Goal: Task Accomplishment & Management: Complete application form

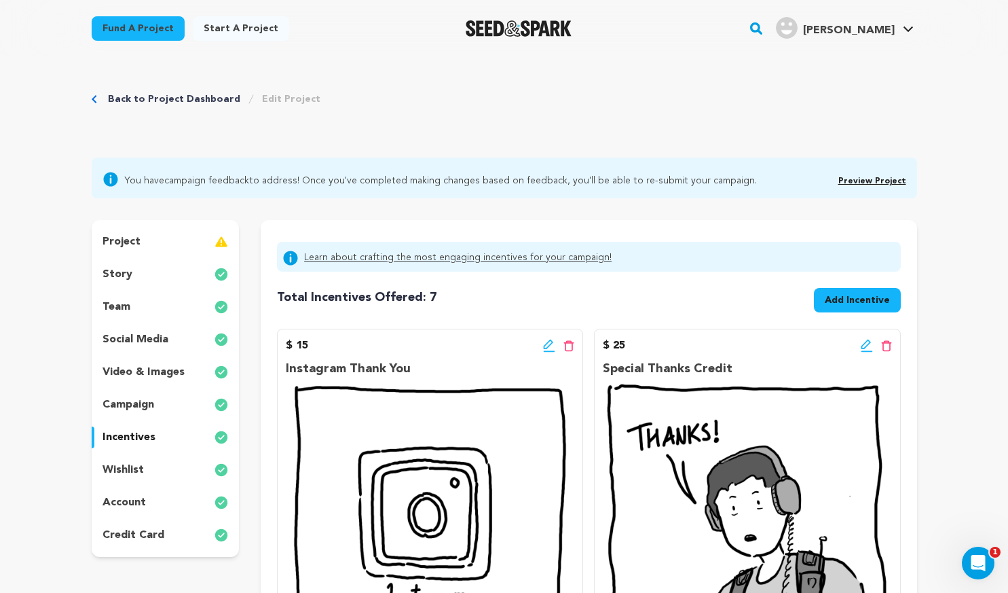
click at [838, 303] on span "Add Incentive" at bounding box center [857, 300] width 65 height 14
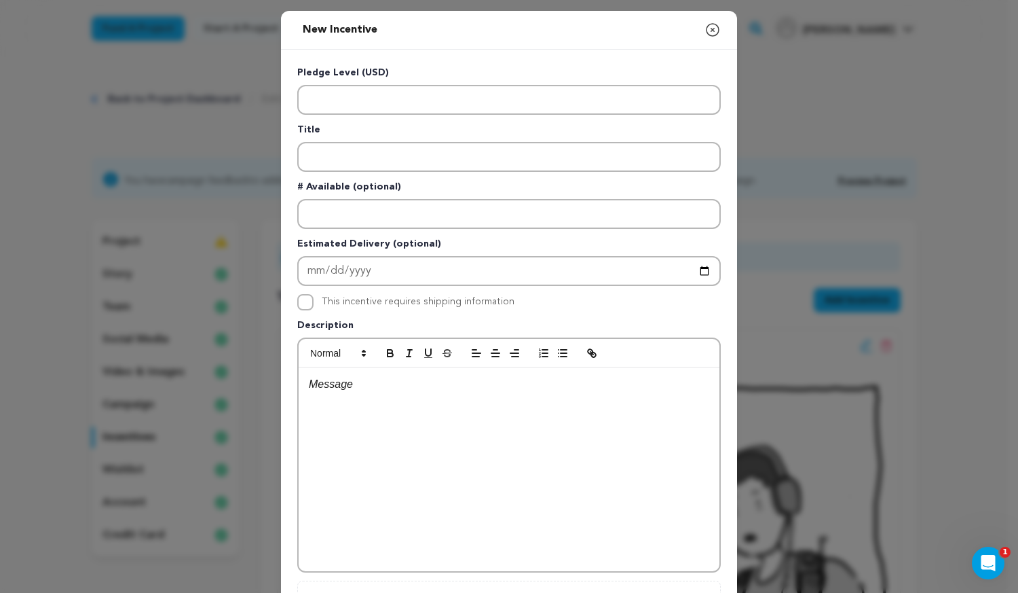
click at [711, 39] on button "Close modal" at bounding box center [713, 29] width 16 height 27
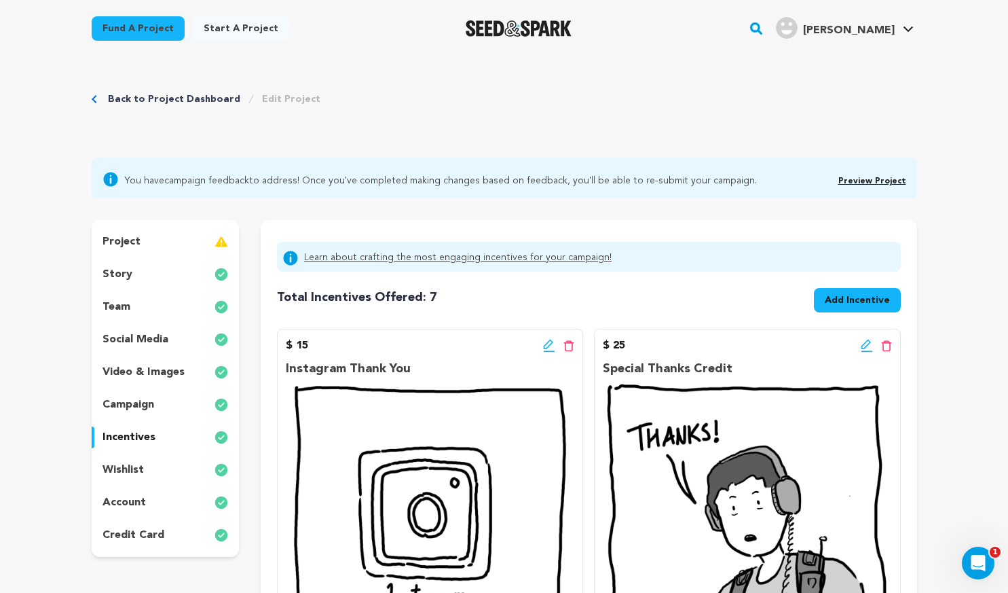
click at [846, 306] on span "Add Incentive" at bounding box center [857, 300] width 65 height 14
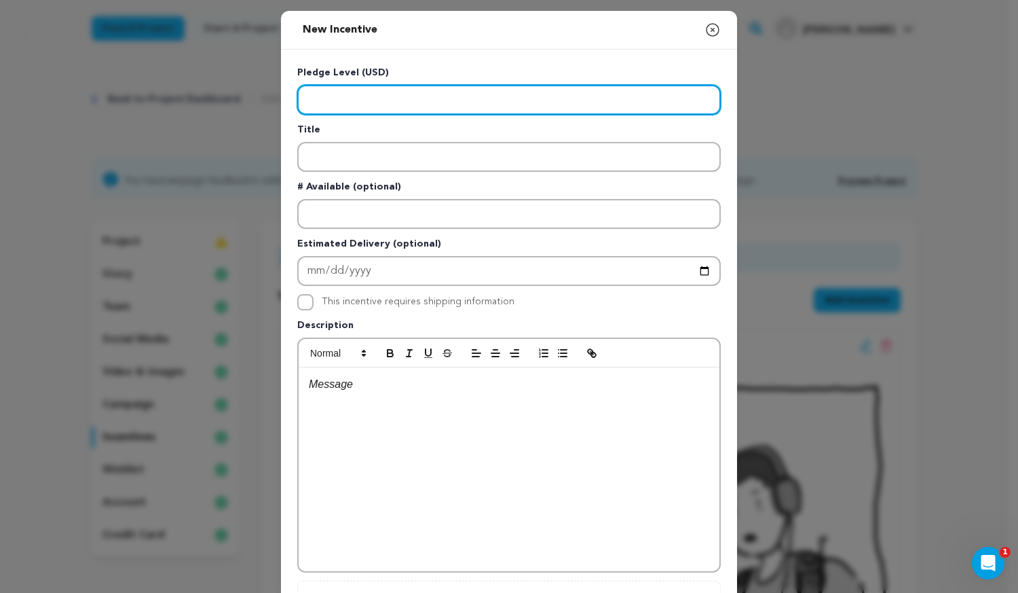
click at [473, 109] on input "Enter level" at bounding box center [509, 100] width 424 height 30
type input "50"
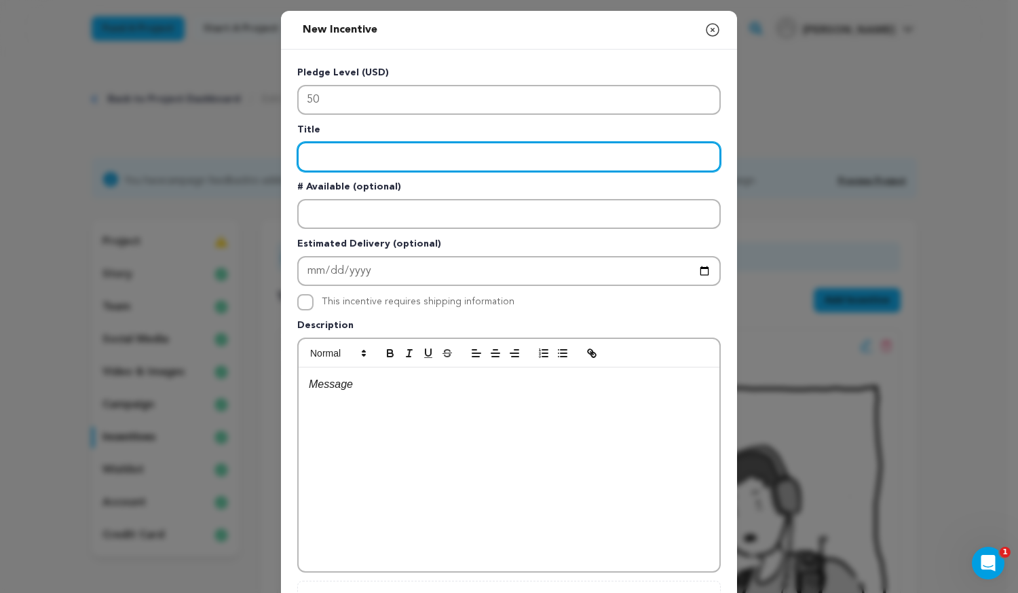
click at [398, 160] on input "Enter title" at bounding box center [509, 157] width 424 height 30
type input "E - Thank You Card"
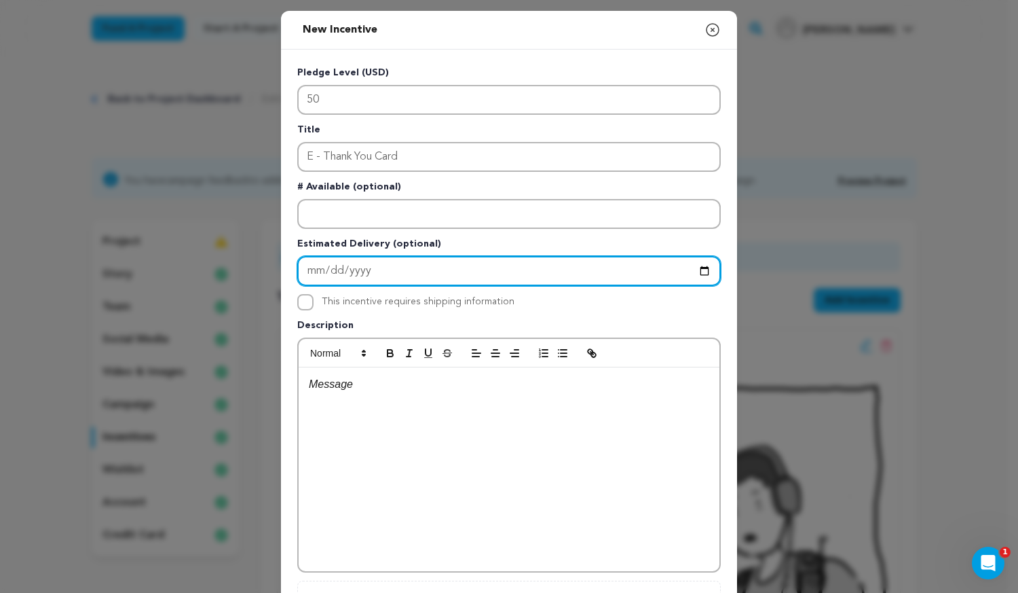
click at [413, 274] on input "Enter Estimated Delivery" at bounding box center [509, 271] width 424 height 30
click at [701, 273] on input "Enter Estimated Delivery" at bounding box center [509, 271] width 424 height 30
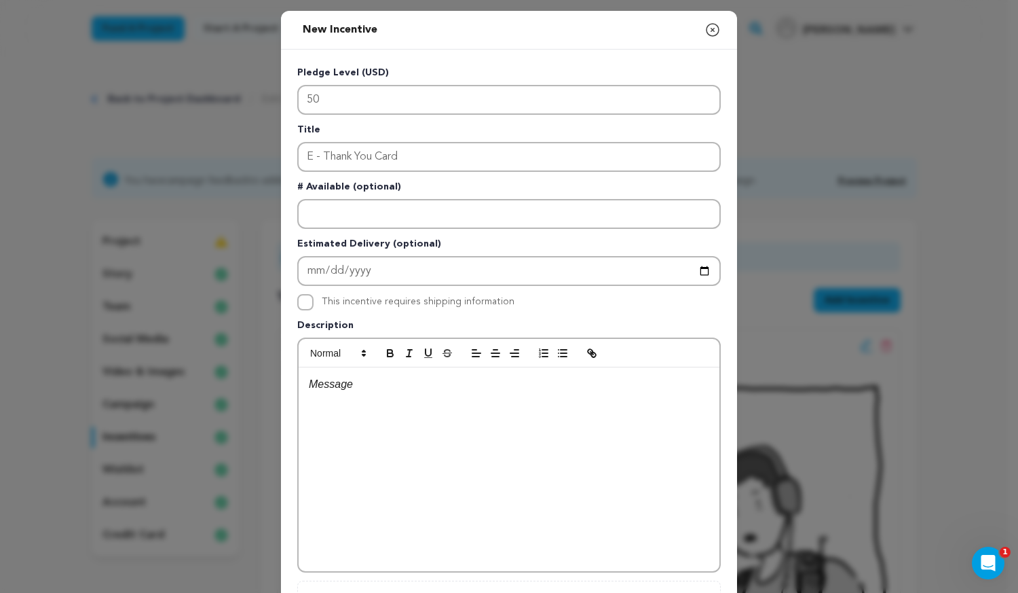
click at [536, 295] on div "This incentive requires shipping information" at bounding box center [509, 302] width 424 height 16
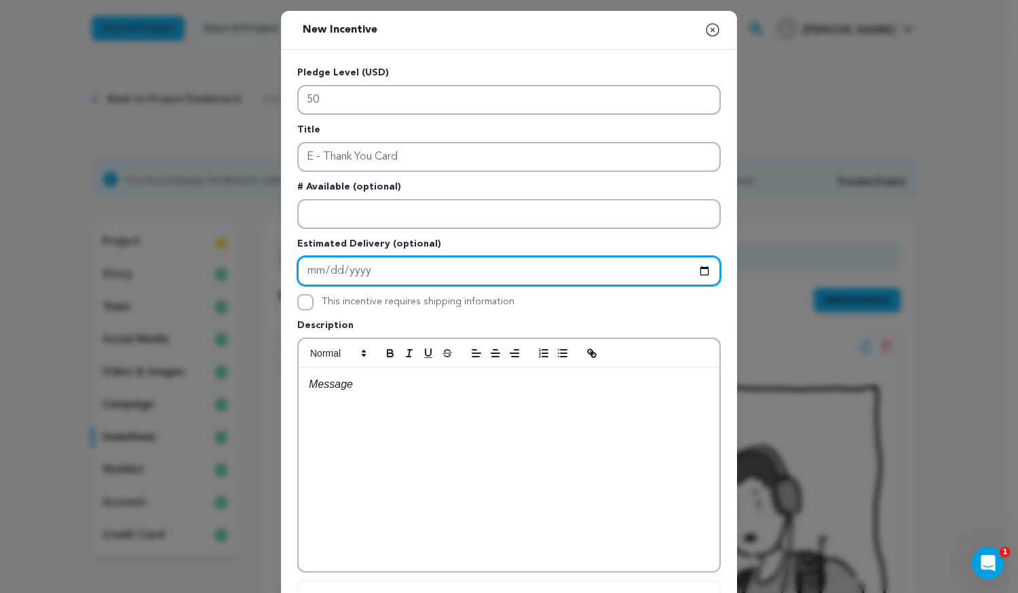
click at [707, 267] on input "Enter Estimated Delivery" at bounding box center [509, 271] width 424 height 30
click at [701, 271] on input "Enter Estimated Delivery" at bounding box center [509, 271] width 424 height 30
type input "2025-10-18"
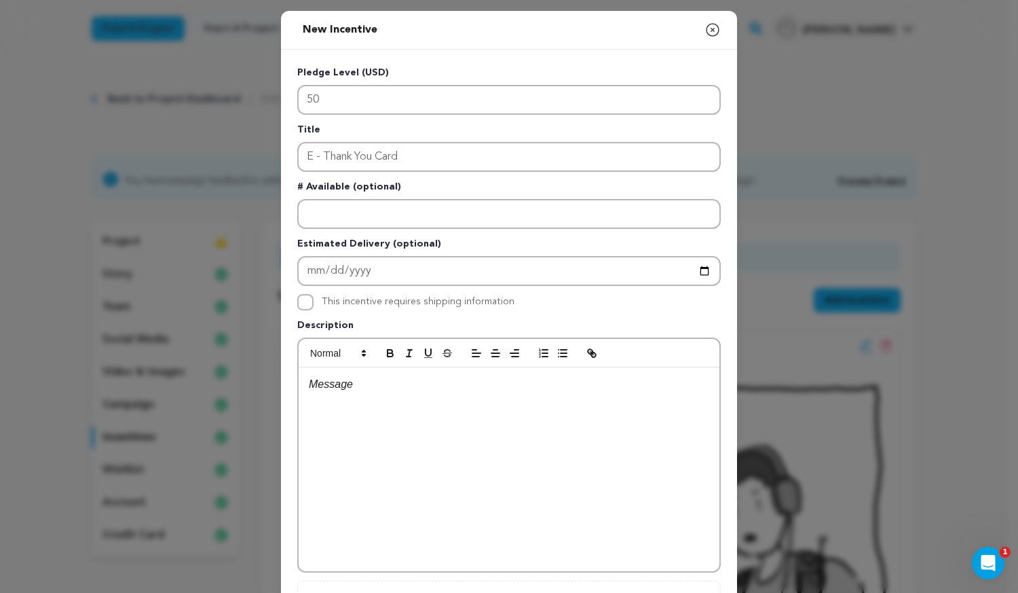
click at [419, 427] on div at bounding box center [509, 469] width 421 height 204
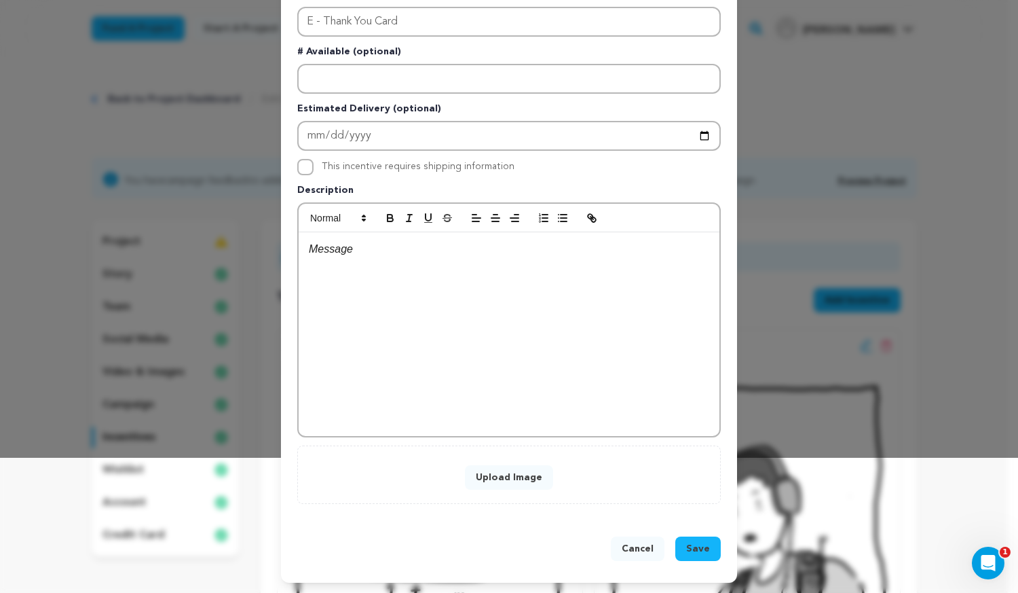
scroll to position [136, 0]
click at [511, 476] on button "Upload Image" at bounding box center [509, 476] width 88 height 24
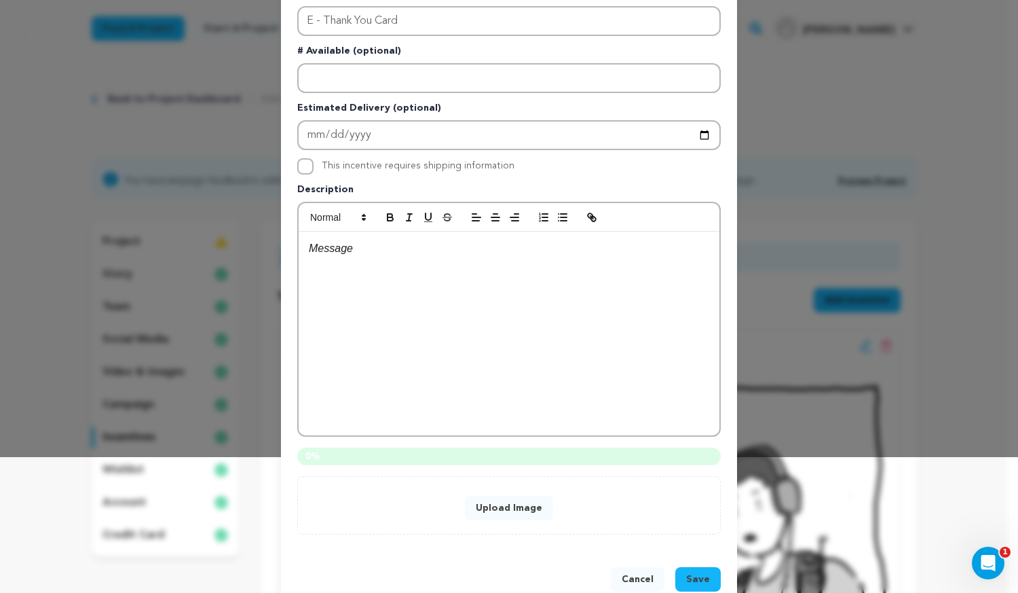
click at [485, 307] on div at bounding box center [509, 333] width 421 height 204
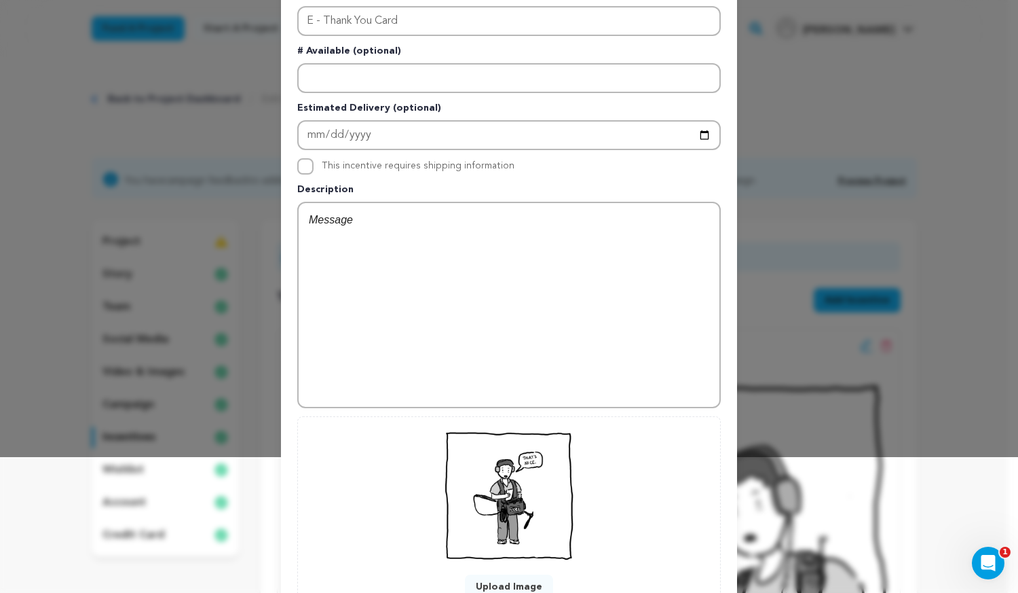
click at [429, 269] on div at bounding box center [509, 305] width 421 height 204
click at [366, 221] on p "Receive a ethank yo" at bounding box center [509, 220] width 400 height 18
click at [398, 222] on p "Receive a ethank yo" at bounding box center [509, 220] width 400 height 18
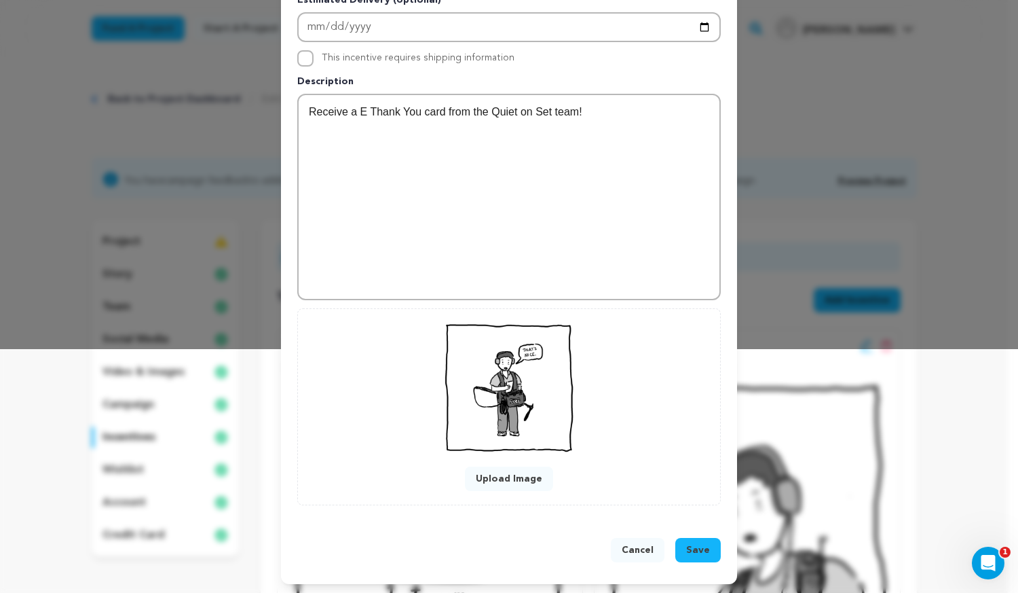
scroll to position [246, 0]
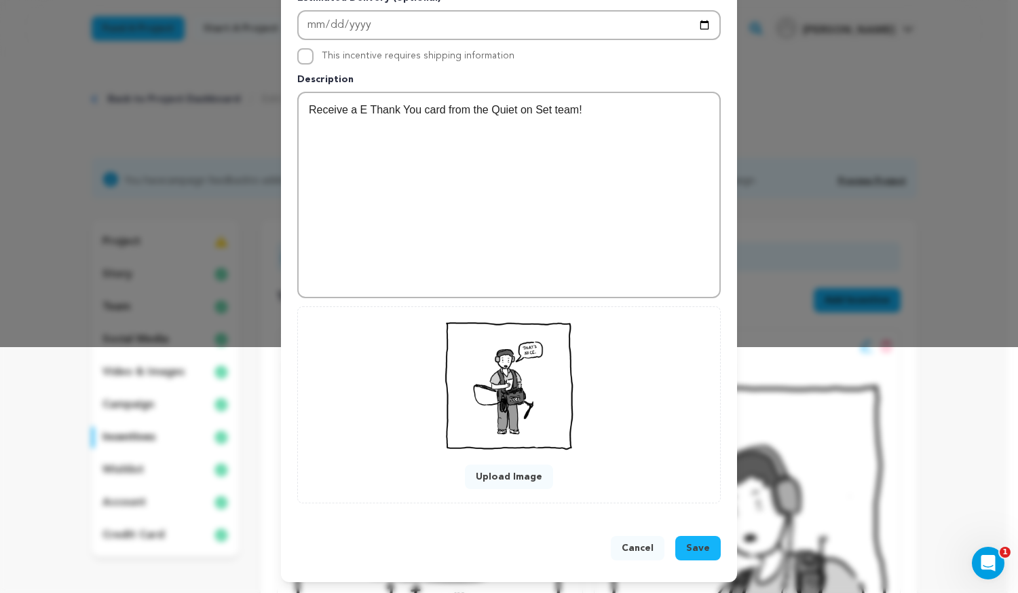
click at [695, 547] on span "Save" at bounding box center [698, 548] width 24 height 14
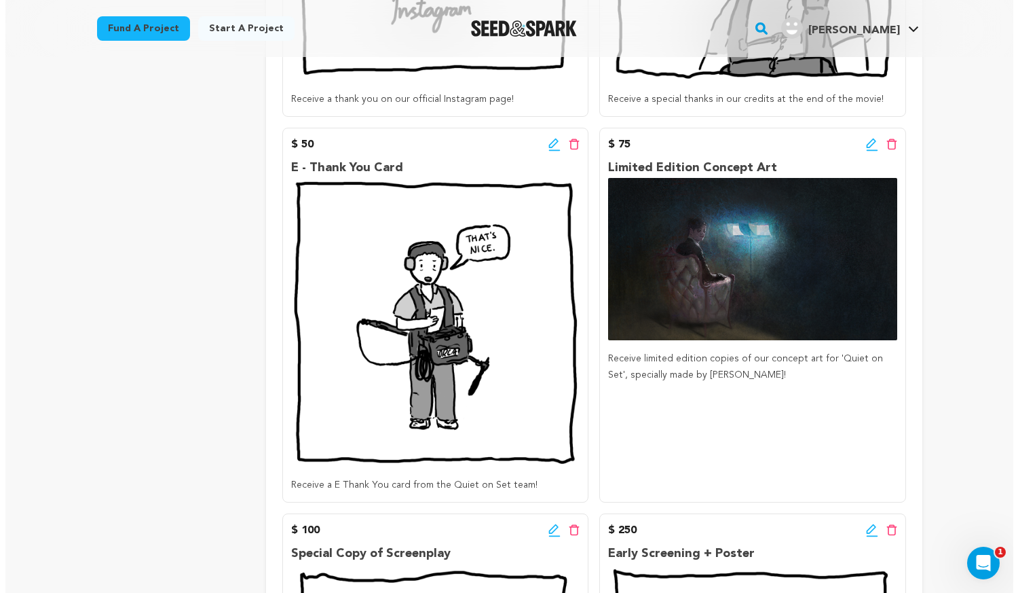
scroll to position [611, 0]
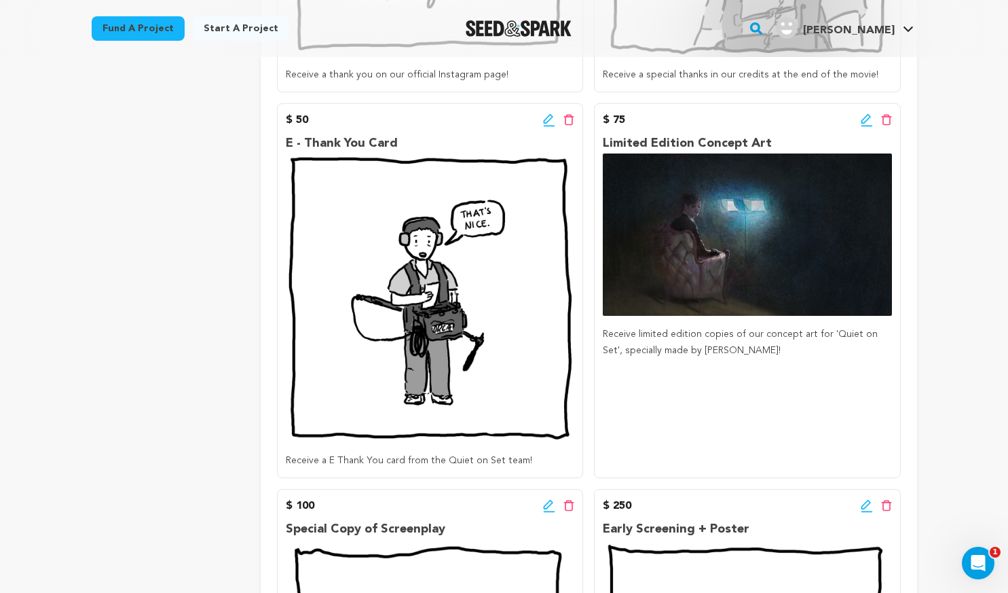
click at [550, 125] on icon at bounding box center [550, 125] width 12 height 1
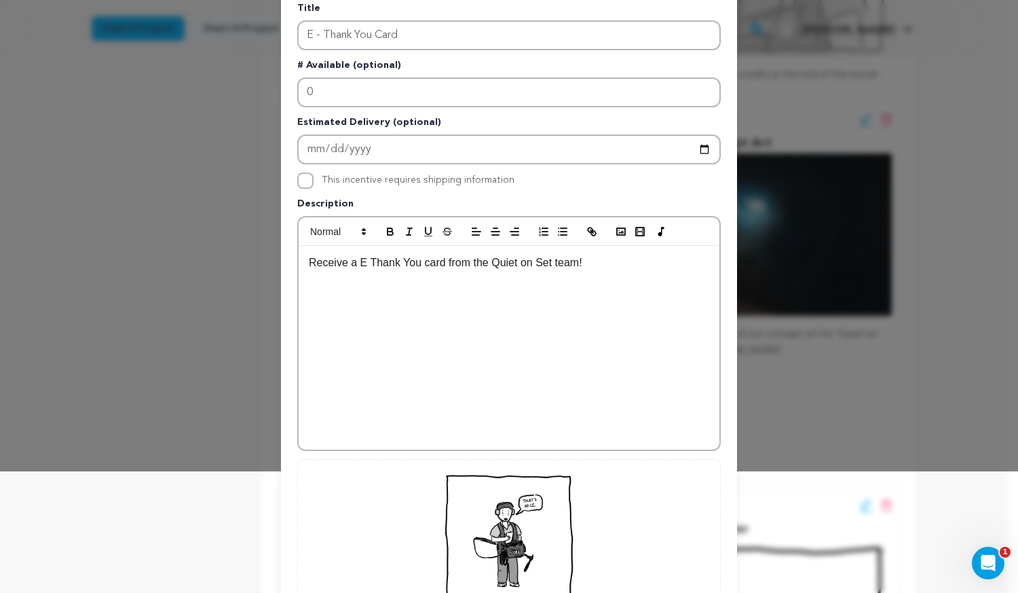
scroll to position [136, 0]
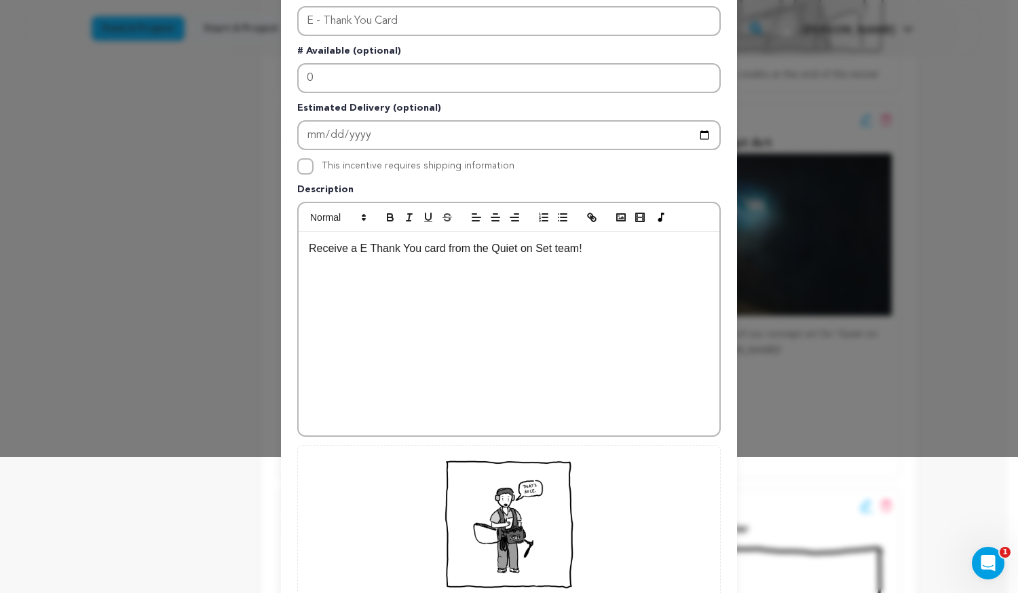
click at [597, 274] on div "Receive a E Thank You card from the Quiet on Set team!" at bounding box center [509, 333] width 421 height 204
drag, startPoint x: 561, startPoint y: 272, endPoint x: 172, endPoint y: 277, distance: 388.9
click at [172, 277] on div "Edit Incentive Close modal Pledge Level (USD) 50 Title E - Thank You Card # Ava…" at bounding box center [509, 297] width 1018 height 867
copy p "*including all preceding perks*"
click at [381, 219] on button "button" at bounding box center [390, 217] width 19 height 16
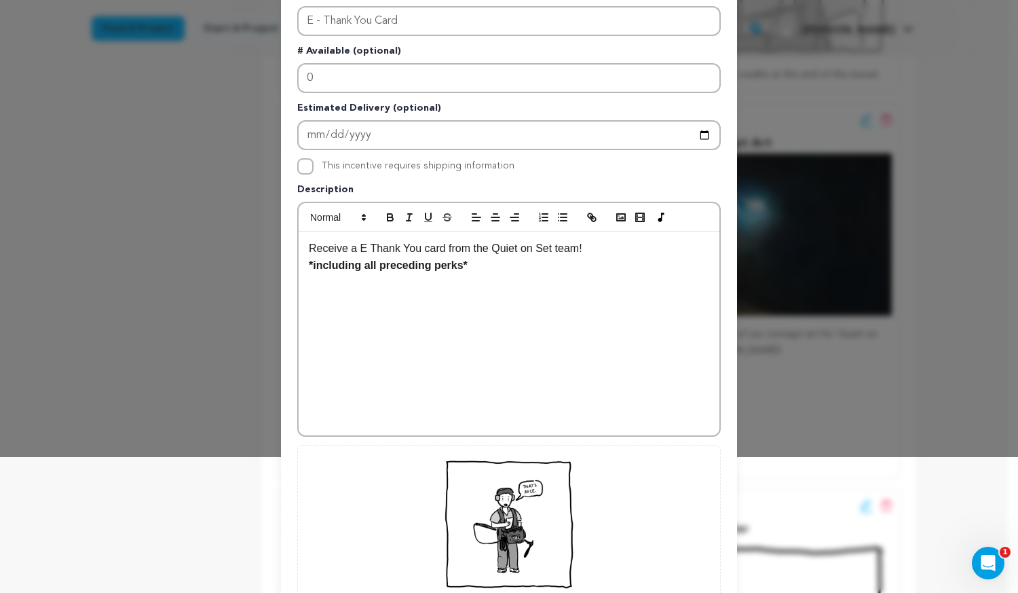
click at [464, 297] on div "Receive a E Thank You card from the Quiet on Set team! *including all preceding…" at bounding box center [509, 333] width 421 height 204
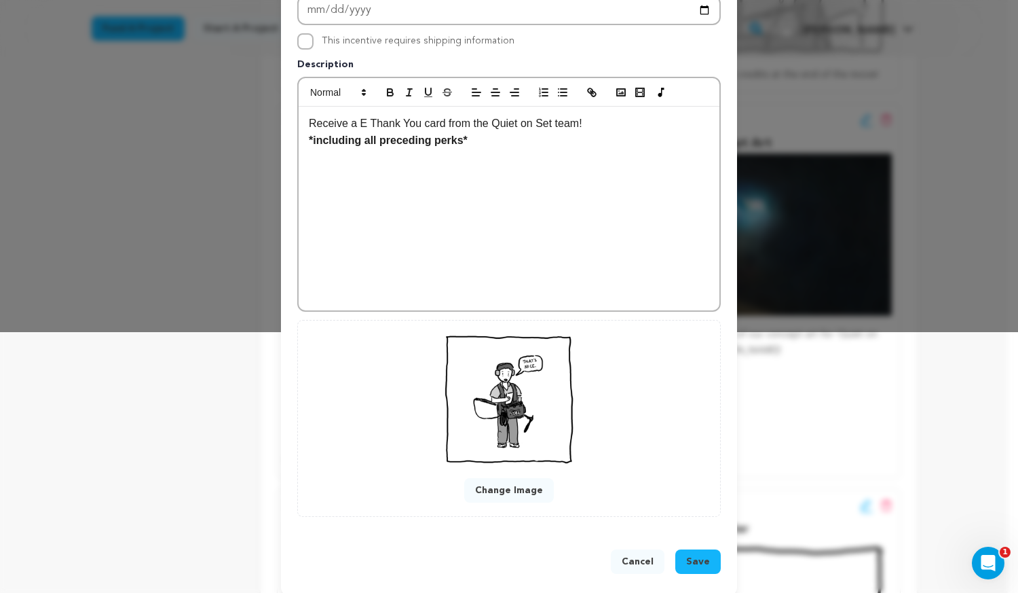
scroll to position [271, 0]
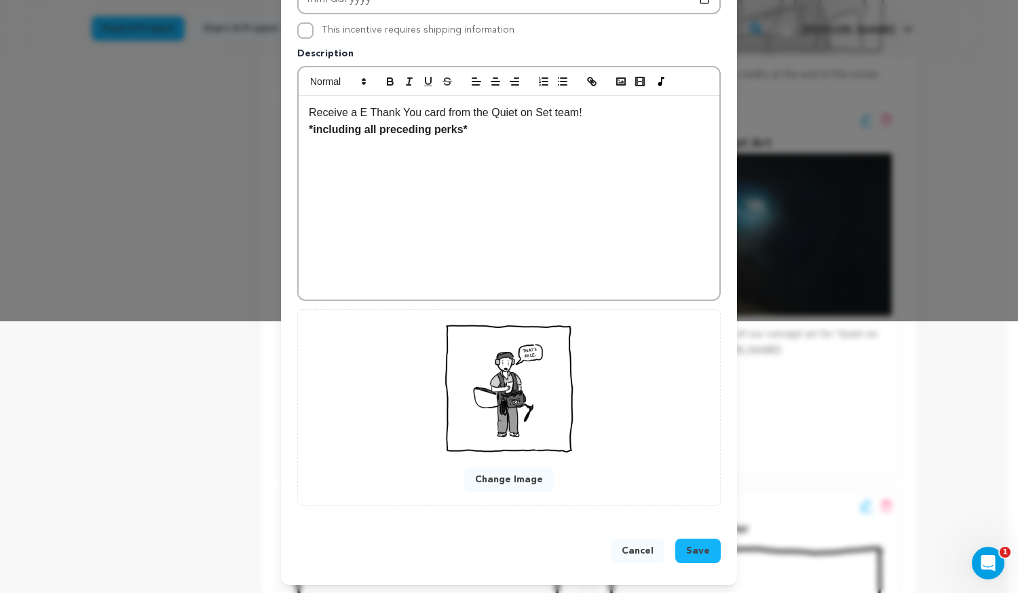
click at [690, 546] on span "Save" at bounding box center [698, 551] width 24 height 14
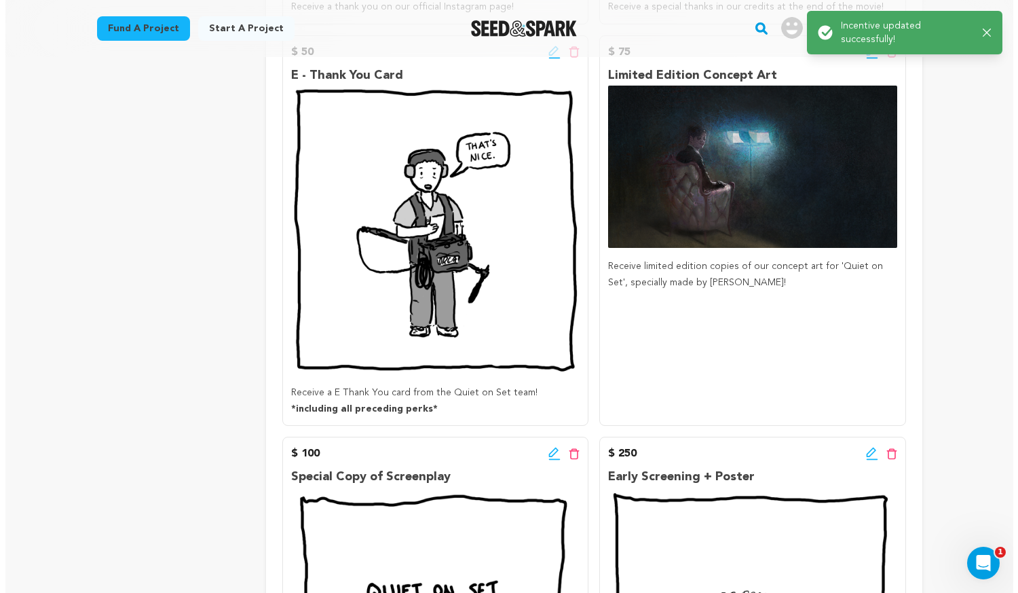
scroll to position [543, 0]
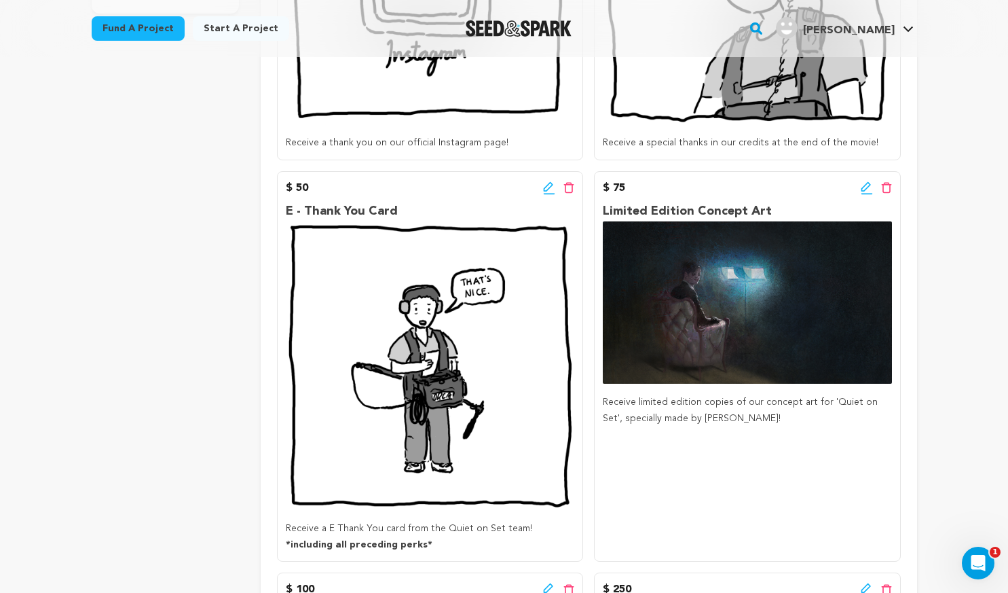
click at [867, 191] on icon at bounding box center [867, 188] width 12 height 14
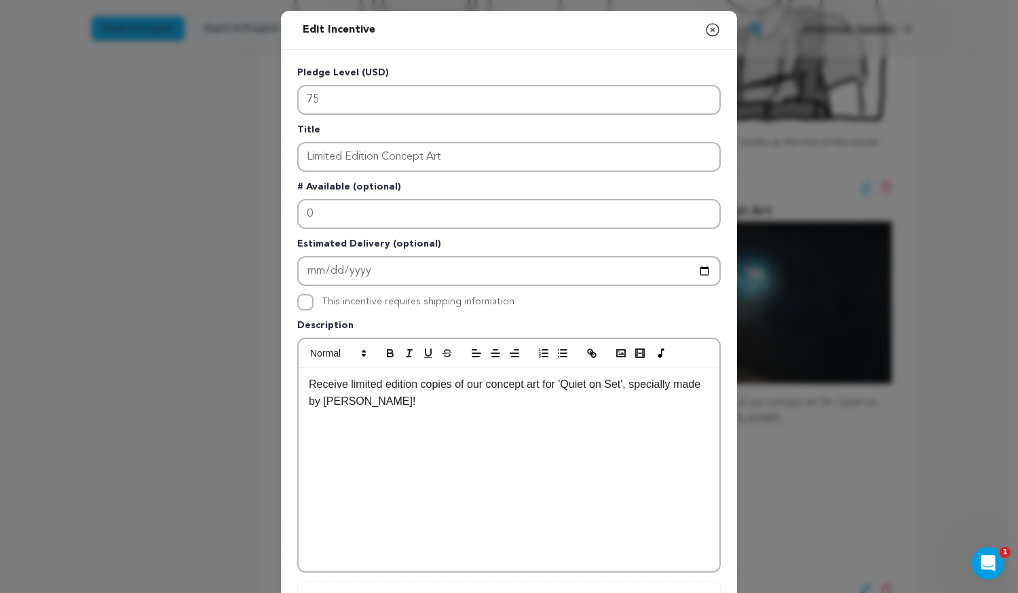
click at [532, 433] on div "Receive limited edition copies of our concept art for 'Quiet on Set', specially…" at bounding box center [509, 469] width 421 height 204
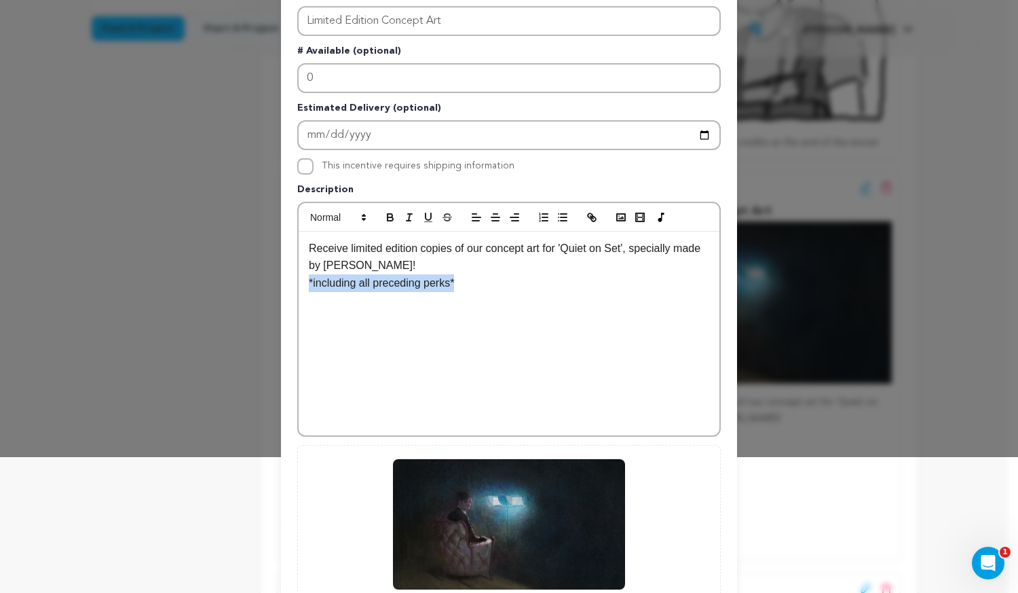
drag, startPoint x: 477, startPoint y: 298, endPoint x: 252, endPoint y: 296, distance: 225.3
click at [252, 296] on div "Edit Incentive Close modal Pledge Level (USD) 75 Title Limited Edition Concept …" at bounding box center [509, 297] width 1018 height 867
click at [384, 223] on icon "button" at bounding box center [390, 217] width 12 height 12
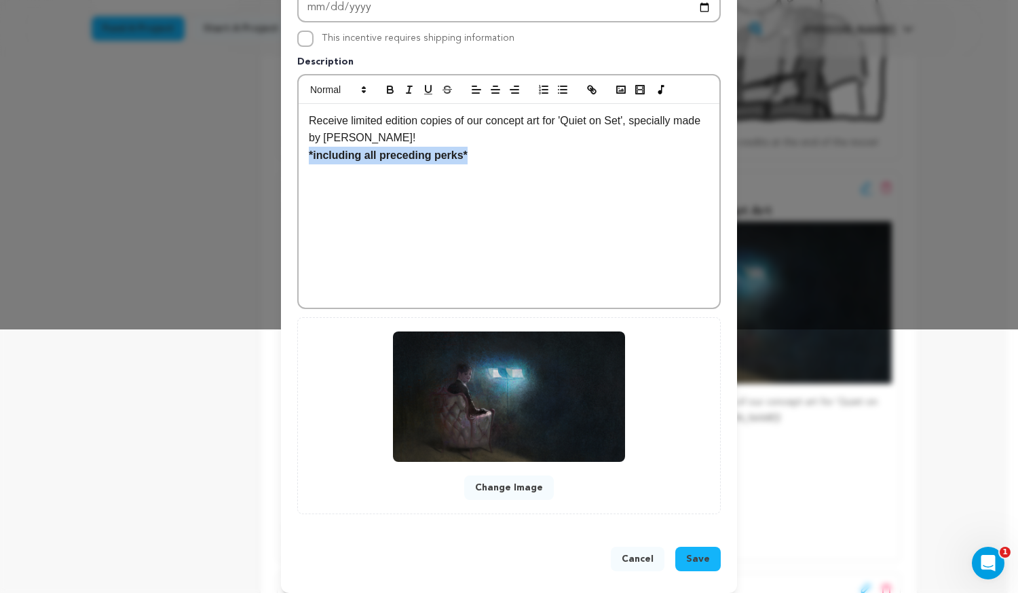
scroll to position [274, 0]
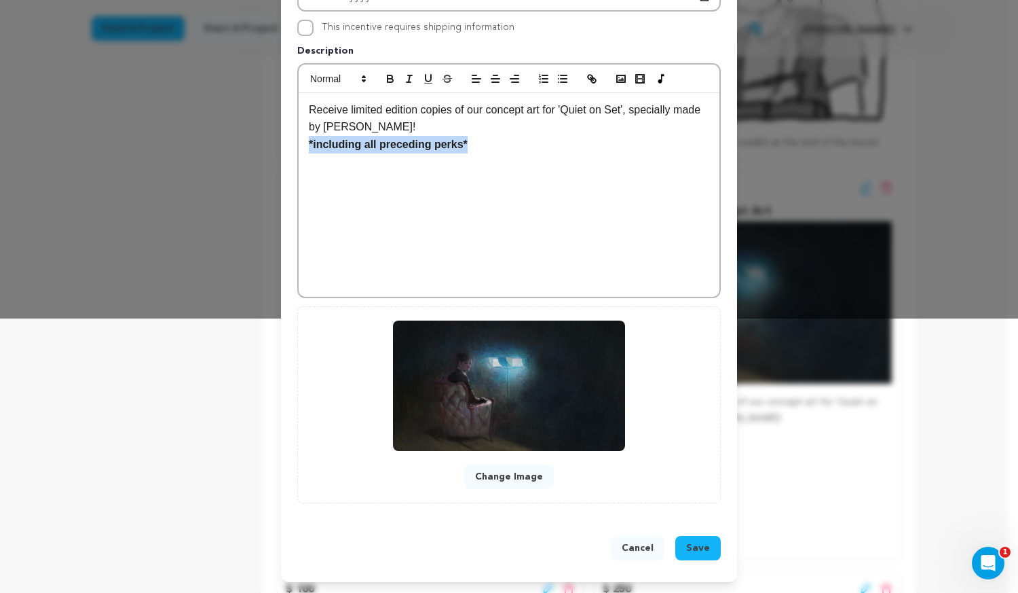
click at [708, 552] on button "Save" at bounding box center [697, 548] width 45 height 24
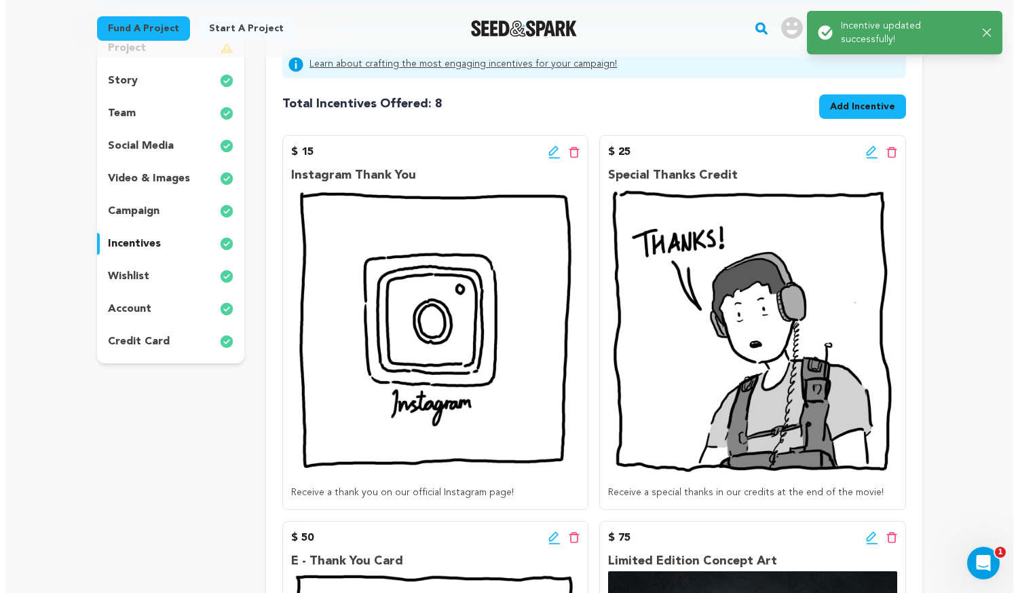
scroll to position [206, 0]
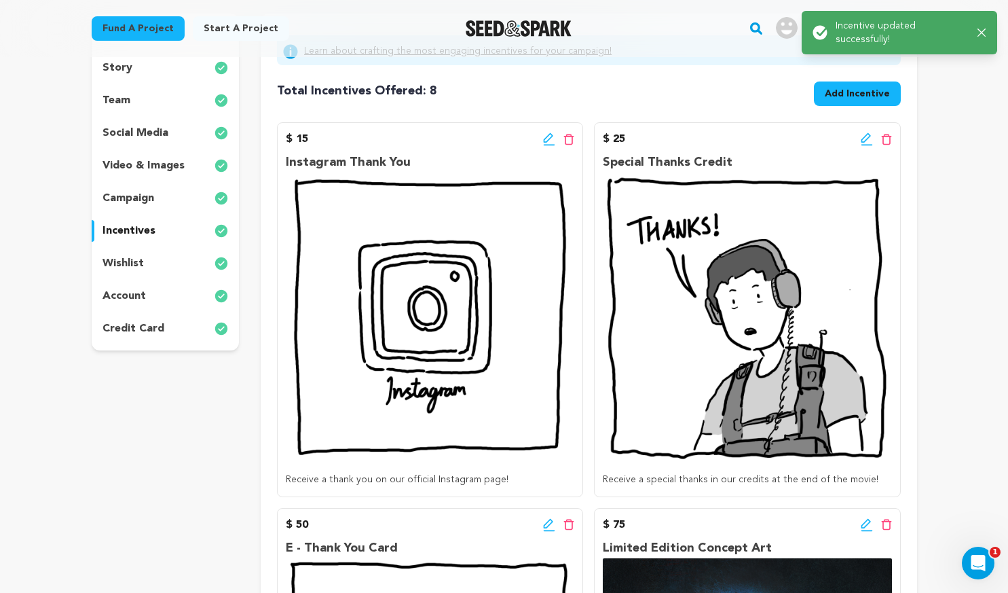
click at [551, 525] on icon at bounding box center [549, 525] width 12 height 14
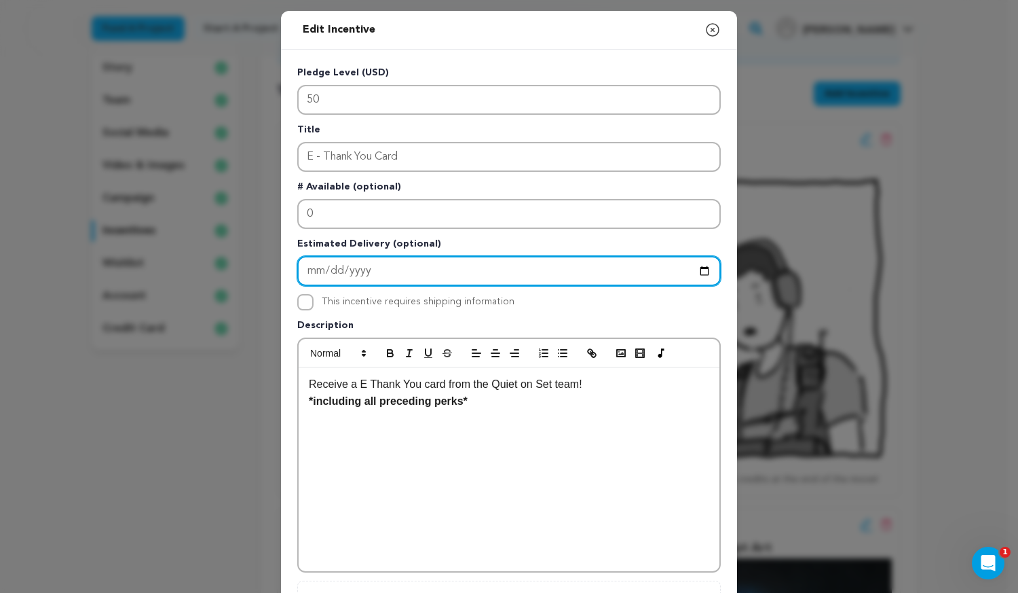
click at [694, 269] on input "2025-10-18" at bounding box center [509, 271] width 424 height 30
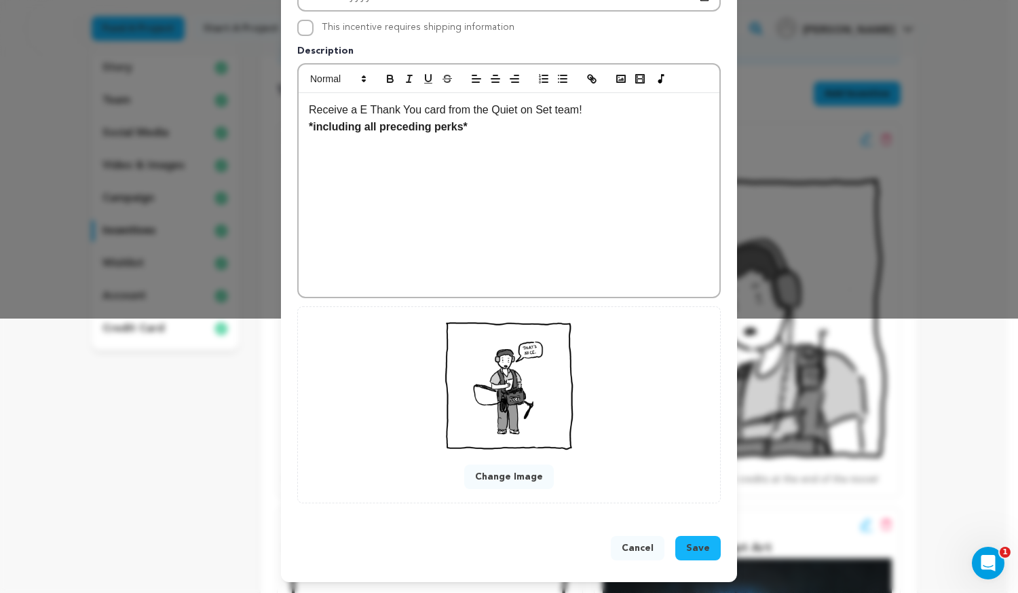
click at [698, 544] on span "Save" at bounding box center [698, 548] width 24 height 14
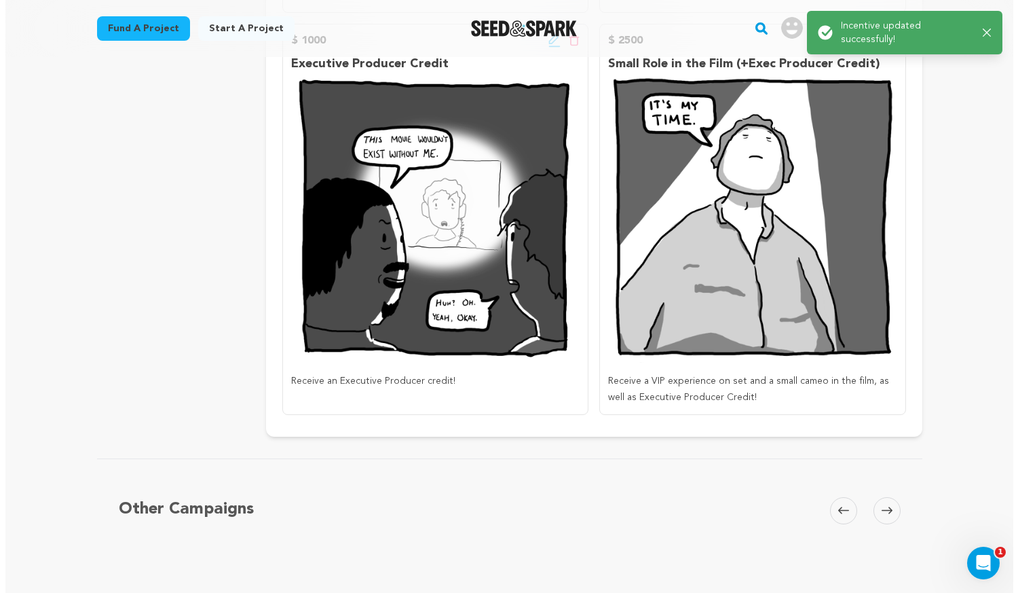
scroll to position [1357, 0]
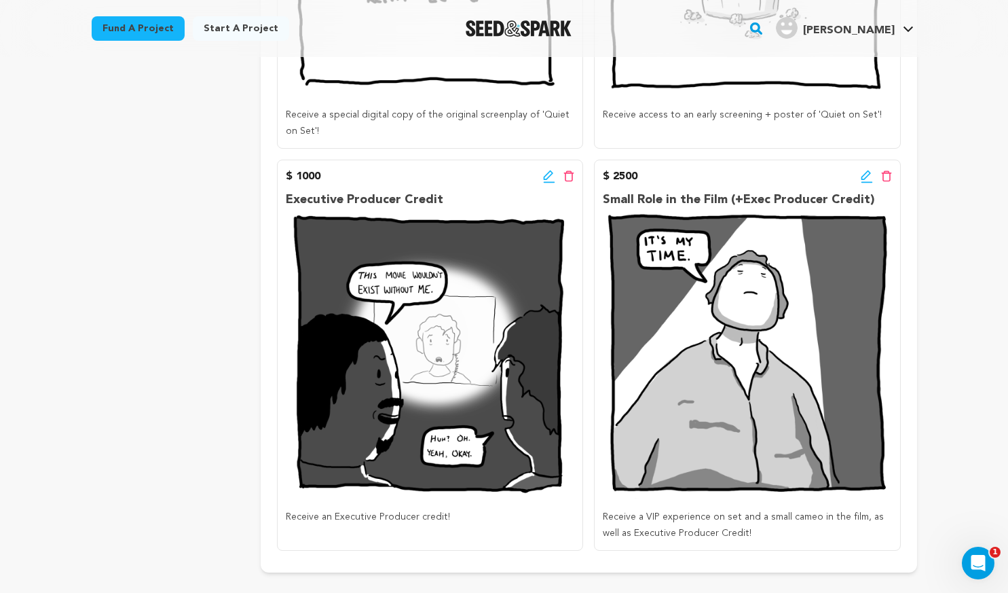
click at [857, 175] on div "$ 2500 Edit incentive button Delete incentive button" at bounding box center [747, 176] width 288 height 16
click at [863, 176] on icon at bounding box center [866, 175] width 10 height 10
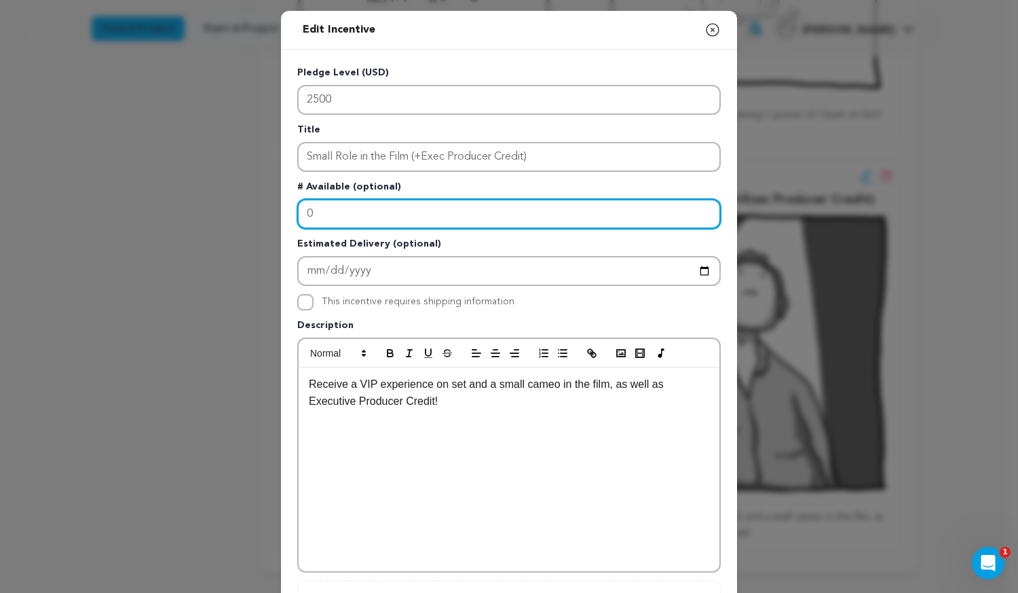
click at [513, 209] on input "0" at bounding box center [509, 214] width 424 height 30
type input "2"
drag, startPoint x: 510, startPoint y: 211, endPoint x: 337, endPoint y: 227, distance: 173.2
click at [337, 227] on input "2" at bounding box center [509, 214] width 424 height 30
drag, startPoint x: 337, startPoint y: 227, endPoint x: 246, endPoint y: 224, distance: 91.0
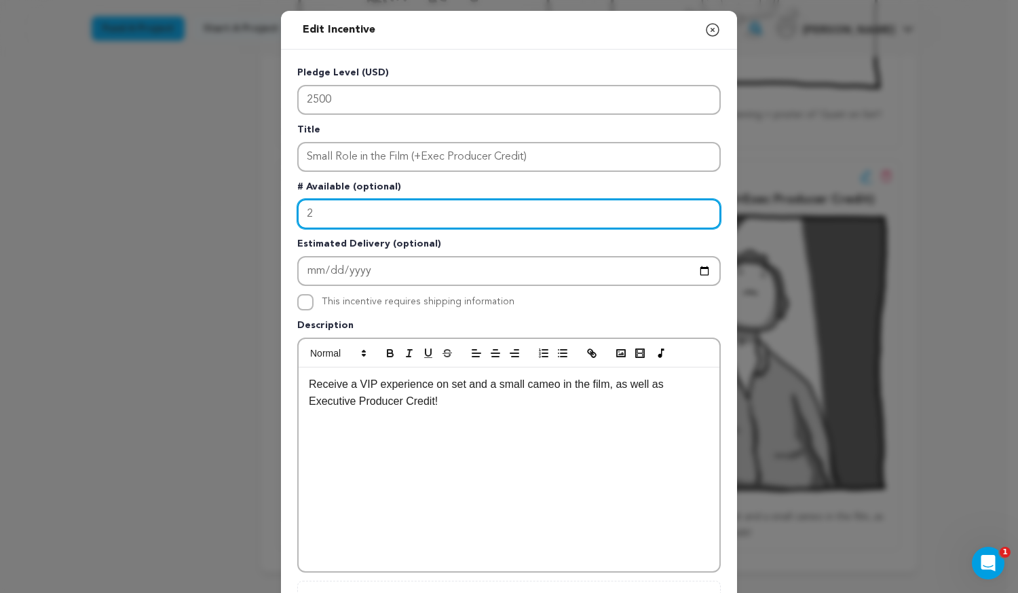
click at [246, 224] on div "Edit Incentive Close modal Pledge Level (USD) 2500 Title Small Role in the Film…" at bounding box center [509, 433] width 1018 height 867
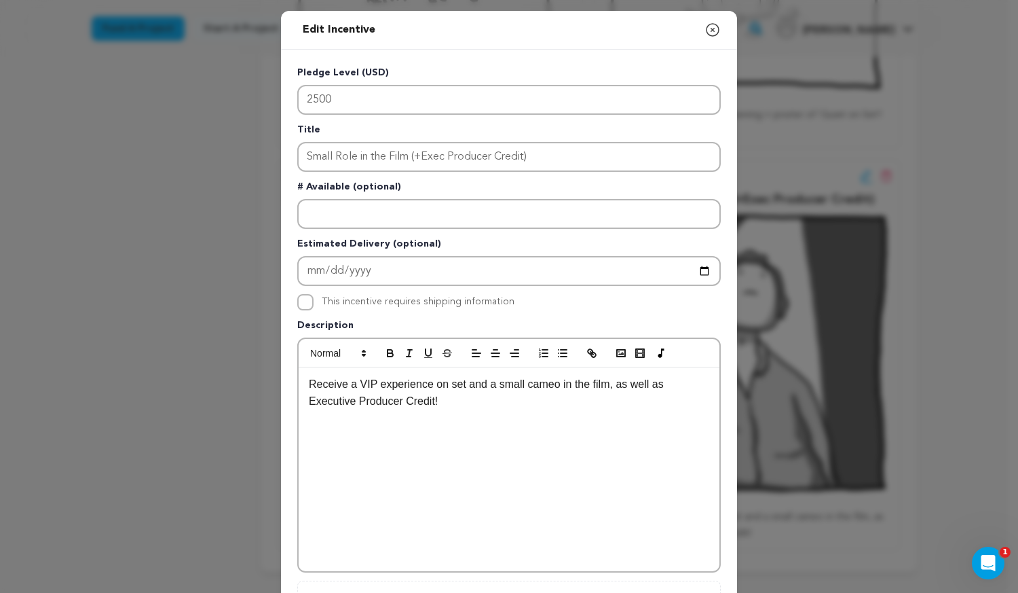
click at [641, 318] on p "Description" at bounding box center [509, 327] width 424 height 19
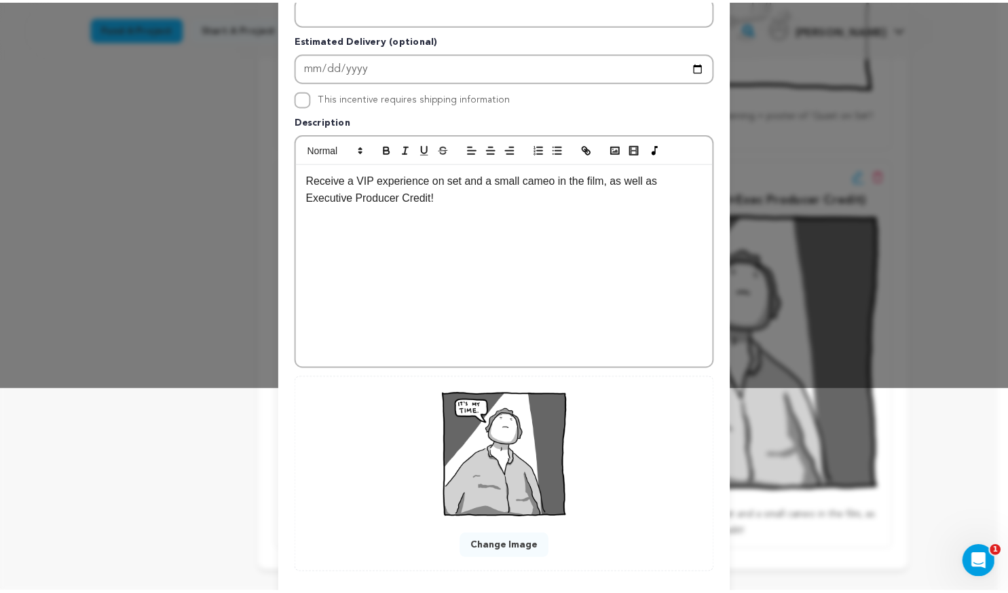
scroll to position [274, 0]
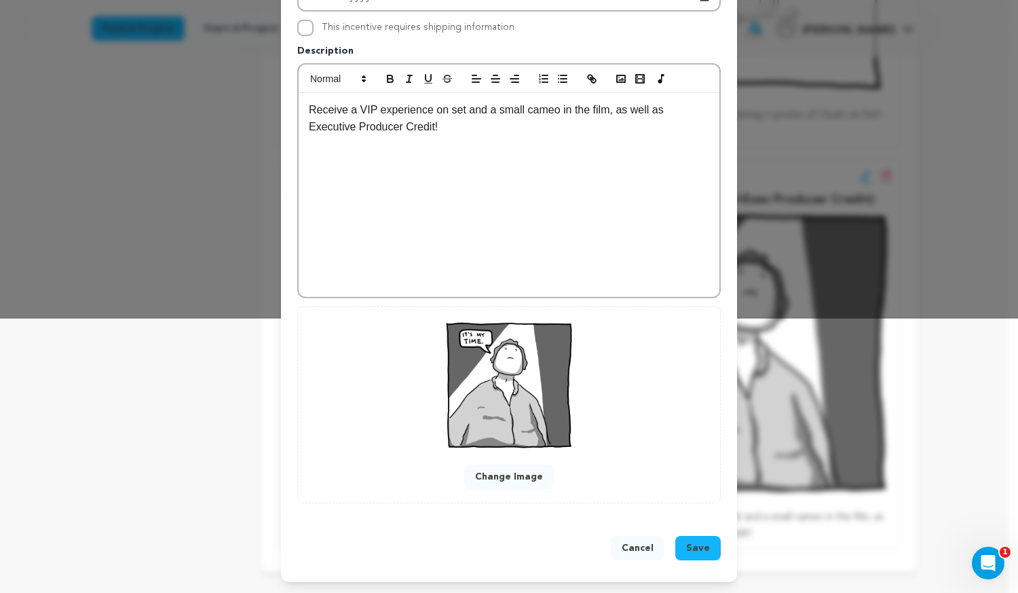
click at [647, 545] on button "Cancel" at bounding box center [638, 548] width 54 height 24
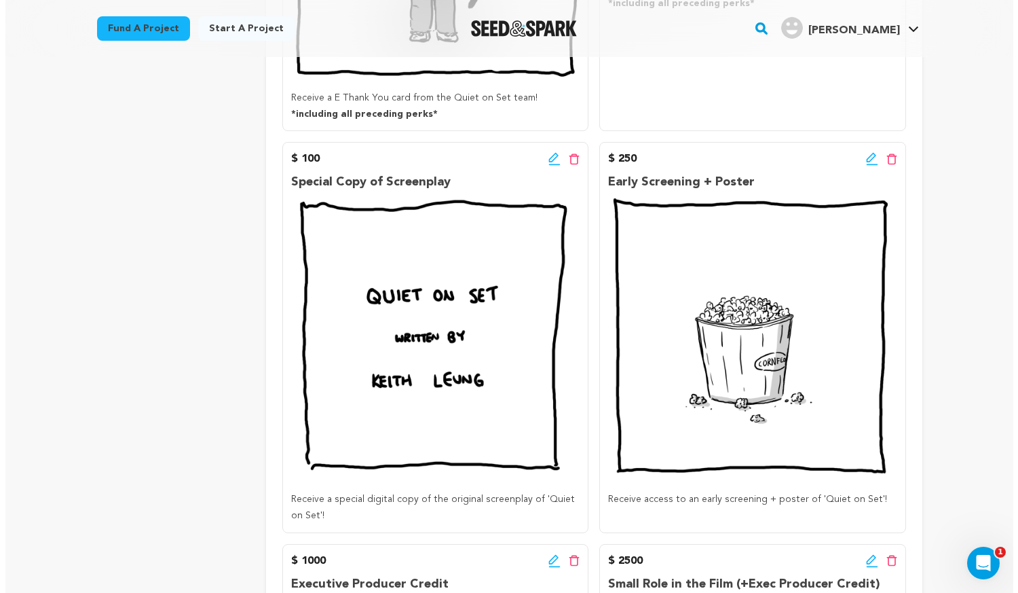
scroll to position [950, 0]
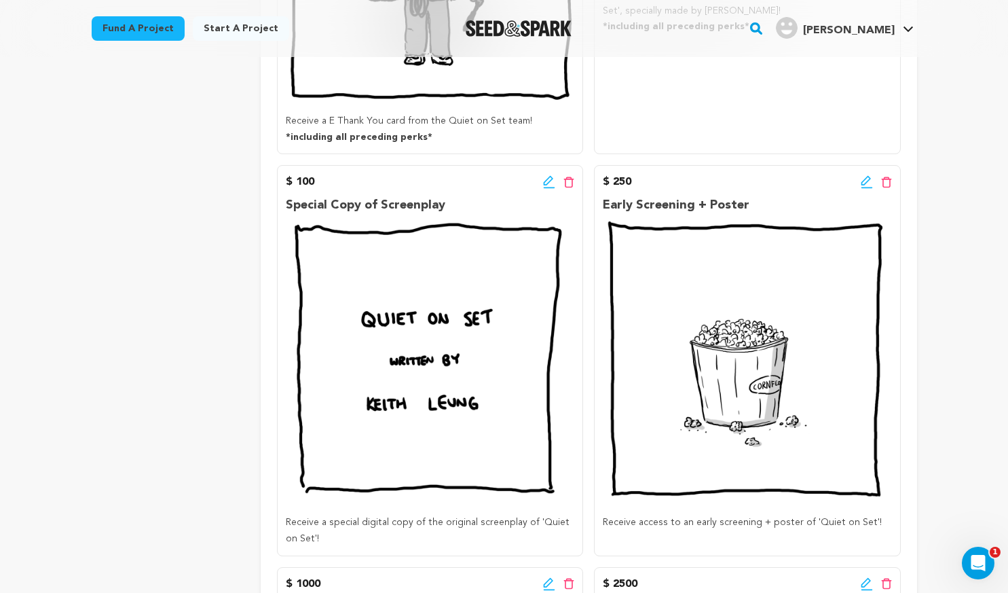
click at [544, 187] on icon at bounding box center [549, 182] width 12 height 14
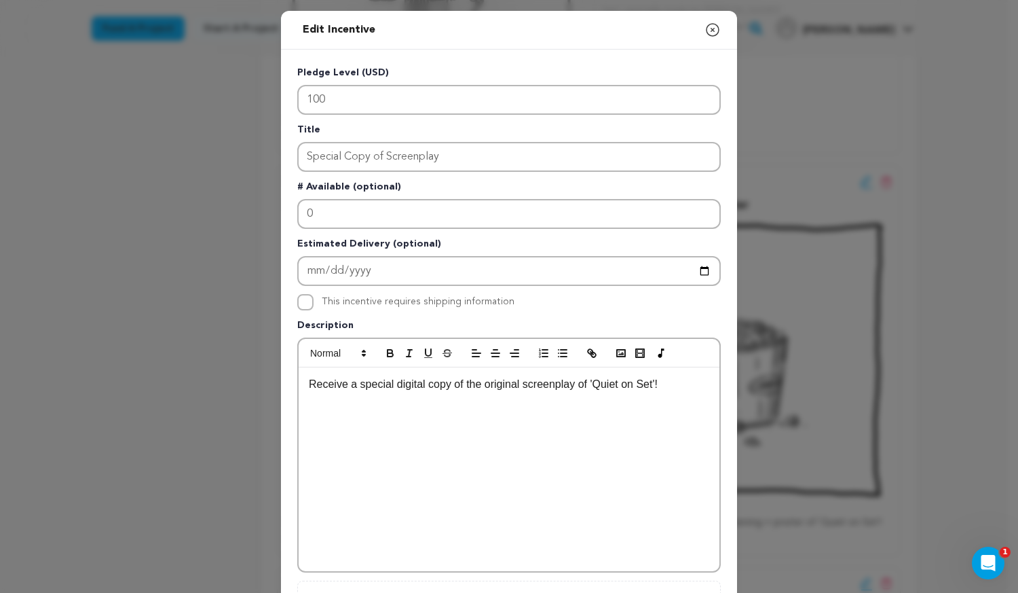
click at [675, 388] on p "Receive a special digital copy of the original screenplay of 'Quiet on Set'!" at bounding box center [509, 384] width 400 height 18
drag, startPoint x: 476, startPoint y: 400, endPoint x: 287, endPoint y: 418, distance: 189.6
click at [287, 418] on div "Pledge Level (USD) 100 Title Special Copy of Screenplay # Available (optional) …" at bounding box center [509, 422] width 456 height 744
click at [386, 355] on icon "button" at bounding box center [390, 353] width 12 height 12
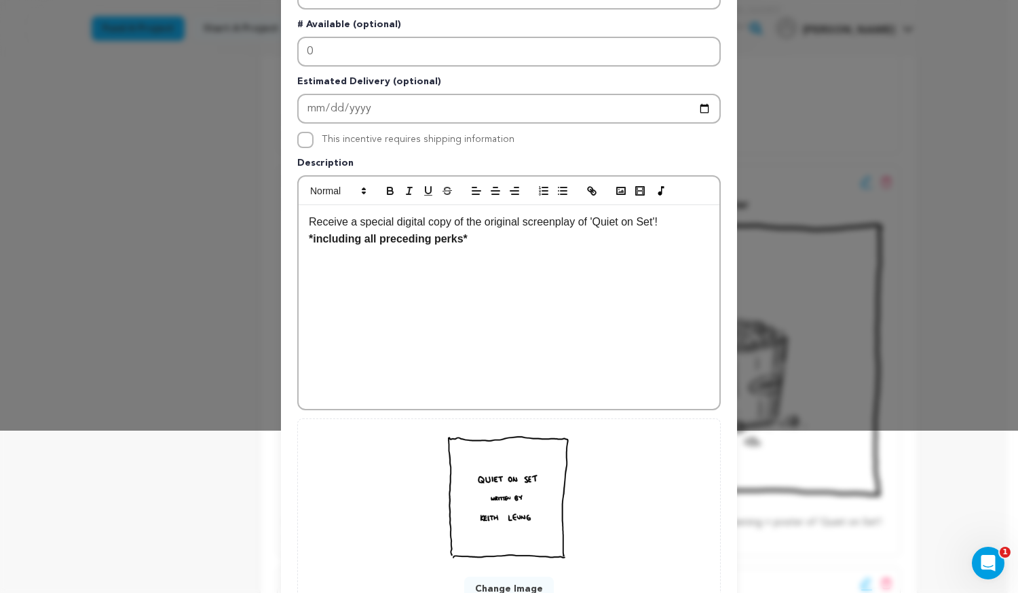
scroll to position [271, 0]
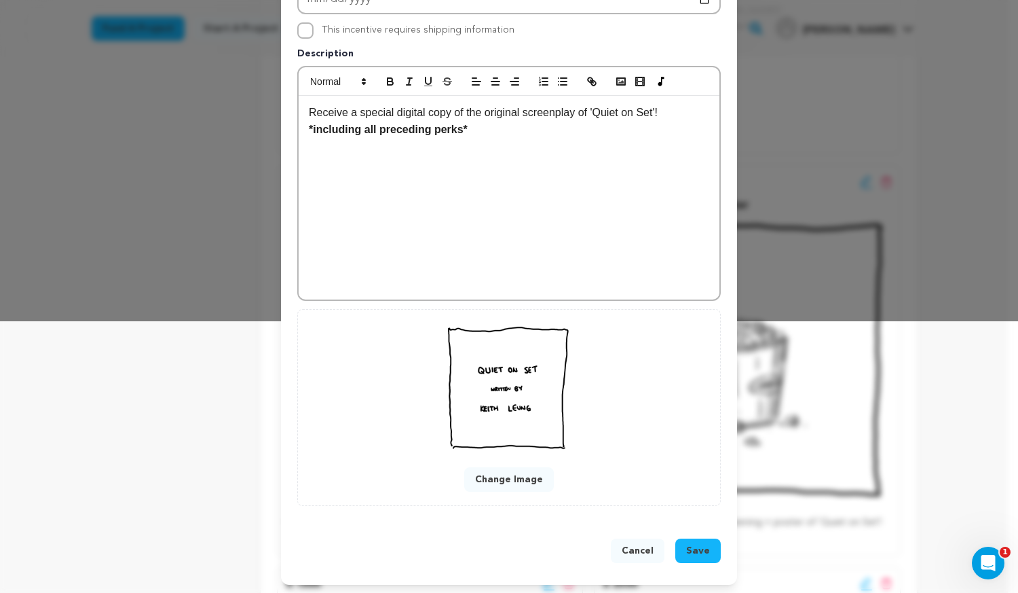
click at [688, 541] on button "Save" at bounding box center [697, 550] width 45 height 24
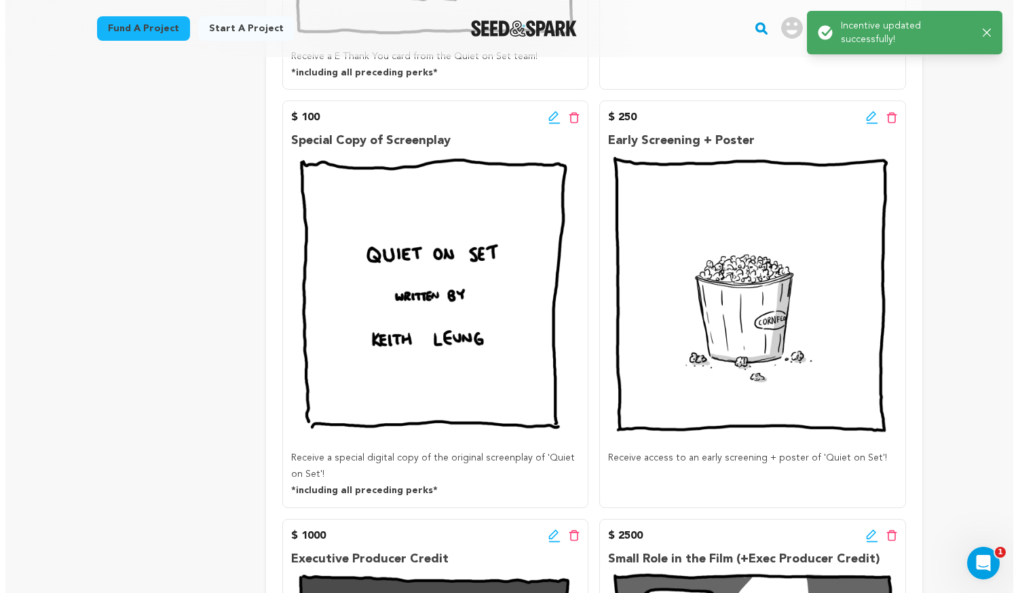
scroll to position [1018, 0]
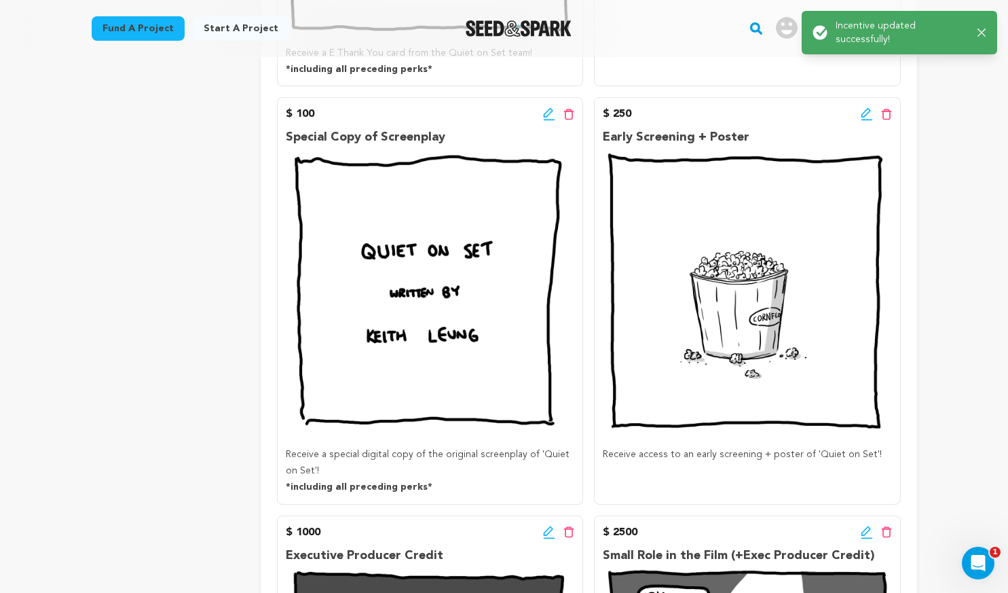
click at [861, 119] on icon at bounding box center [867, 114] width 12 height 14
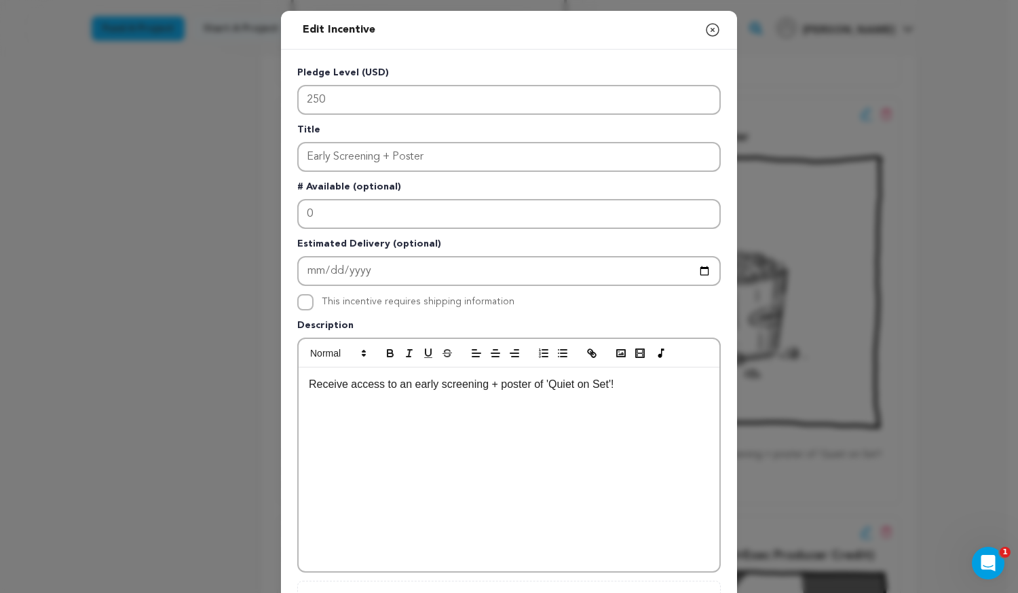
click at [649, 407] on div "Receive access to an early screening + poster of 'Quiet on Set'!" at bounding box center [509, 469] width 421 height 204
click at [487, 388] on p "Receive access to an early screening + poster of 'Quiet on Set'!" at bounding box center [509, 384] width 400 height 18
drag, startPoint x: 477, startPoint y: 404, endPoint x: 263, endPoint y: 394, distance: 214.7
click at [263, 394] on div "Edit Incentive Close modal Pledge Level (USD) 250 Title Early Screening + Poste…" at bounding box center [509, 433] width 1018 height 867
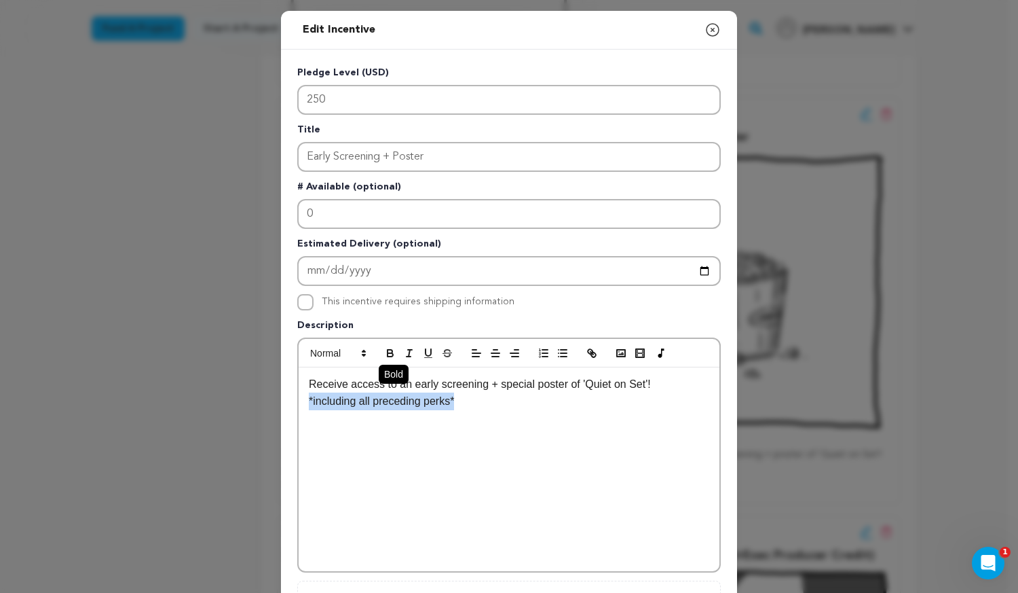
click at [381, 354] on button "button" at bounding box center [390, 353] width 19 height 16
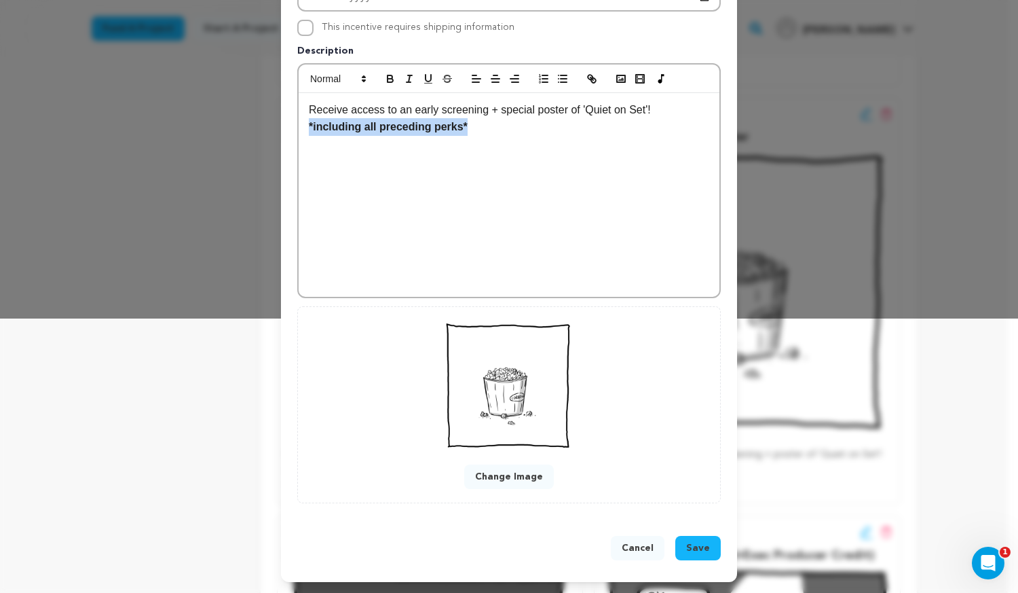
click at [686, 544] on span "Save" at bounding box center [698, 548] width 24 height 14
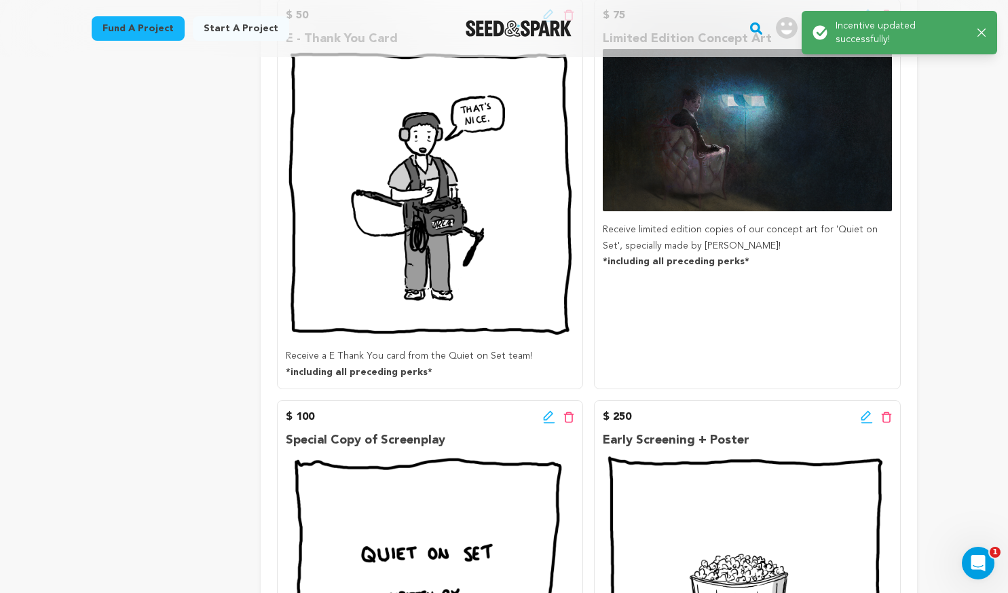
scroll to position [757, 0]
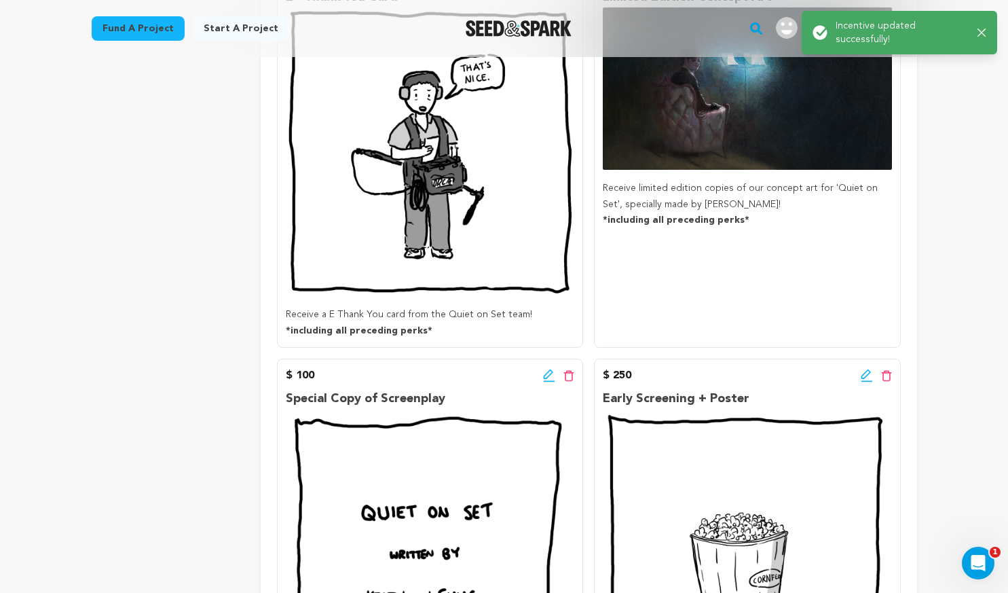
click at [932, 269] on div "Back to Project Dashboard Edit Project You have campaign feedback to address! O…" at bounding box center [504, 331] width 869 height 2063
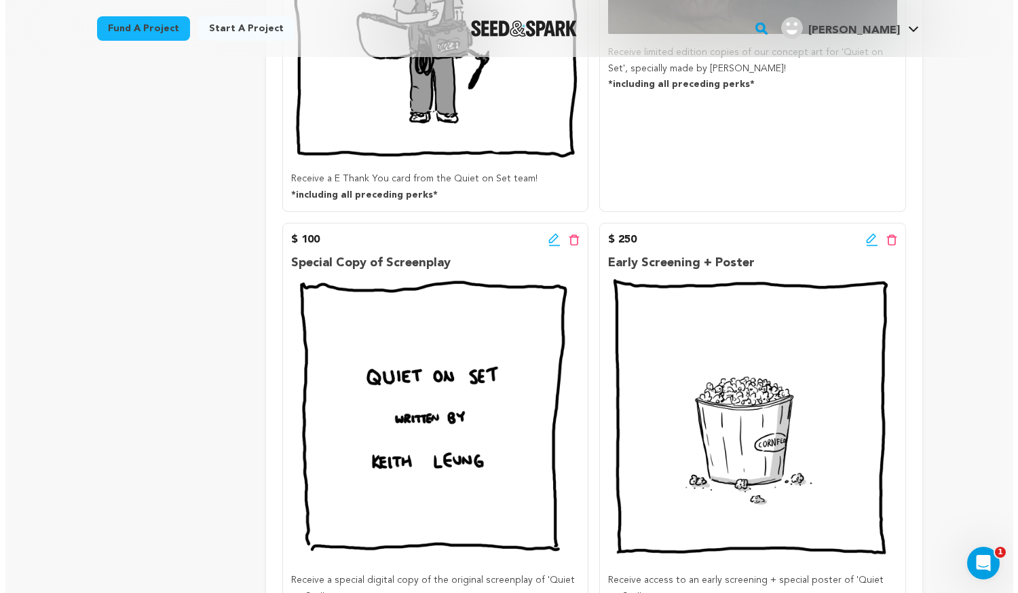
scroll to position [1300, 0]
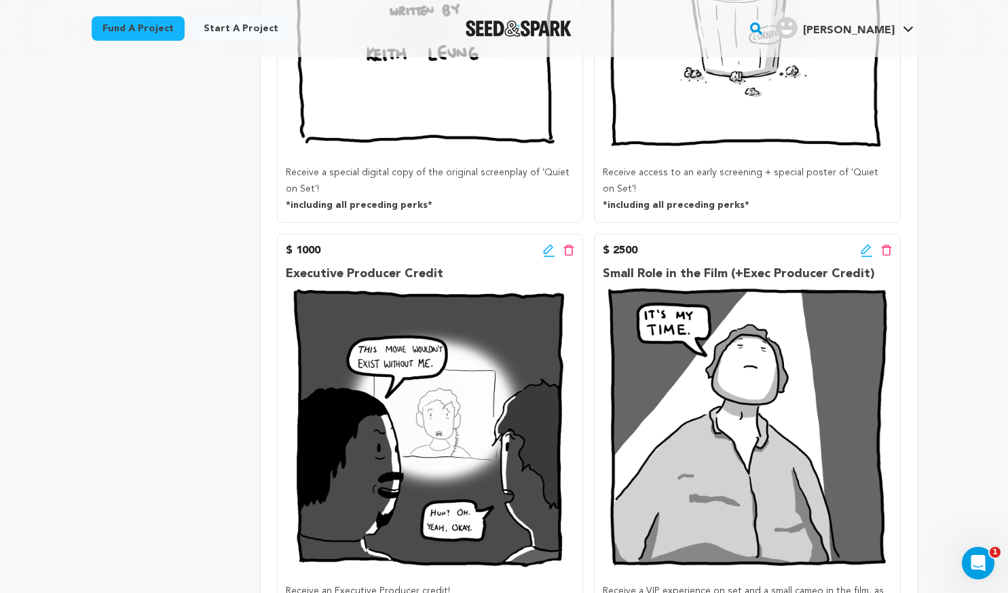
click at [549, 257] on icon at bounding box center [549, 251] width 12 height 14
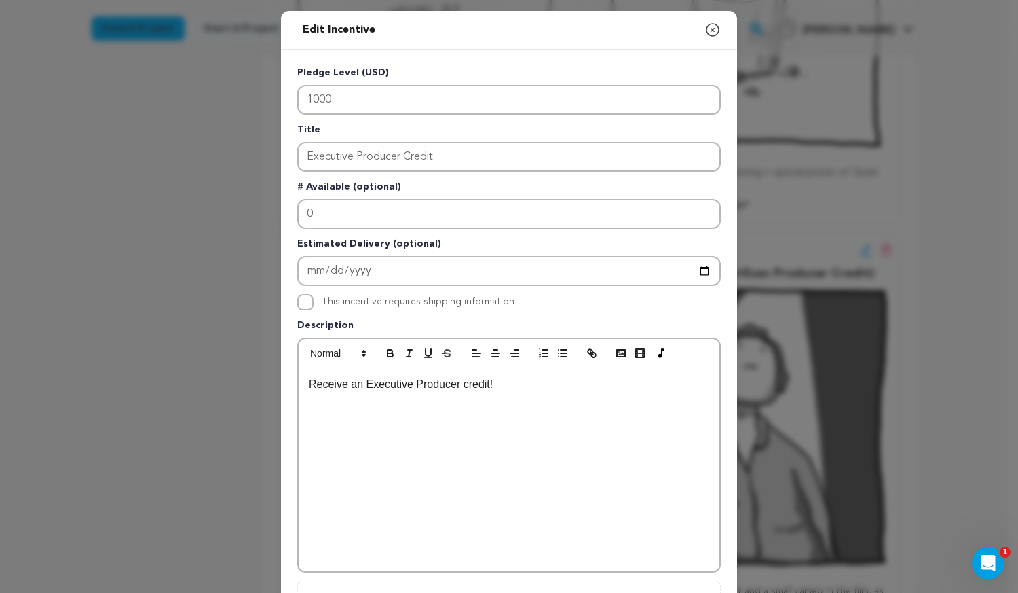
click at [539, 390] on p "Receive an Executive Producer credit!" at bounding box center [509, 384] width 400 height 18
drag, startPoint x: 299, startPoint y: 405, endPoint x: 521, endPoint y: 409, distance: 222.0
click at [521, 409] on div "Receive an Executive Producer credit! *including all preceding perks*" at bounding box center [509, 469] width 421 height 204
click at [388, 354] on icon "button" at bounding box center [390, 354] width 5 height 3
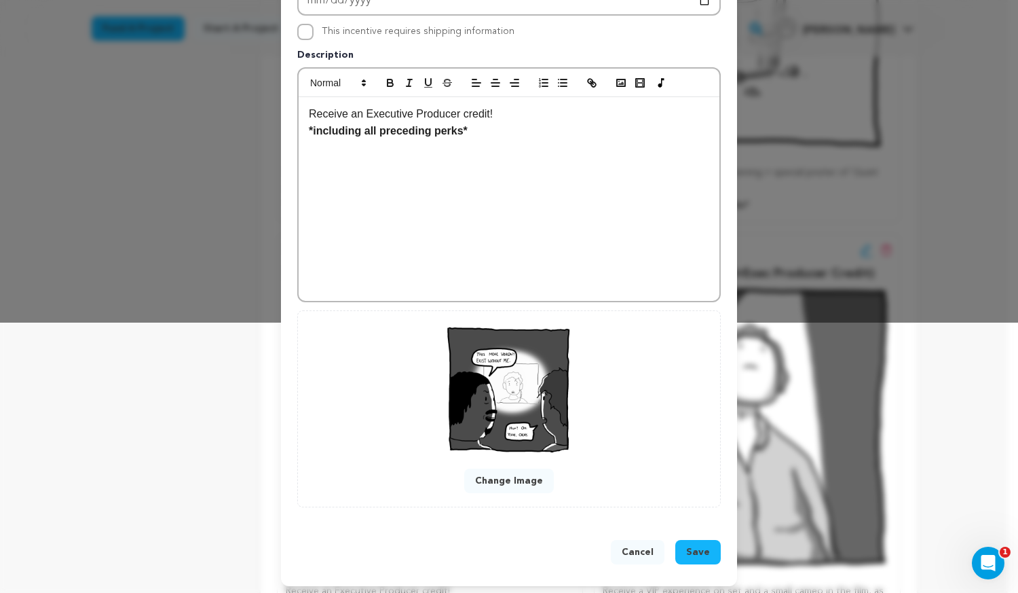
scroll to position [271, 0]
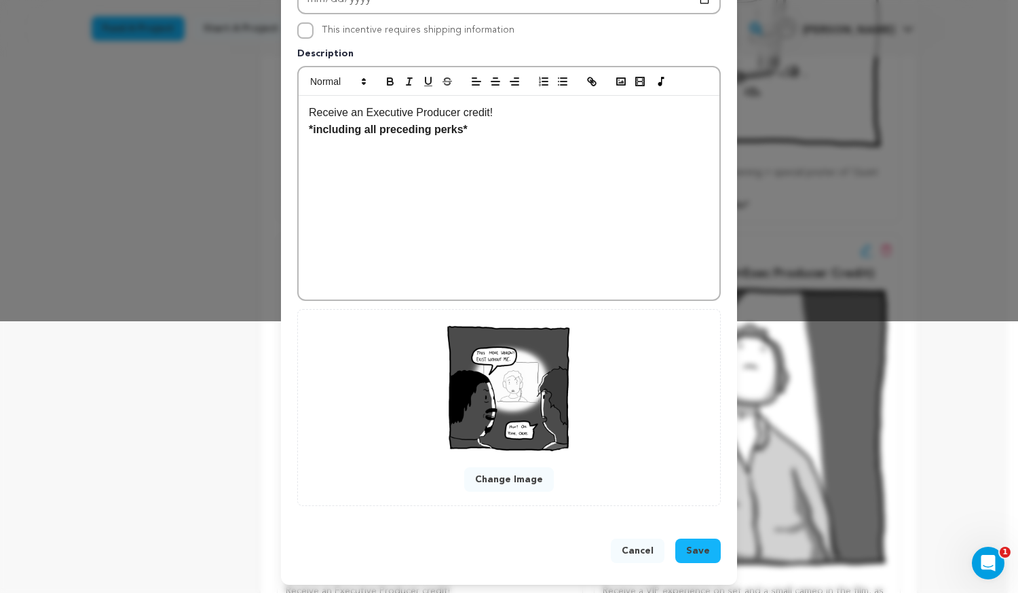
click at [709, 556] on button "Save" at bounding box center [697, 550] width 45 height 24
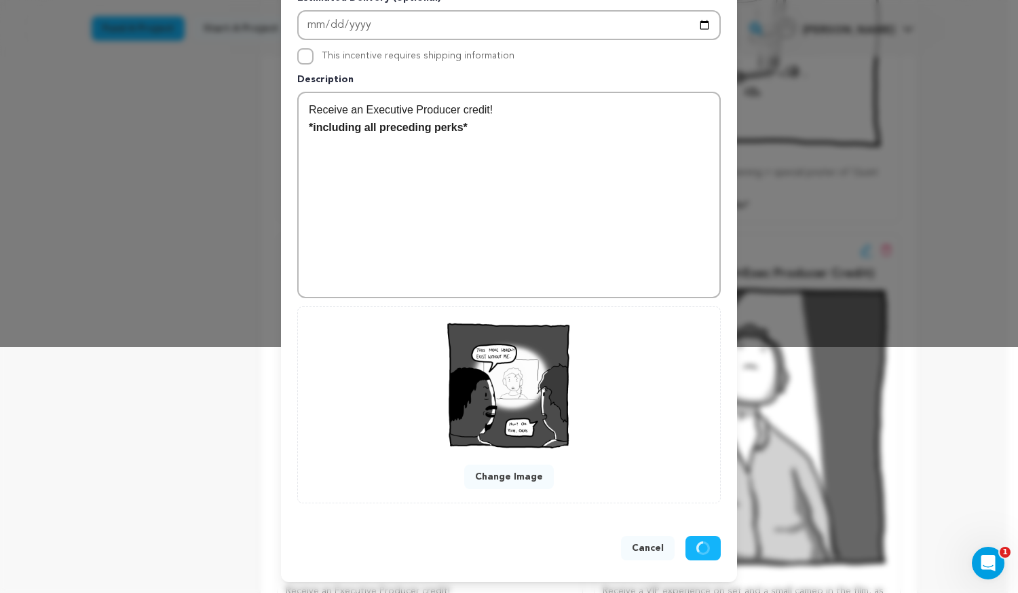
scroll to position [246, 0]
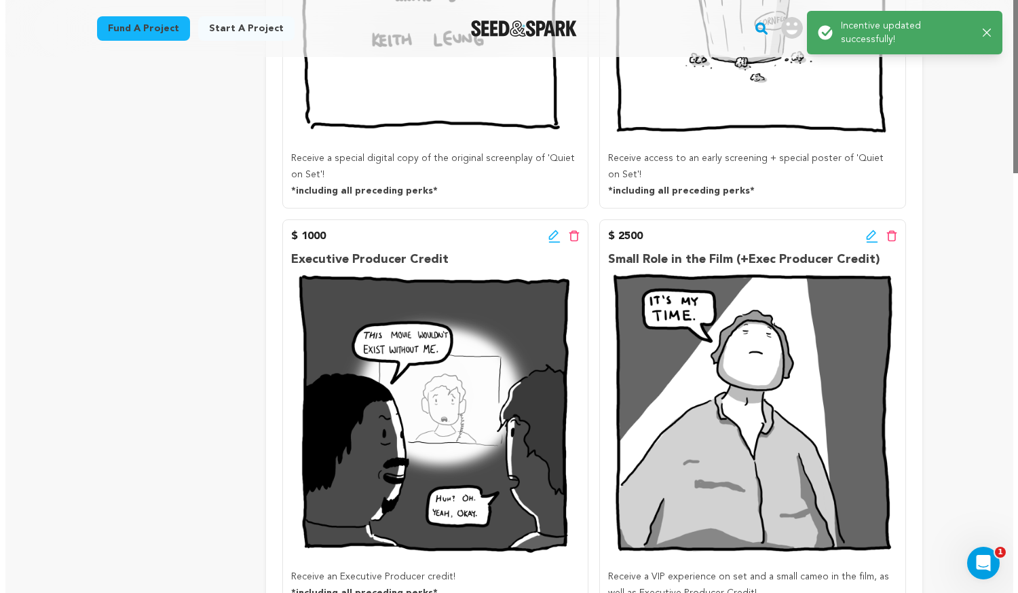
scroll to position [1357, 0]
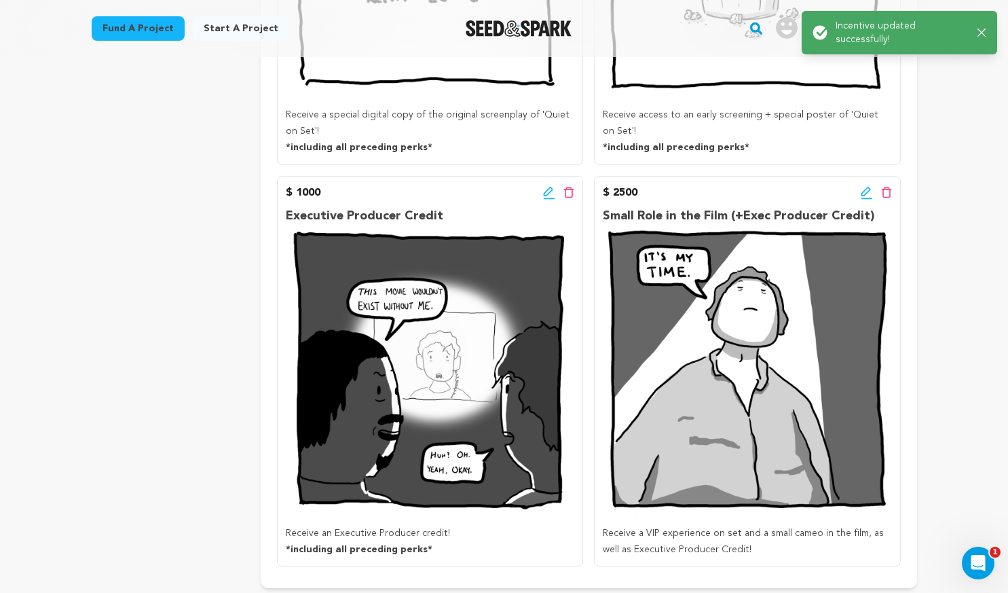
click at [859, 195] on div "$ 2500 Edit incentive button Delete incentive button" at bounding box center [747, 193] width 288 height 16
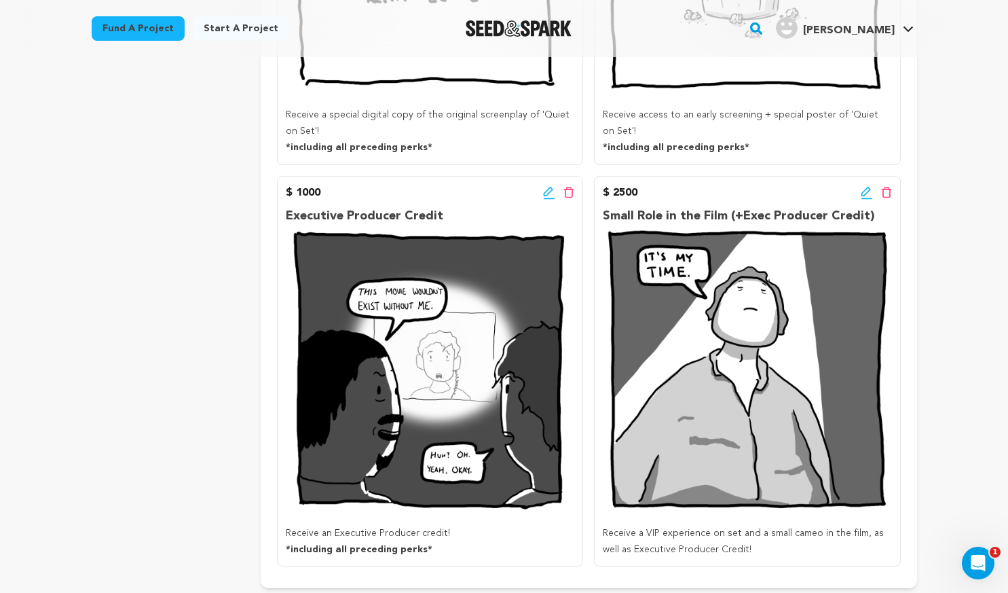
click at [863, 193] on icon at bounding box center [867, 193] width 12 height 14
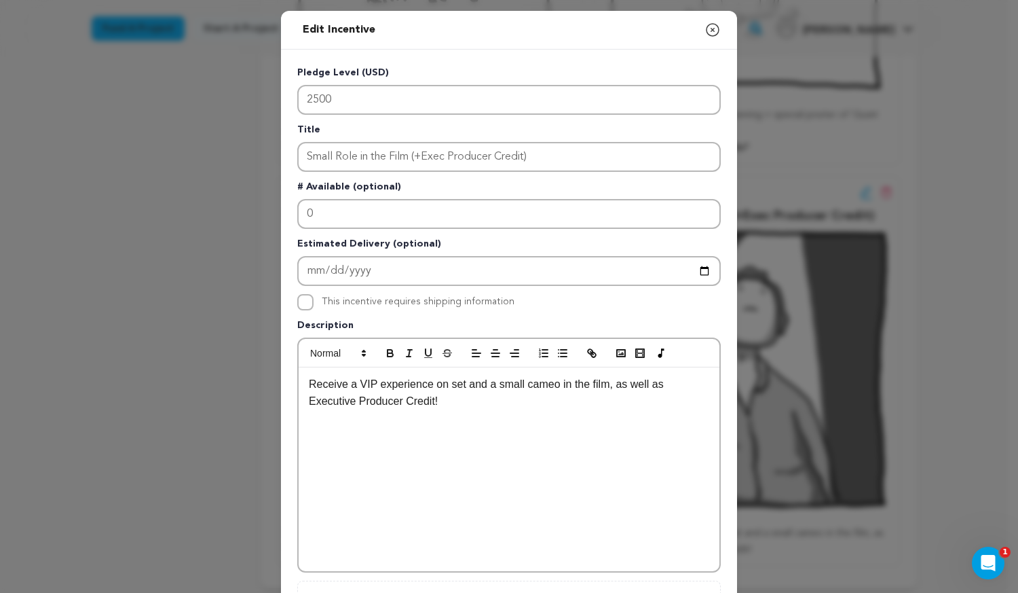
click at [516, 424] on div "Receive a VIP experience on set and a small cameo in the film, as well as Execu…" at bounding box center [509, 469] width 421 height 204
click at [309, 416] on p "**including all preceding perks*" at bounding box center [509, 419] width 400 height 18
drag, startPoint x: 535, startPoint y: 462, endPoint x: 222, endPoint y: 445, distance: 313.3
click at [222, 445] on div "Edit Incentive Close modal Pledge Level (USD) 2500 Title Small Role in the Film…" at bounding box center [509, 433] width 1018 height 867
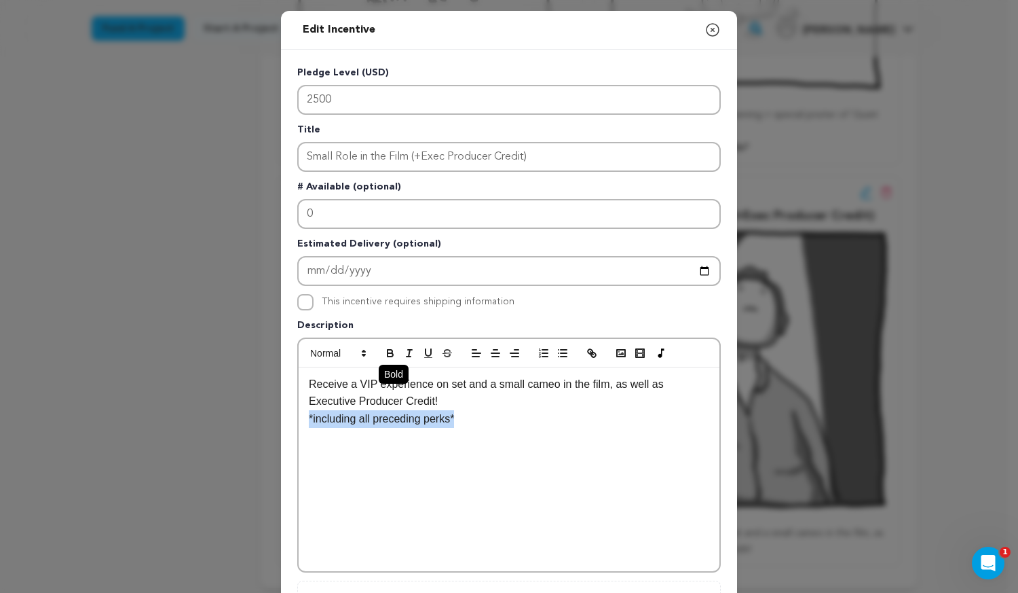
click at [384, 350] on icon "button" at bounding box center [390, 353] width 12 height 12
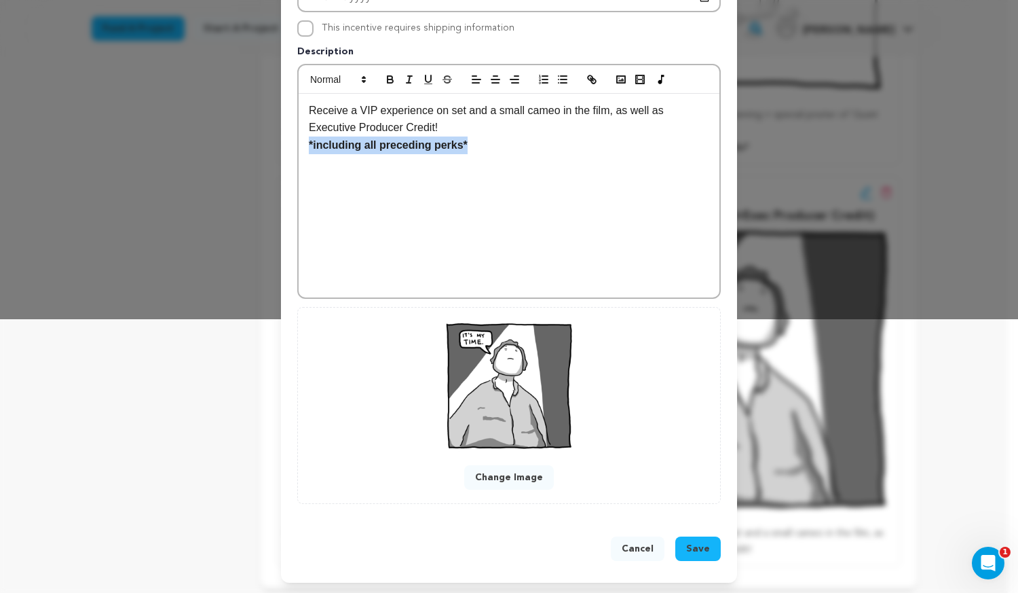
scroll to position [274, 0]
click at [686, 548] on span "Save" at bounding box center [698, 548] width 24 height 14
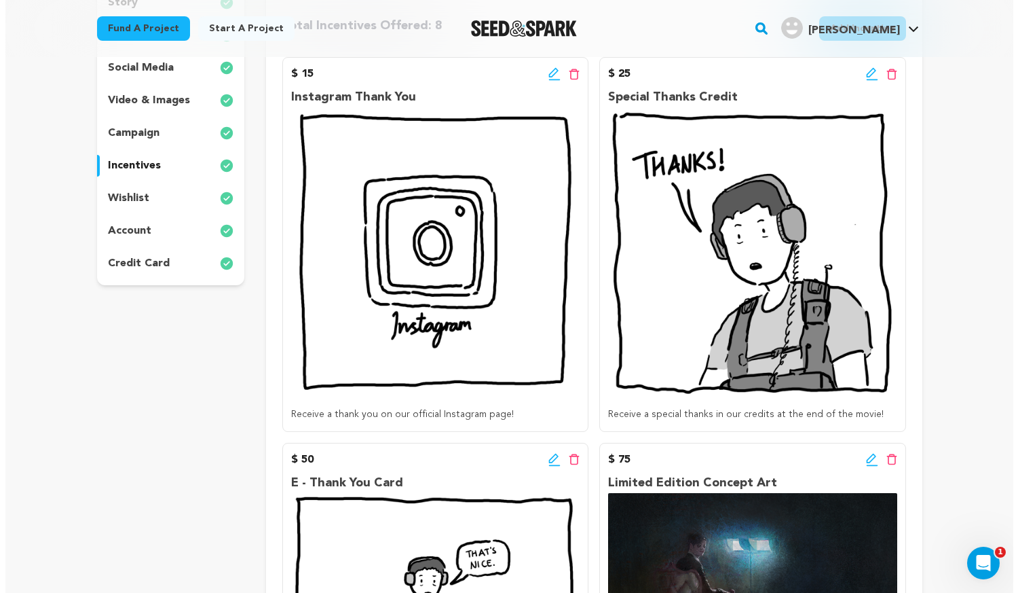
scroll to position [0, 0]
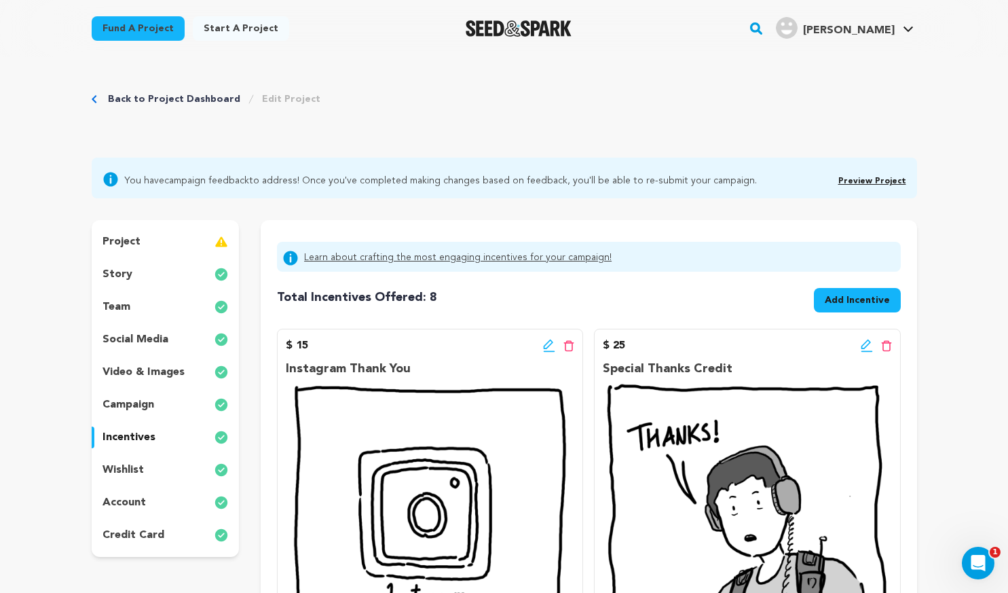
click at [854, 299] on span "Add Incentive" at bounding box center [857, 300] width 65 height 14
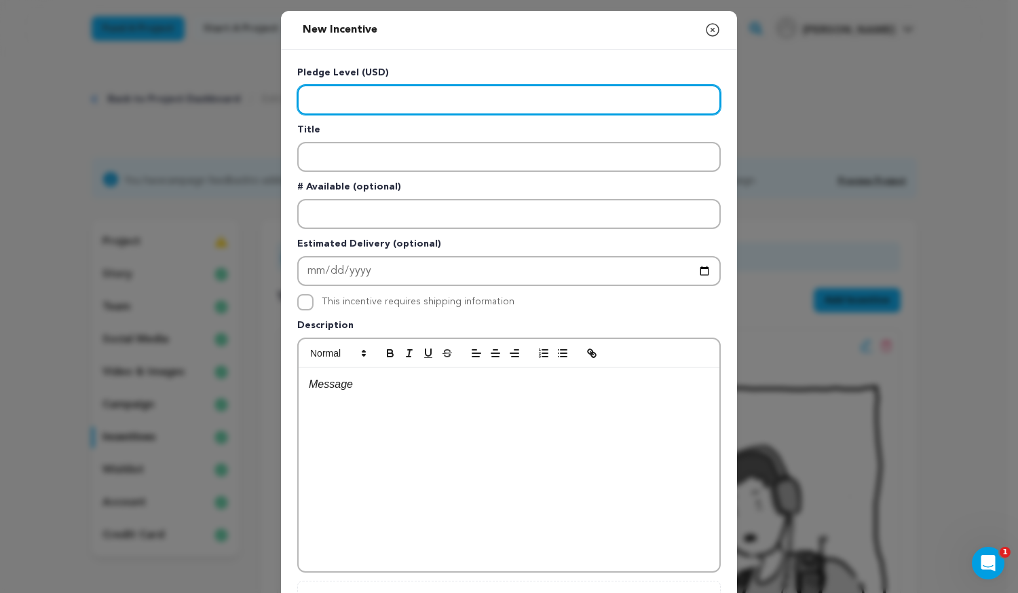
click at [476, 104] on input "Enter level" at bounding box center [509, 100] width 424 height 30
type input "500"
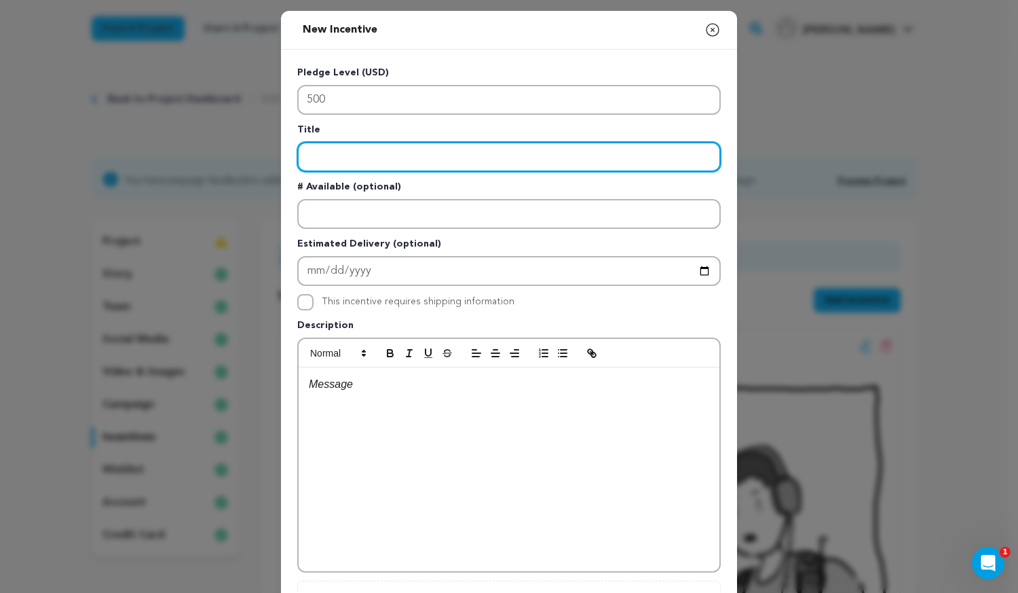
click at [385, 158] on input "Enter title" at bounding box center [509, 157] width 424 height 30
type input "Associate Producer Credit"
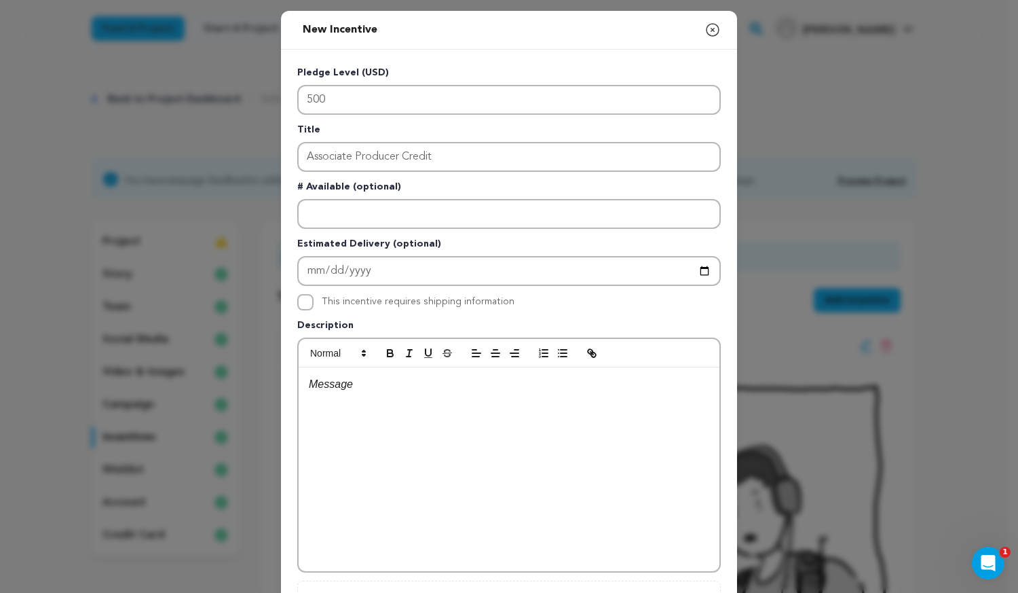
click at [372, 413] on div at bounding box center [509, 469] width 421 height 204
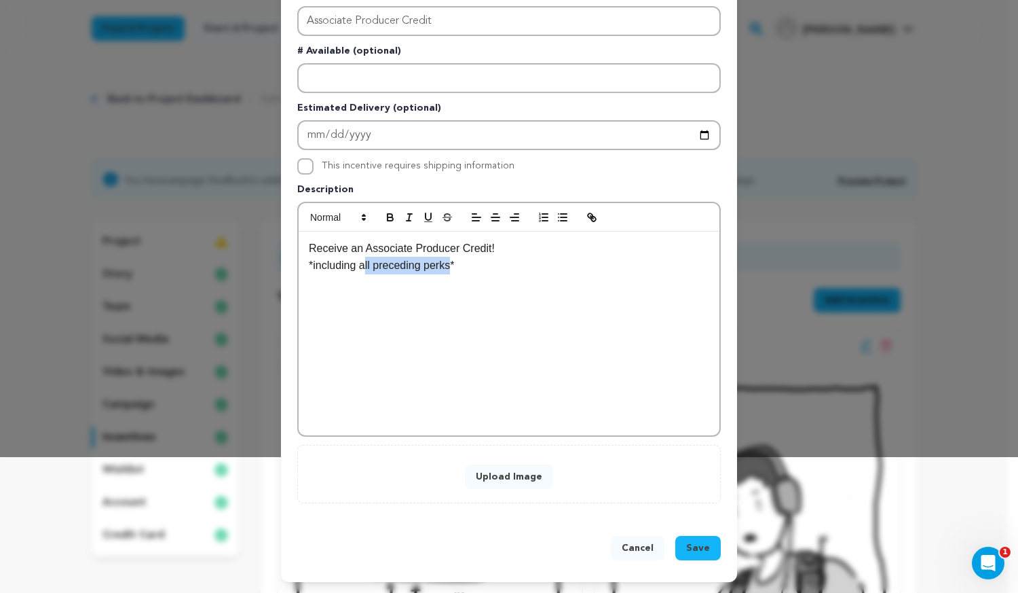
drag, startPoint x: 445, startPoint y: 348, endPoint x: 377, endPoint y: 326, distance: 70.6
click at [358, 331] on div "Receive an Associate Producer Credit! *including all preceding perks*" at bounding box center [509, 333] width 421 height 204
click at [491, 292] on div "Receive an Associate Producer Credit! *including all preceding perks*" at bounding box center [509, 333] width 421 height 204
drag, startPoint x: 496, startPoint y: 279, endPoint x: 228, endPoint y: 267, distance: 268.4
click at [162, 272] on div "New Incentive Close modal Pledge Level (USD) 500 Title Associate Producer Credi…" at bounding box center [509, 228] width 1018 height 728
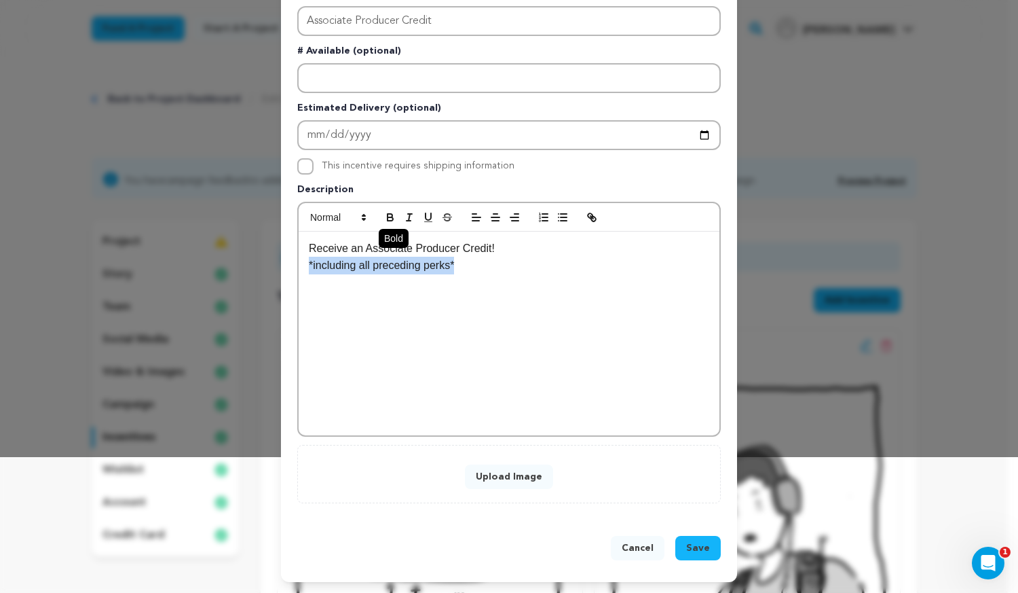
click at [388, 220] on icon "button" at bounding box center [390, 218] width 5 height 3
click at [557, 396] on div "Receive an Associate Producer Credit! *including all preceding perks*" at bounding box center [509, 333] width 421 height 204
click at [475, 463] on div "Upload Image" at bounding box center [509, 474] width 395 height 30
click at [481, 474] on button "Upload Image" at bounding box center [509, 476] width 88 height 24
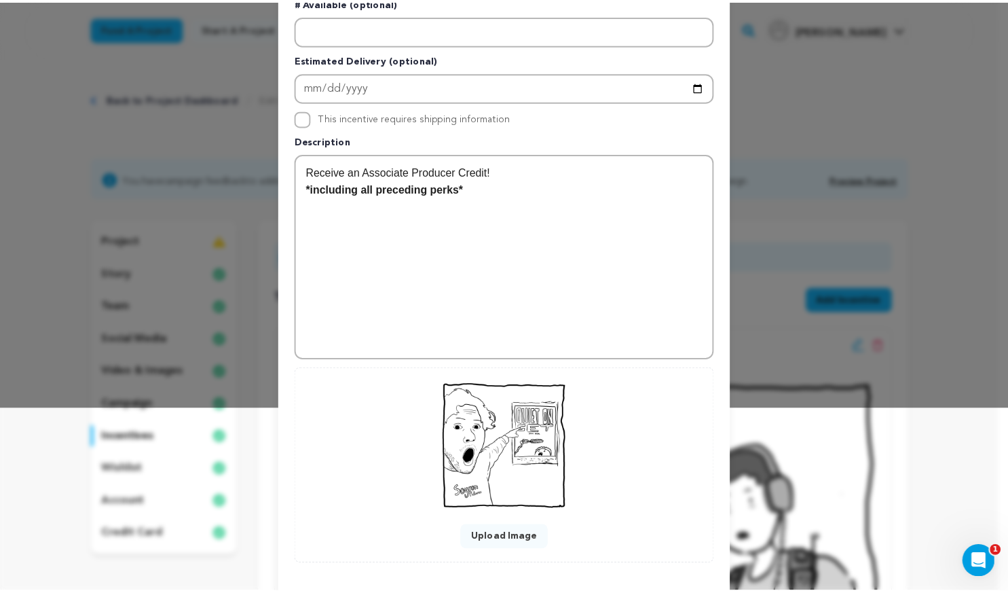
scroll to position [246, 0]
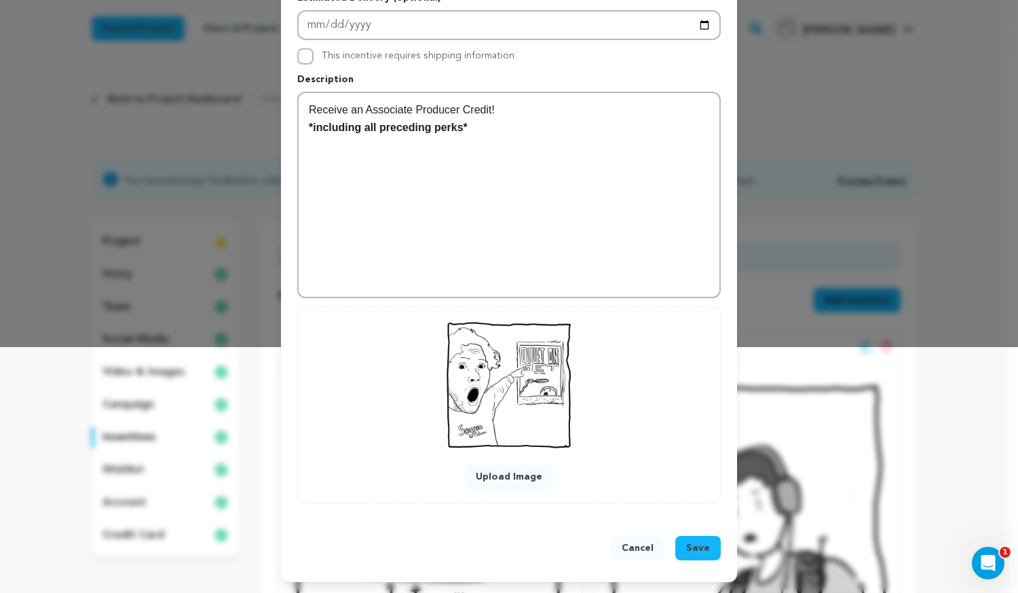
click at [695, 545] on span "Save" at bounding box center [698, 548] width 24 height 14
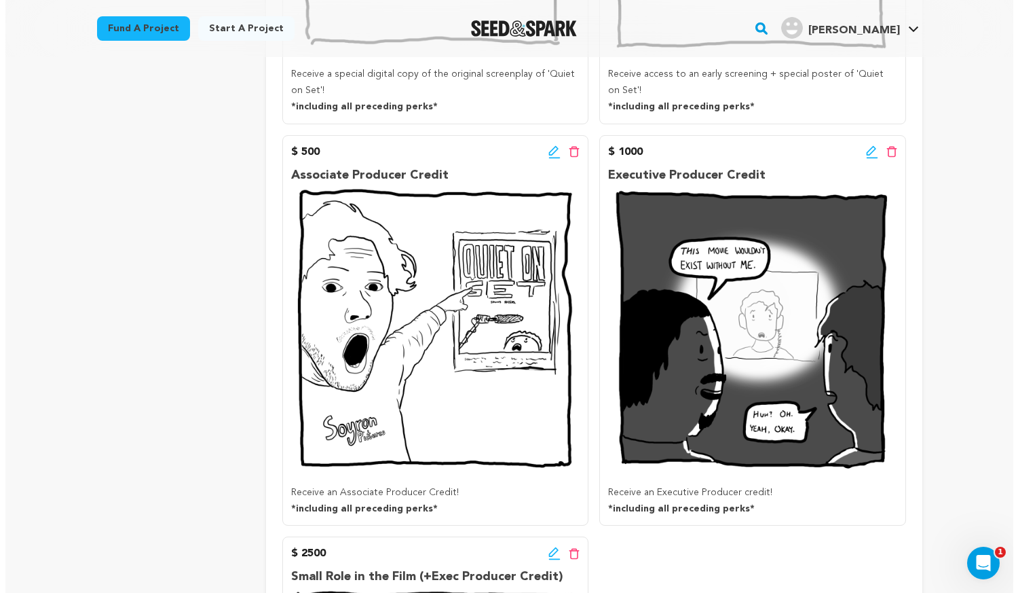
scroll to position [1425, 0]
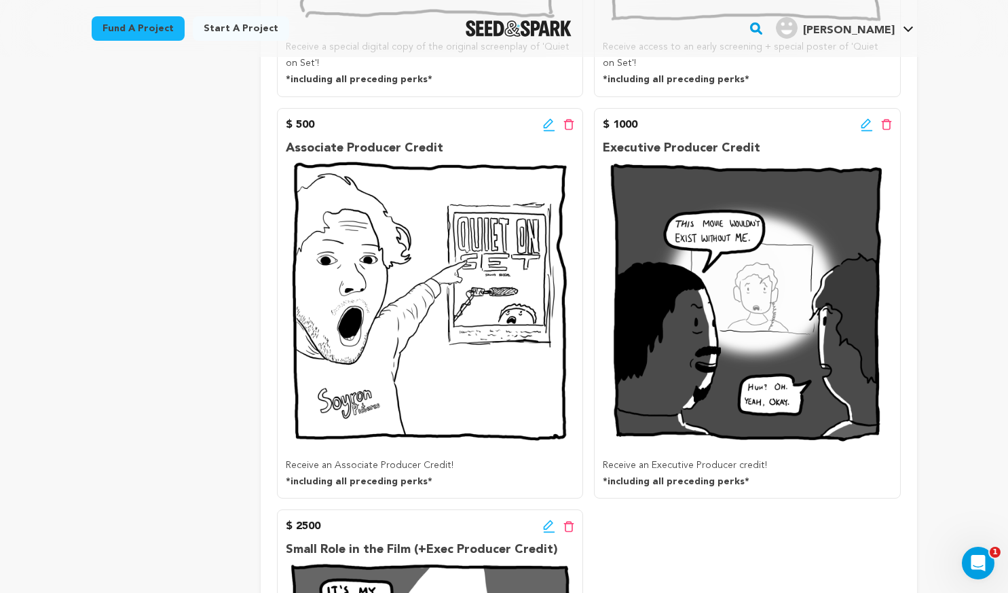
click at [550, 130] on icon at bounding box center [549, 125] width 12 height 14
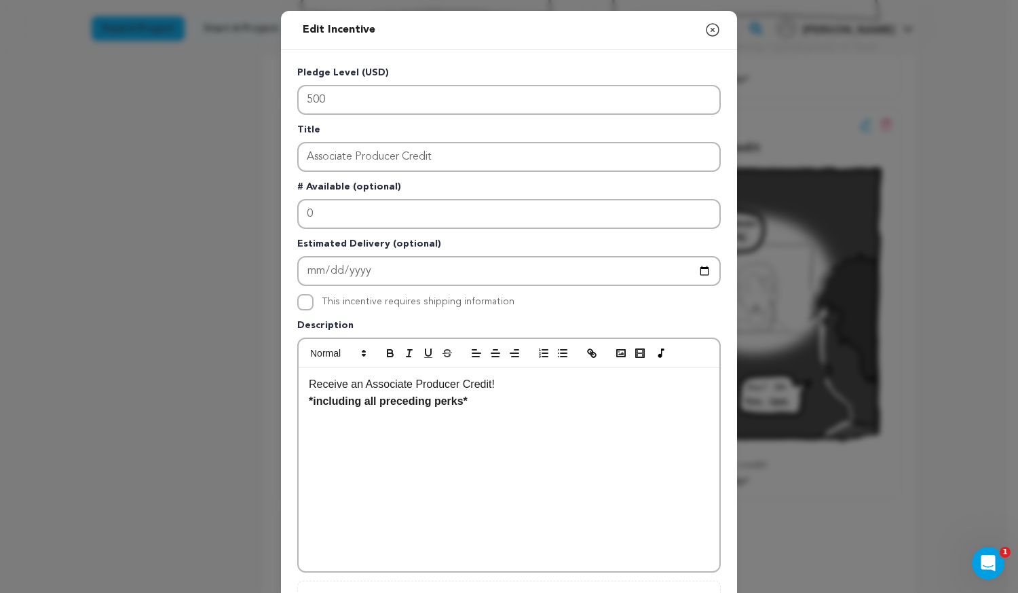
click at [469, 386] on p "Receive an Associate Producer Credit!" at bounding box center [509, 384] width 400 height 18
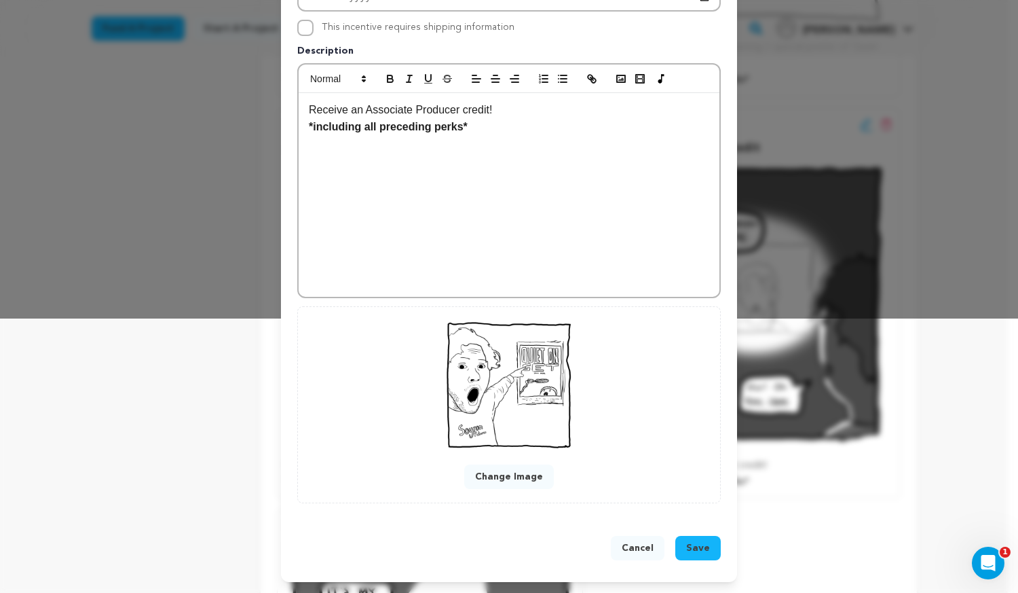
click at [693, 542] on span "Save" at bounding box center [698, 548] width 24 height 14
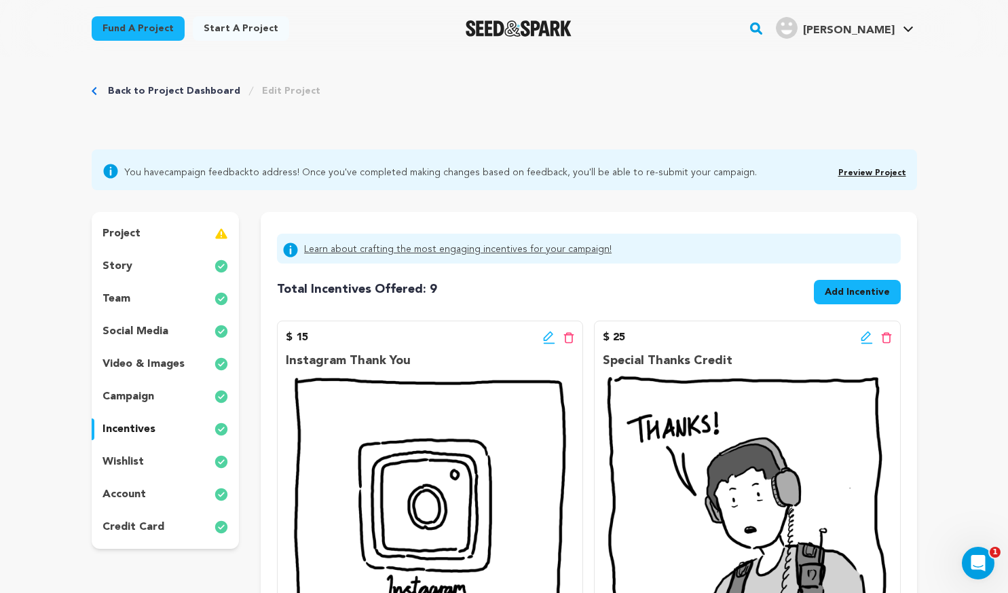
scroll to position [0, 0]
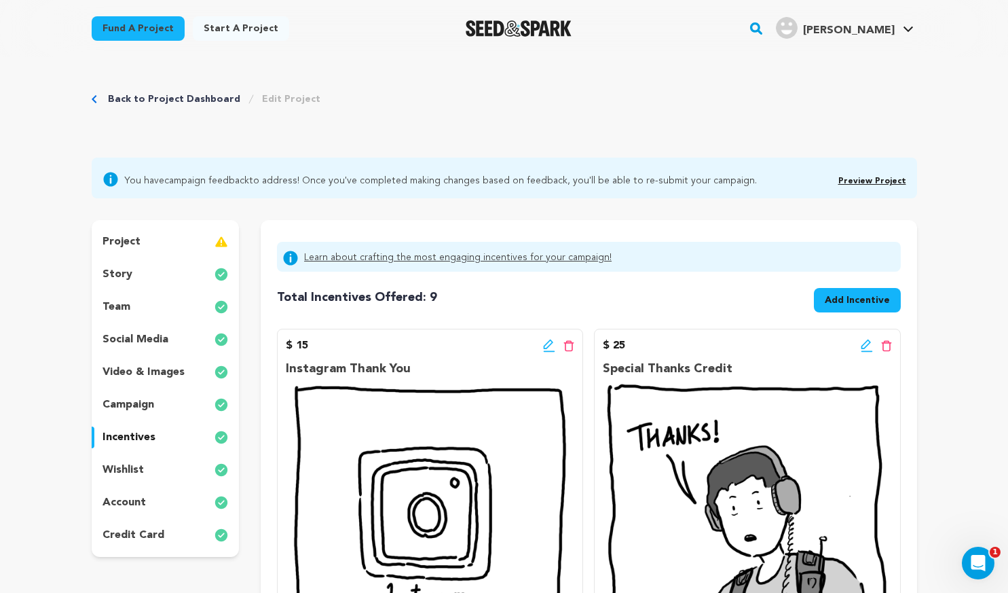
click at [164, 277] on div "story" at bounding box center [166, 274] width 148 height 22
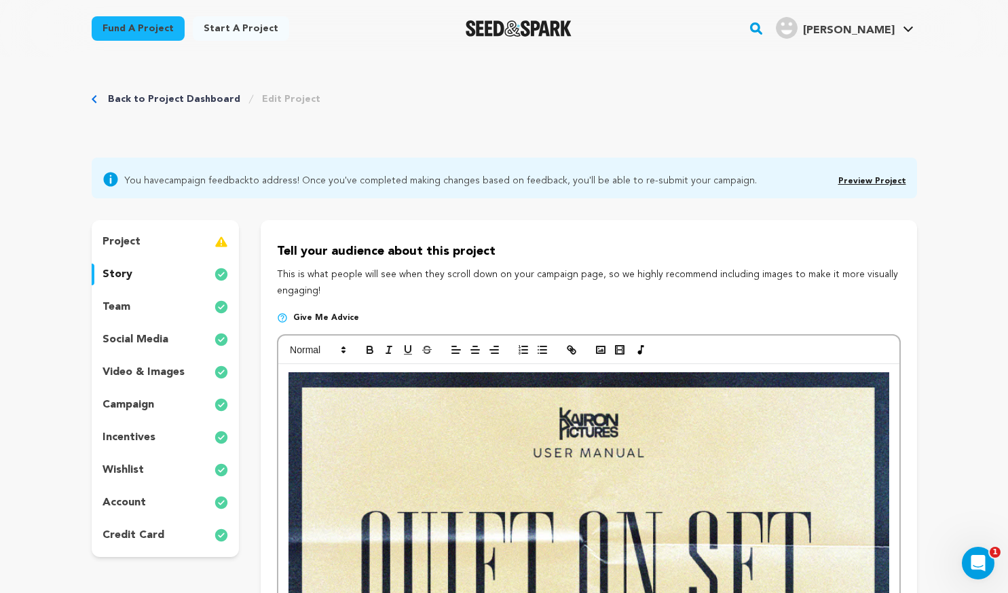
click at [188, 238] on div "project" at bounding box center [166, 242] width 148 height 22
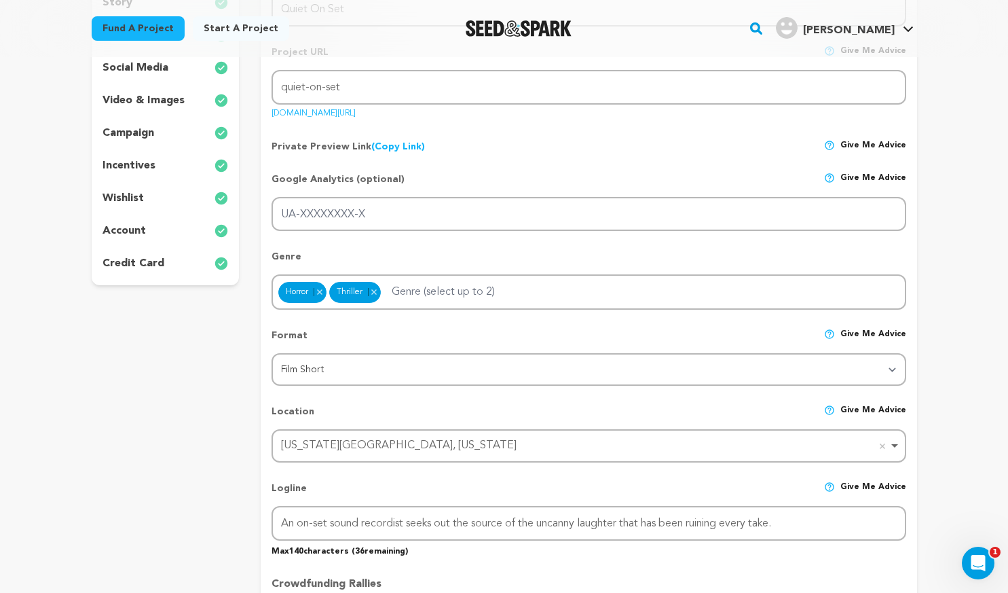
scroll to position [136, 0]
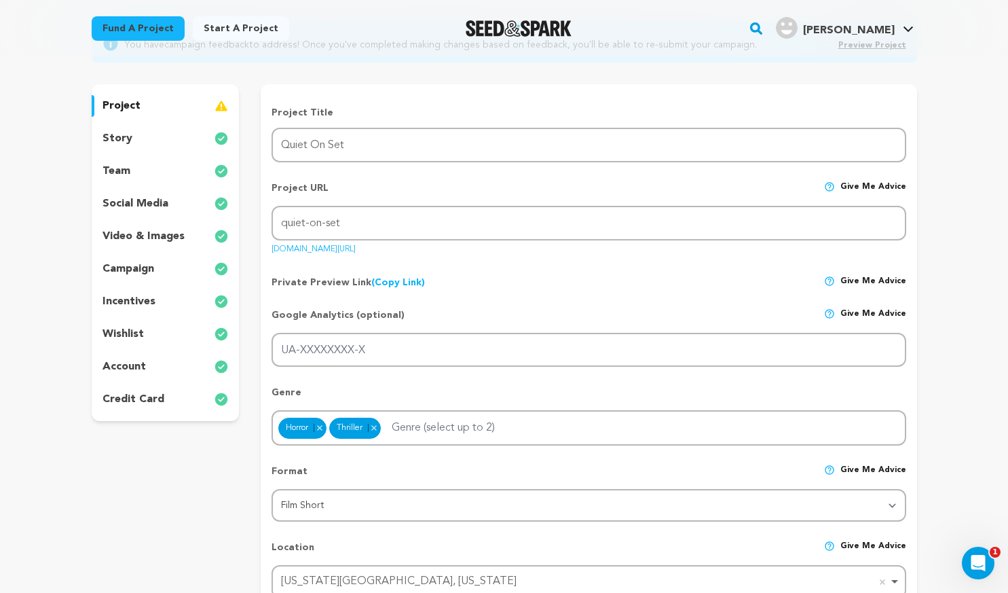
click at [183, 149] on div "project story team social media video & images campaign incentives wishlist acc…" at bounding box center [166, 252] width 148 height 337
click at [134, 151] on div "project story team social media video & images campaign incentives wishlist acc…" at bounding box center [166, 252] width 148 height 337
click at [129, 145] on p "story" at bounding box center [117, 138] width 30 height 16
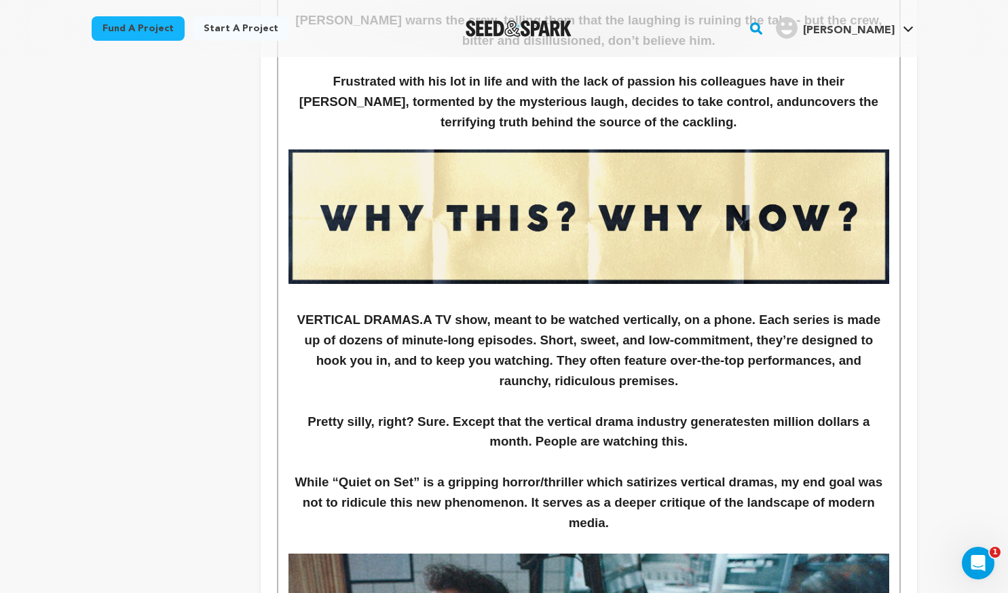
scroll to position [1561, 0]
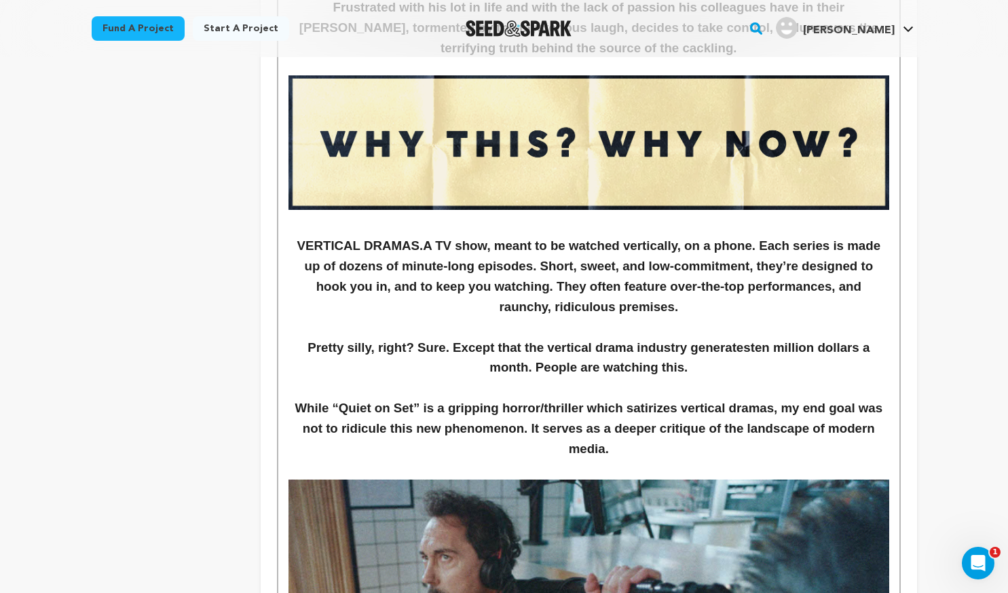
click at [626, 340] on h3 "Pretty silly, right? Sure. Except that the vertical drama industry generates te…" at bounding box center [588, 357] width 600 height 41
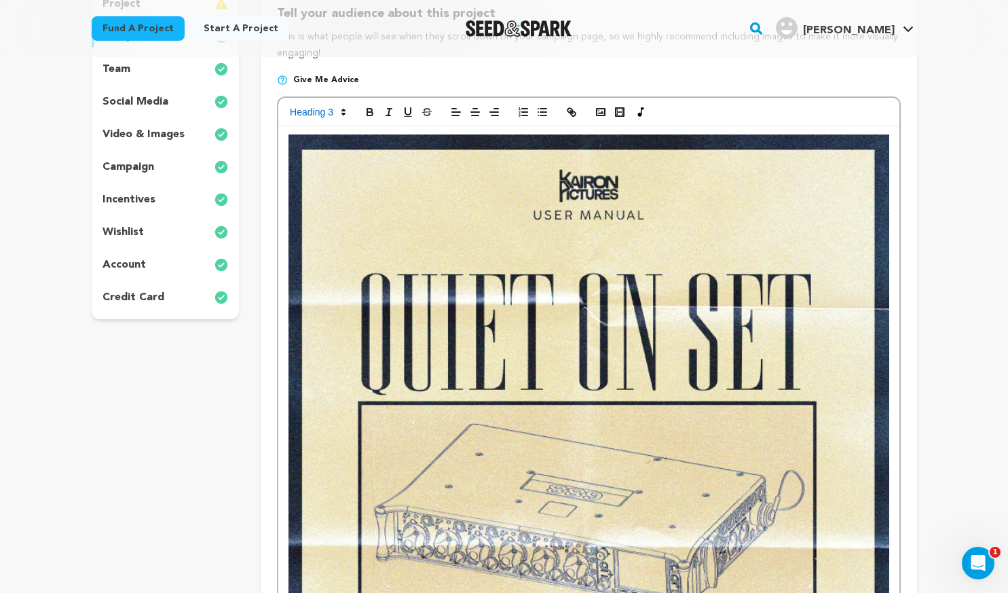
scroll to position [68, 0]
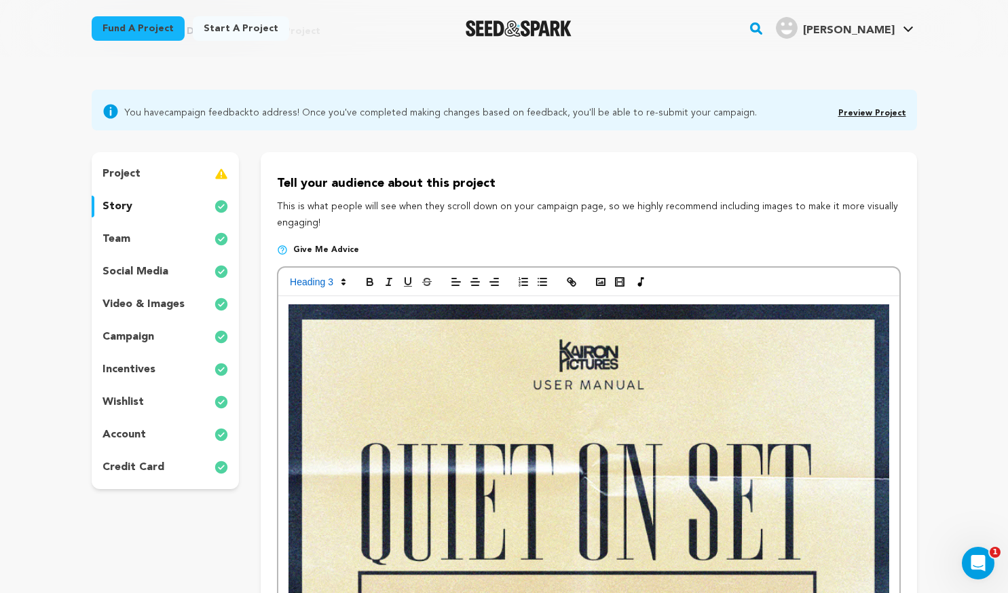
click at [131, 251] on div "project story team social media video & images campaign incentives wishlist acc…" at bounding box center [166, 320] width 148 height 337
click at [129, 245] on div "team" at bounding box center [166, 239] width 148 height 22
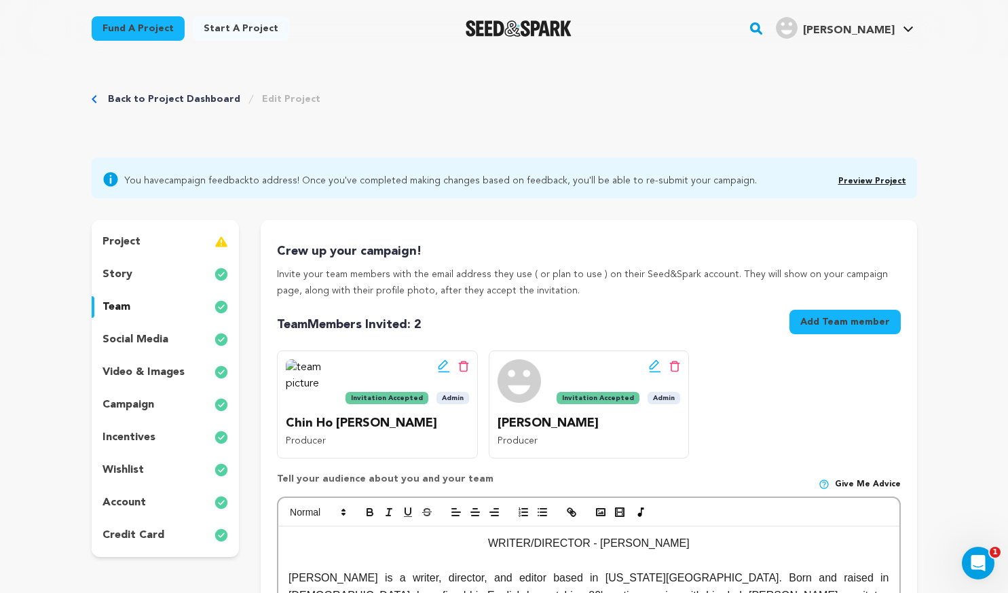
click at [136, 339] on p "social media" at bounding box center [135, 339] width 66 height 16
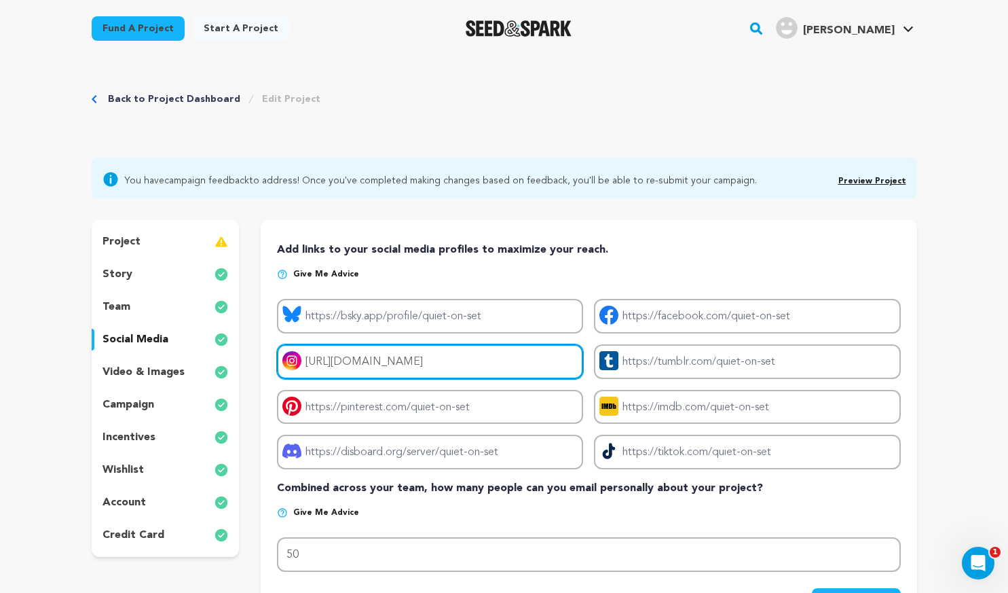
click at [517, 367] on input "https://www.instagram.com/quietonset_movie/" at bounding box center [430, 361] width 306 height 35
drag, startPoint x: 545, startPoint y: 362, endPoint x: 133, endPoint y: 331, distance: 413.2
click at [133, 331] on div "project story team social media video & images campaign incentives wishlist" at bounding box center [504, 429] width 825 height 419
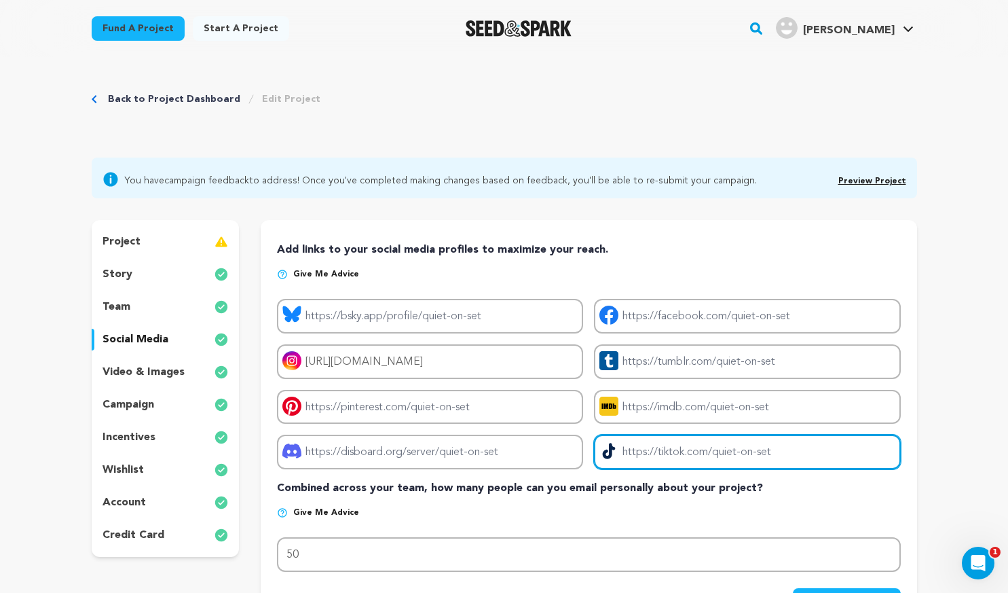
drag, startPoint x: 824, startPoint y: 442, endPoint x: 540, endPoint y: 436, distance: 284.4
click at [540, 436] on div "Project bluesky link Project facebook link Project instagram link https://www.i…" at bounding box center [588, 384] width 623 height 170
drag, startPoint x: 821, startPoint y: 452, endPoint x: 690, endPoint y: 451, distance: 131.0
click at [690, 451] on input "Project tiktok link" at bounding box center [747, 451] width 306 height 35
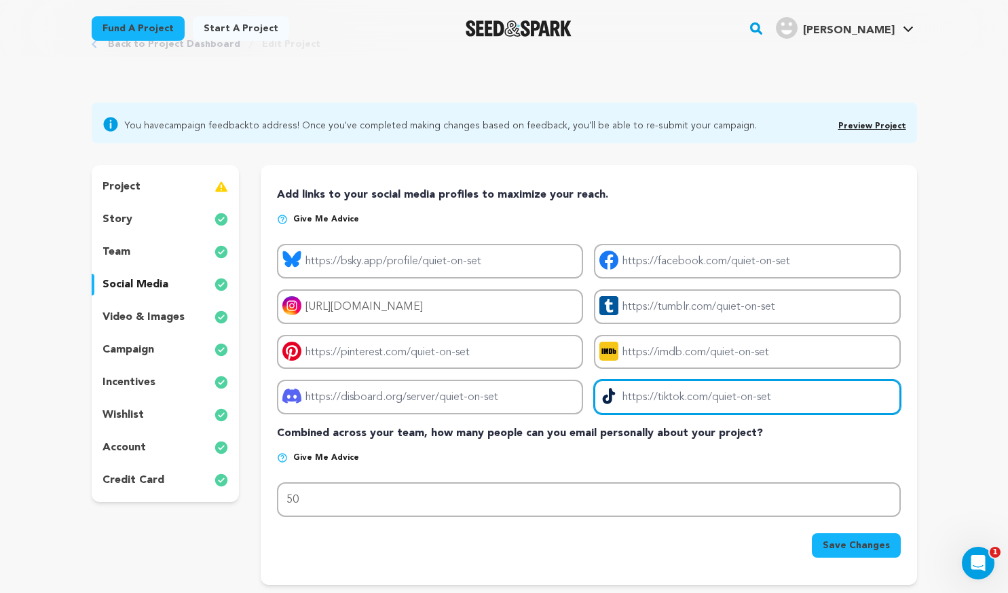
scroll to position [136, 0]
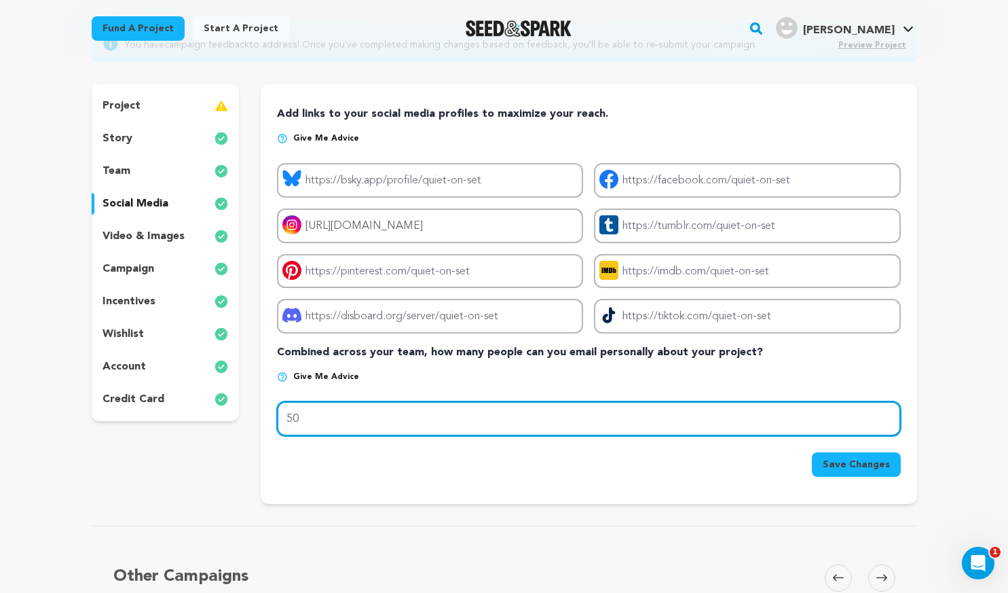
click at [453, 408] on input "50" at bounding box center [588, 418] width 623 height 35
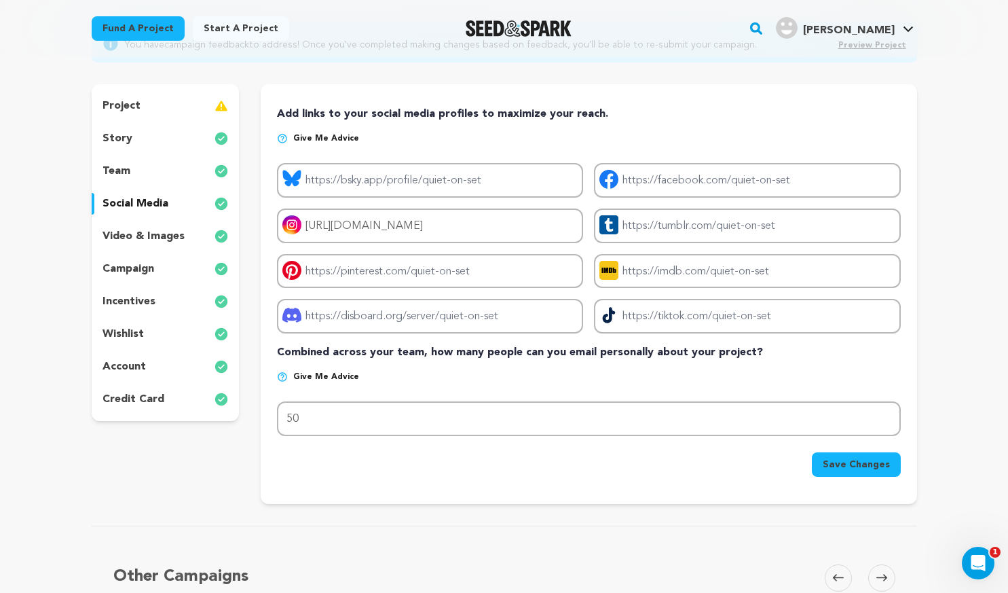
click at [142, 240] on p "video & images" at bounding box center [143, 236] width 82 height 16
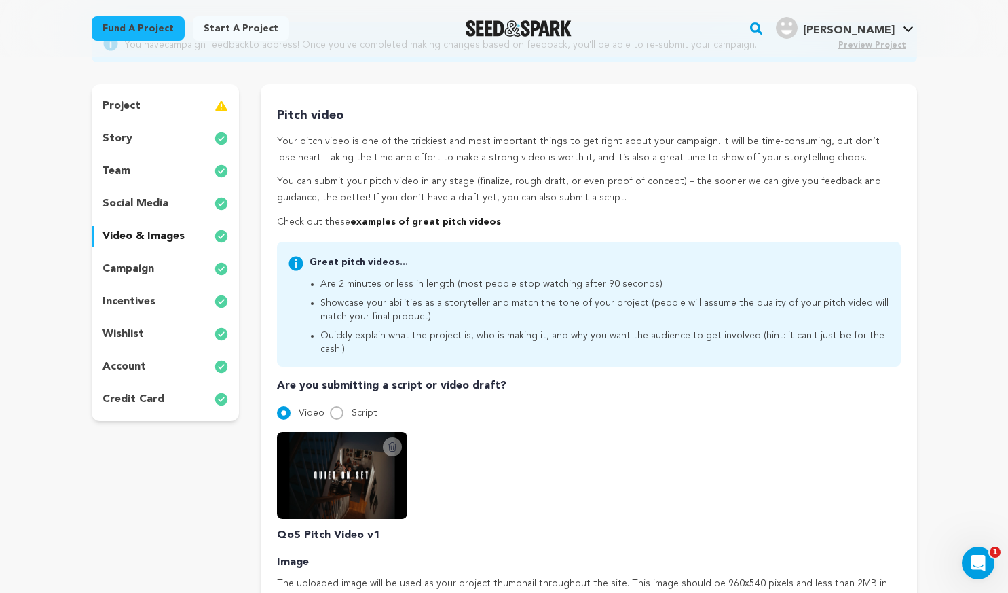
click at [326, 527] on p "QoS Pitch Video v1" at bounding box center [588, 535] width 623 height 16
click at [353, 472] on img at bounding box center [342, 475] width 130 height 87
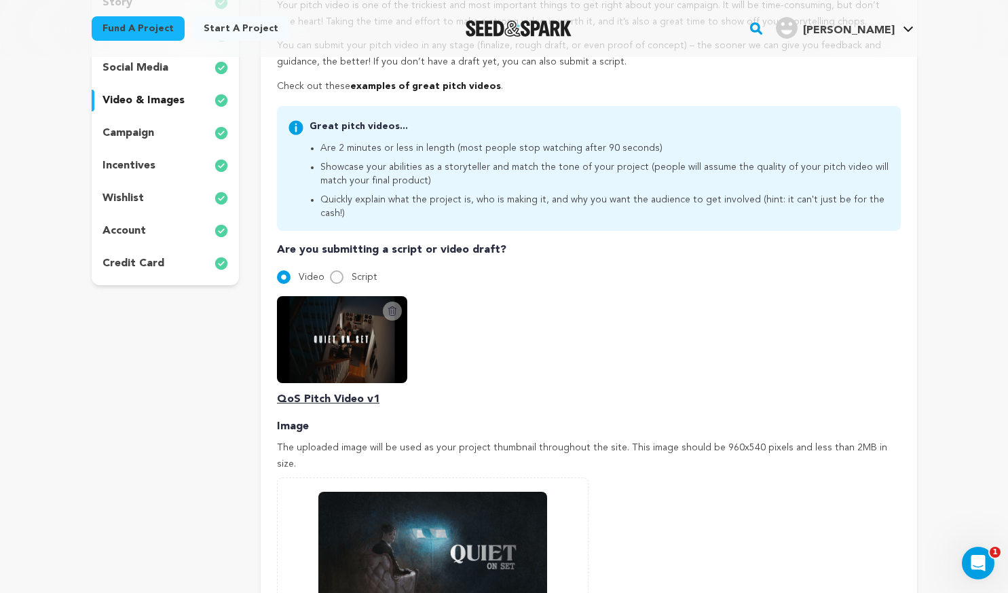
scroll to position [204, 0]
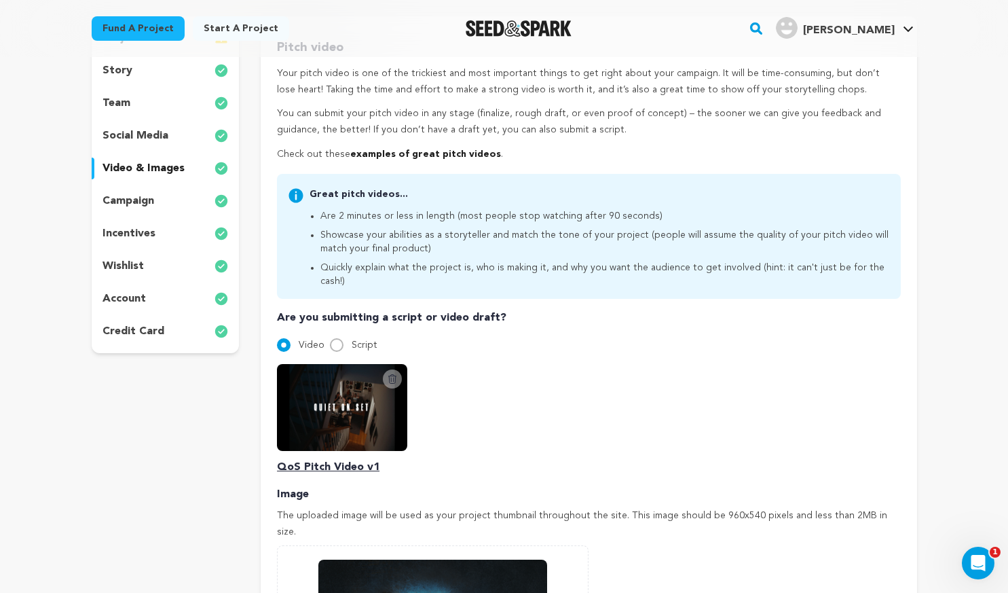
click at [154, 201] on div "campaign" at bounding box center [166, 201] width 148 height 22
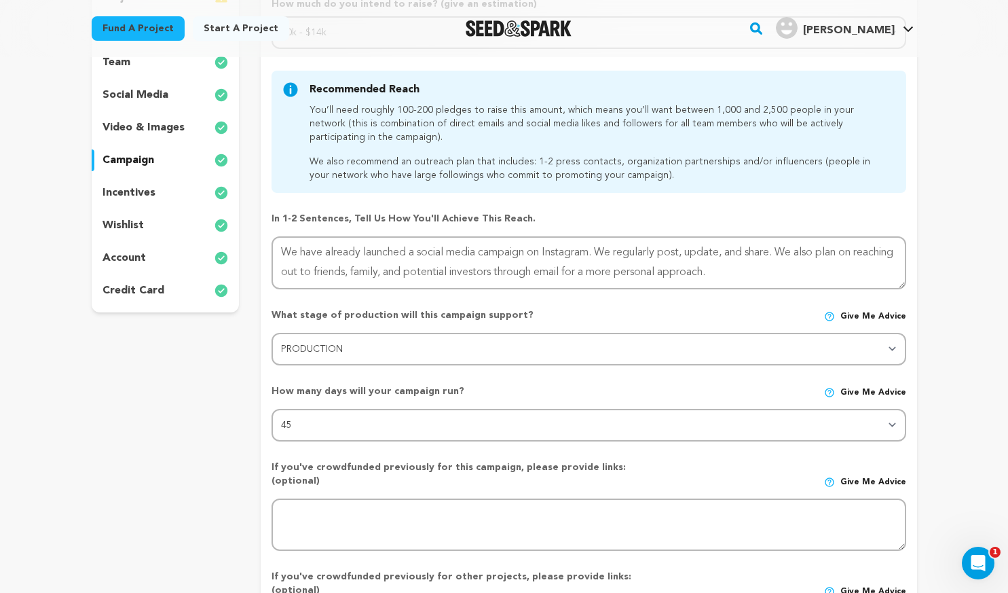
scroll to position [136, 0]
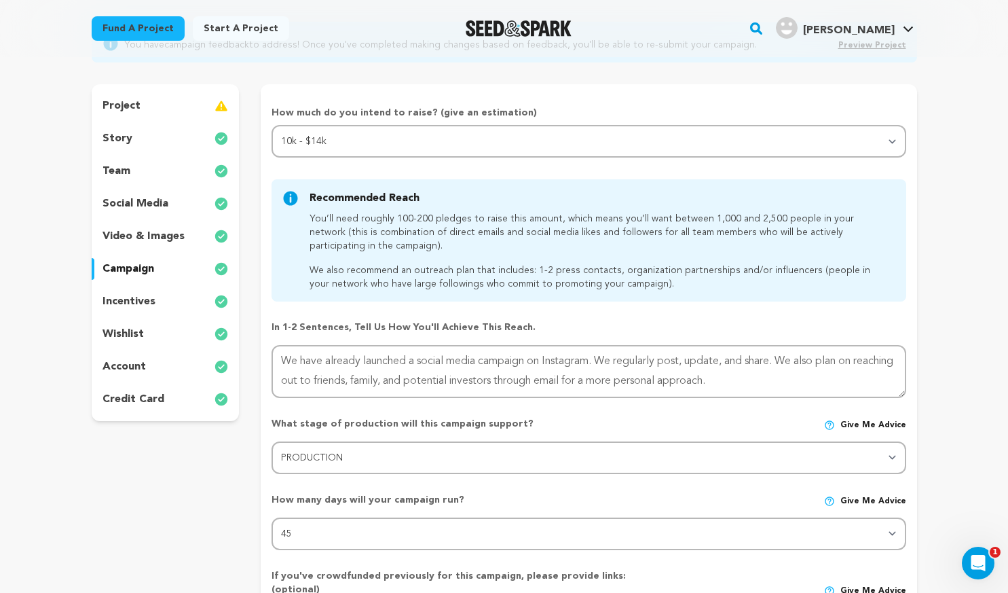
click at [135, 303] on p "incentives" at bounding box center [128, 301] width 53 height 16
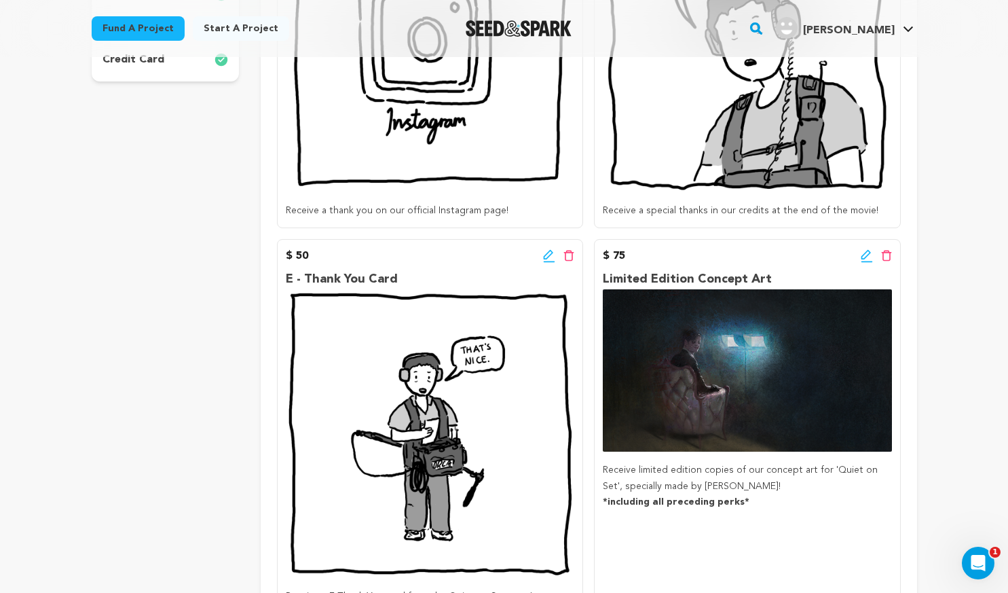
scroll to position [68, 0]
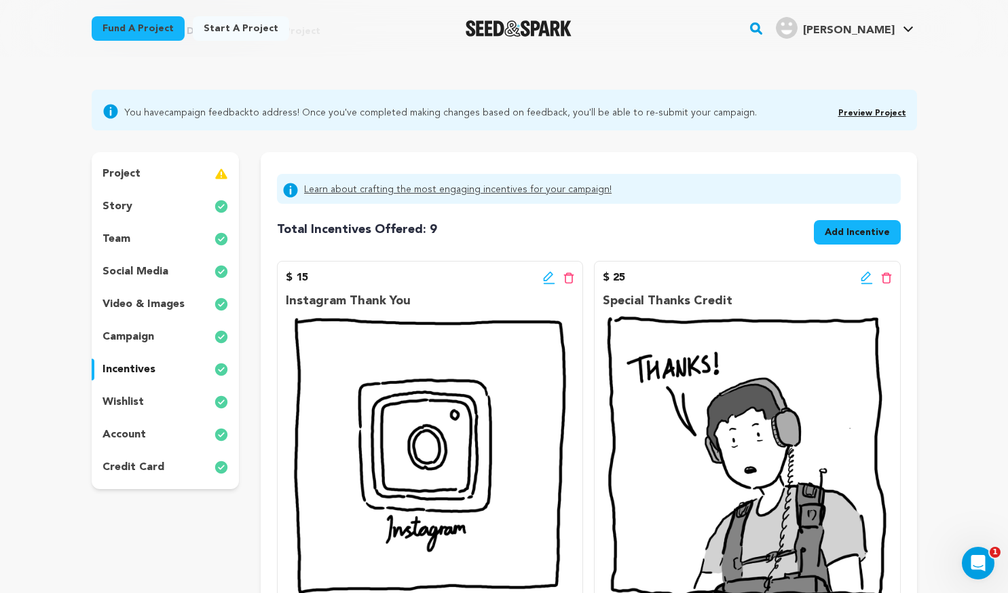
click at [128, 392] on div "wishlist" at bounding box center [166, 402] width 148 height 22
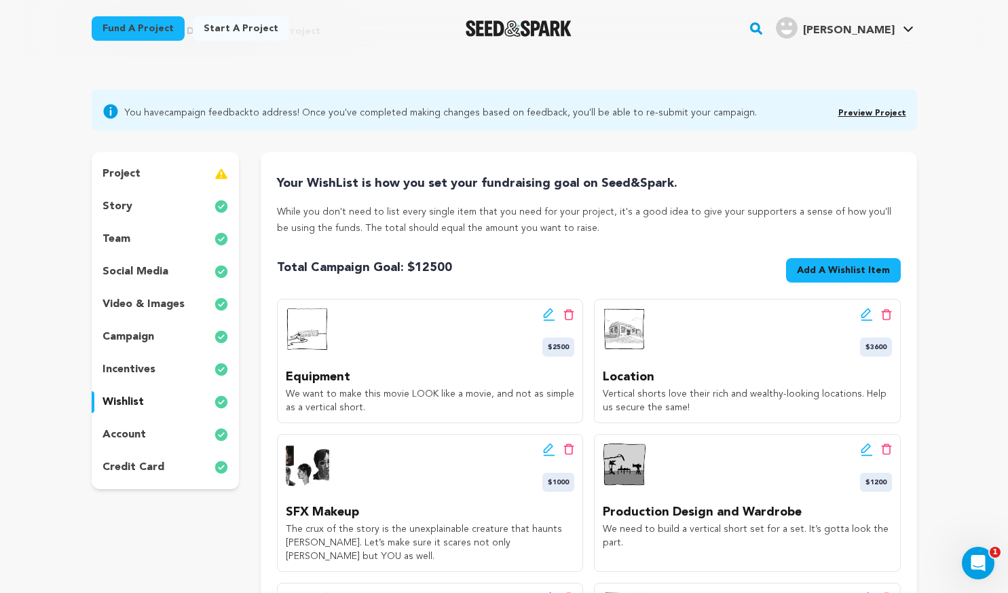
click at [126, 399] on p "wishlist" at bounding box center [122, 402] width 41 height 16
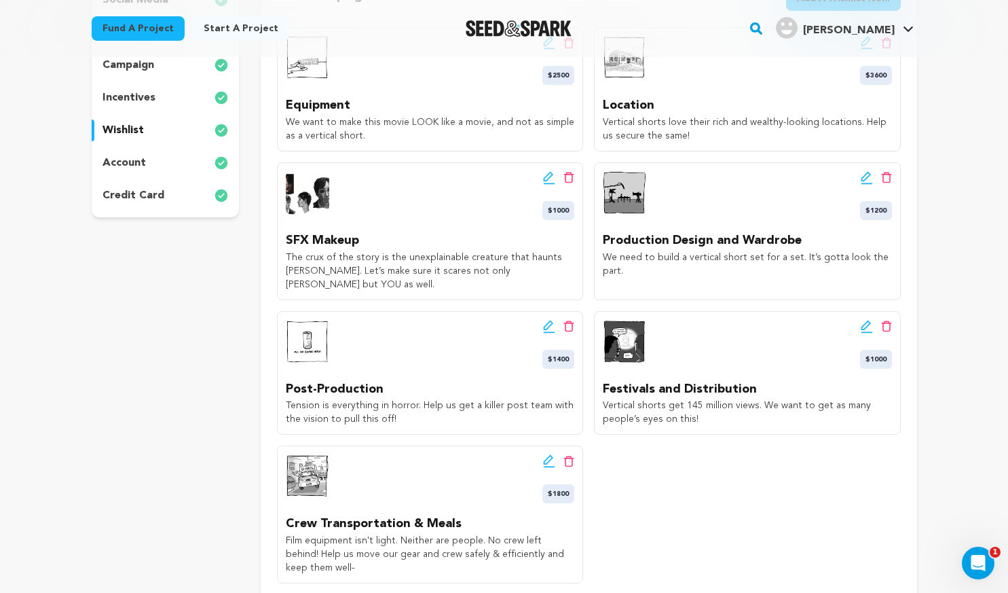
scroll to position [339, 0]
click at [127, 172] on div "account" at bounding box center [166, 163] width 148 height 22
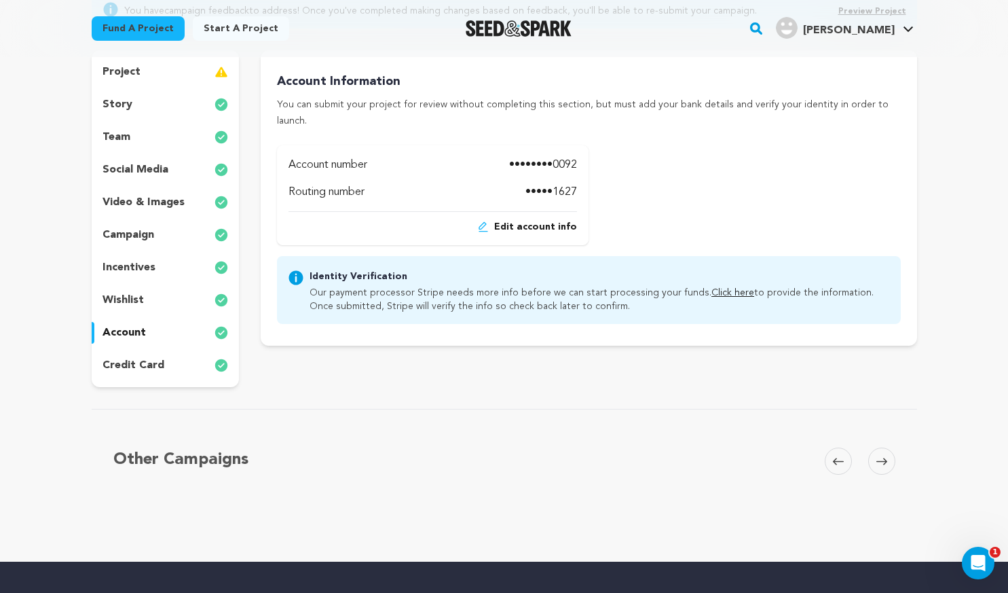
scroll to position [68, 0]
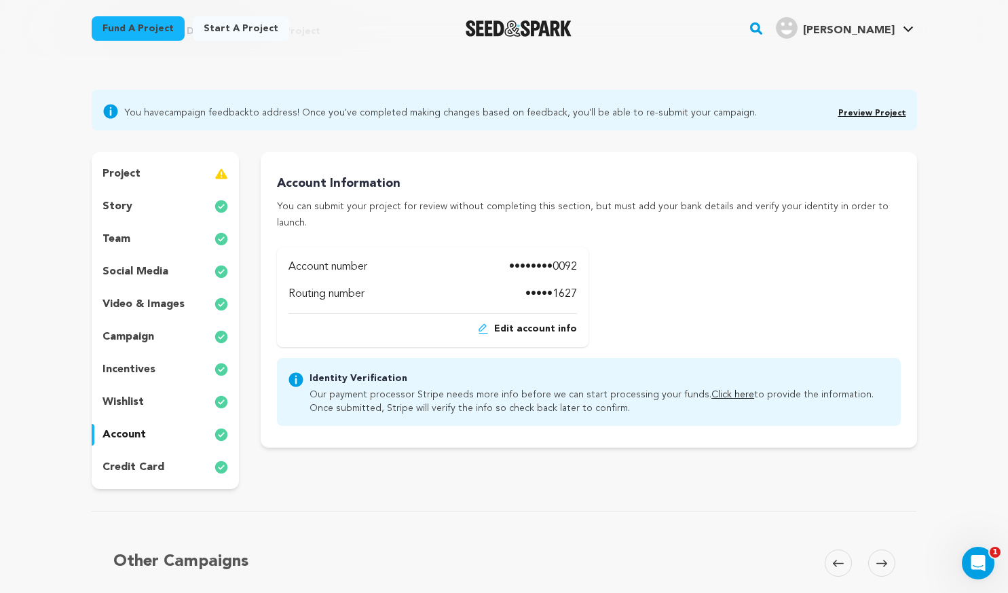
click at [149, 470] on p "credit card" at bounding box center [133, 467] width 62 height 16
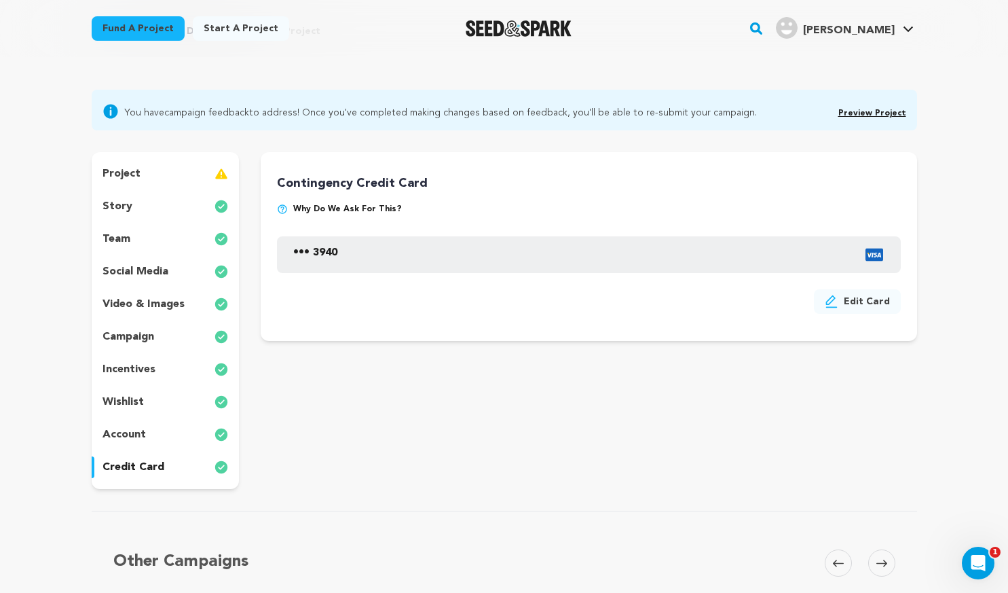
click at [157, 327] on div "campaign" at bounding box center [166, 337] width 148 height 22
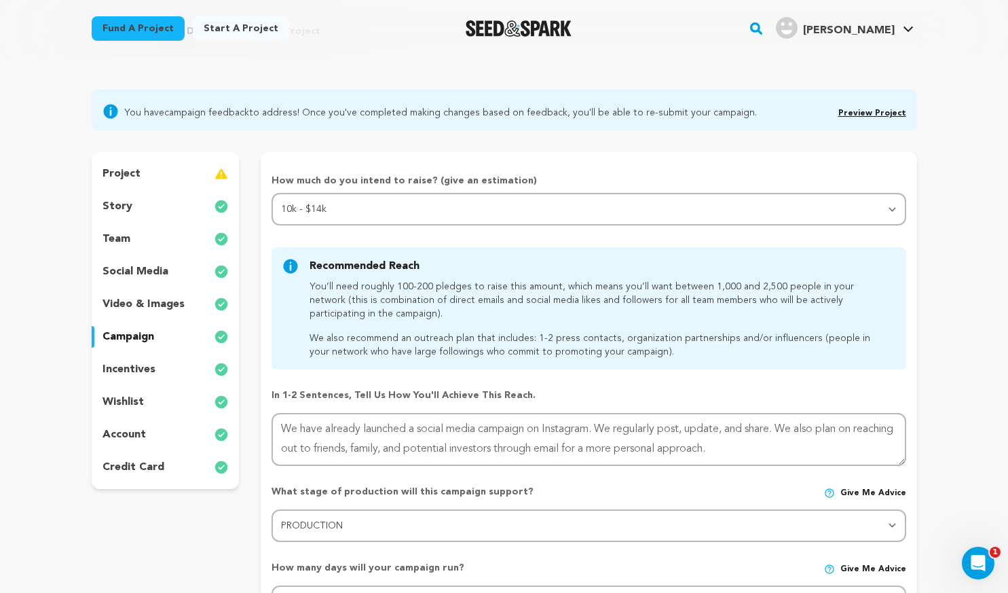
click at [165, 299] on p "video & images" at bounding box center [143, 304] width 82 height 16
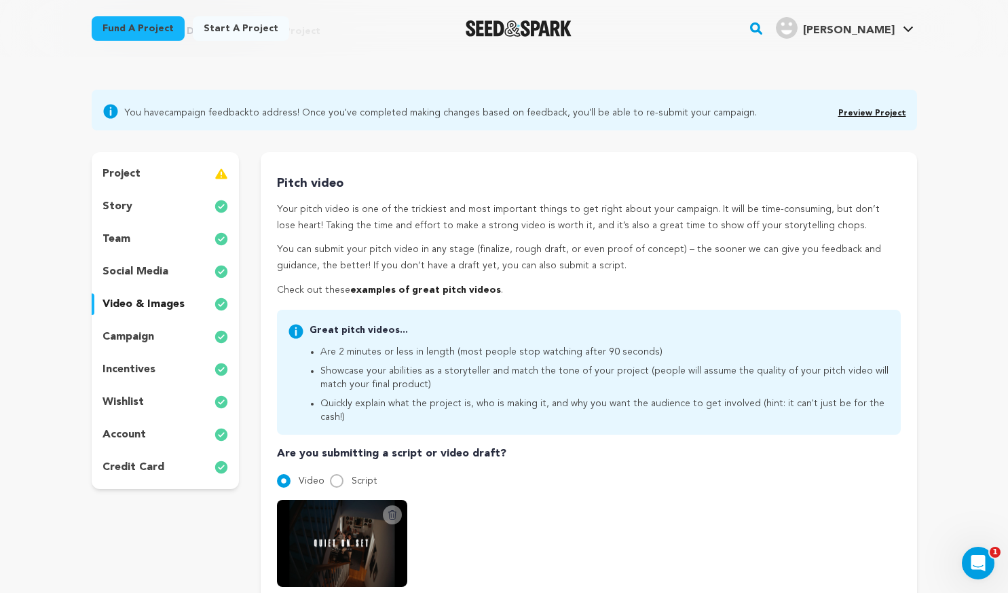
click at [159, 271] on p "social media" at bounding box center [135, 271] width 66 height 16
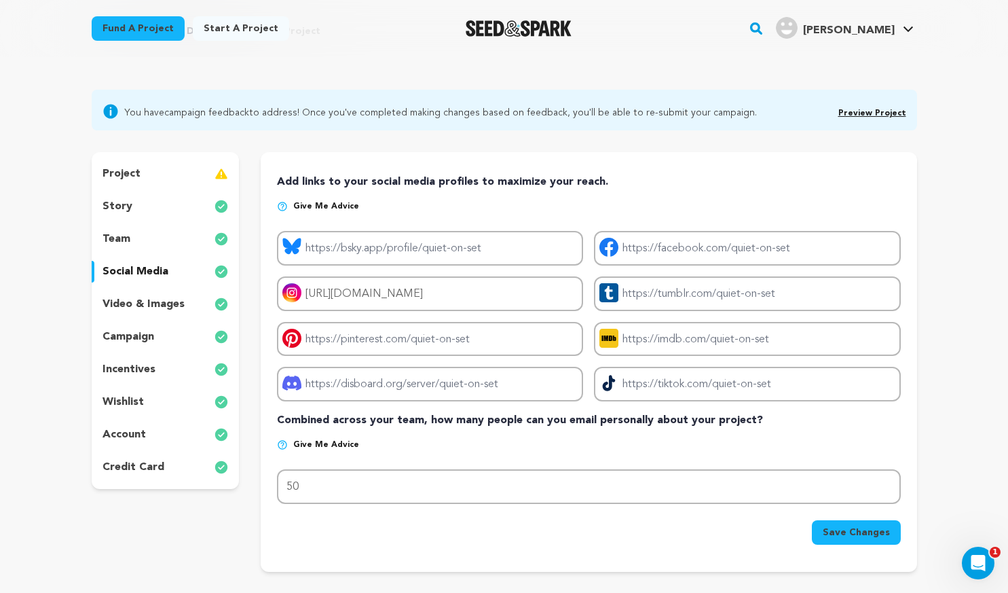
click at [155, 230] on div "team" at bounding box center [166, 239] width 148 height 22
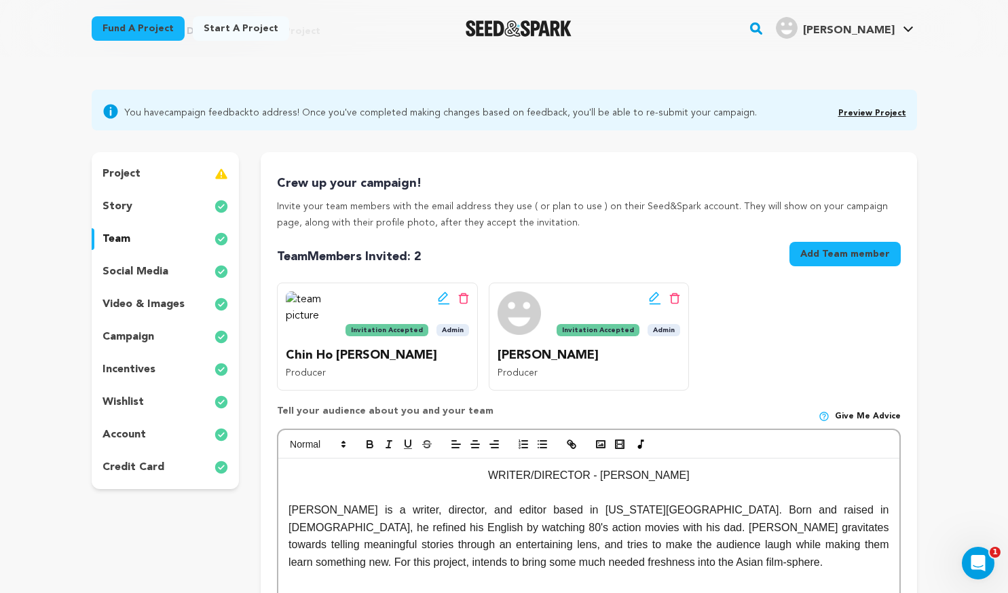
click at [154, 210] on div "story" at bounding box center [166, 206] width 148 height 22
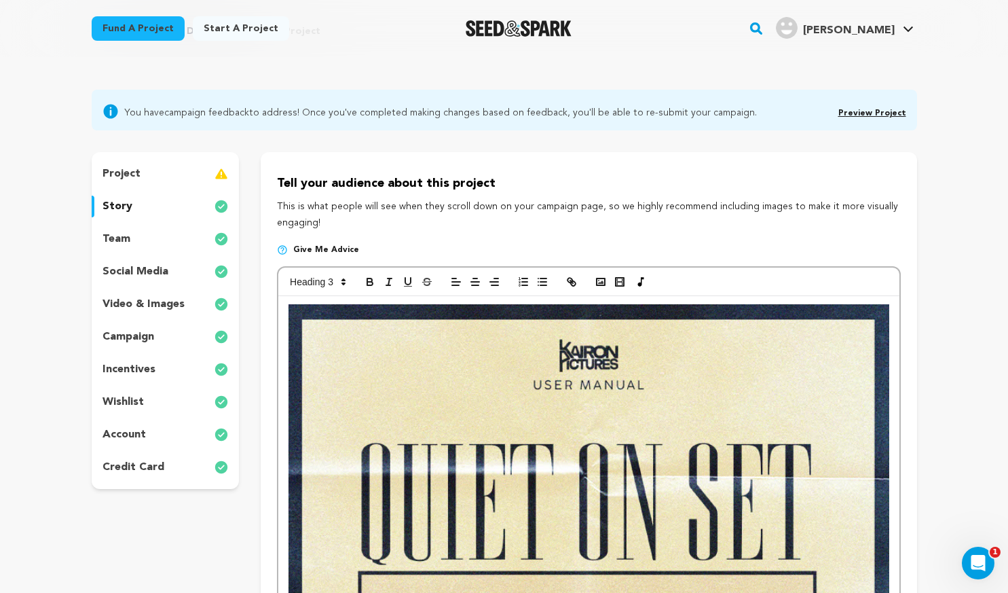
click at [159, 187] on div "project story team social media video & images campaign incentives wishlist acc…" at bounding box center [166, 320] width 148 height 337
click at [157, 174] on div "project" at bounding box center [166, 174] width 148 height 22
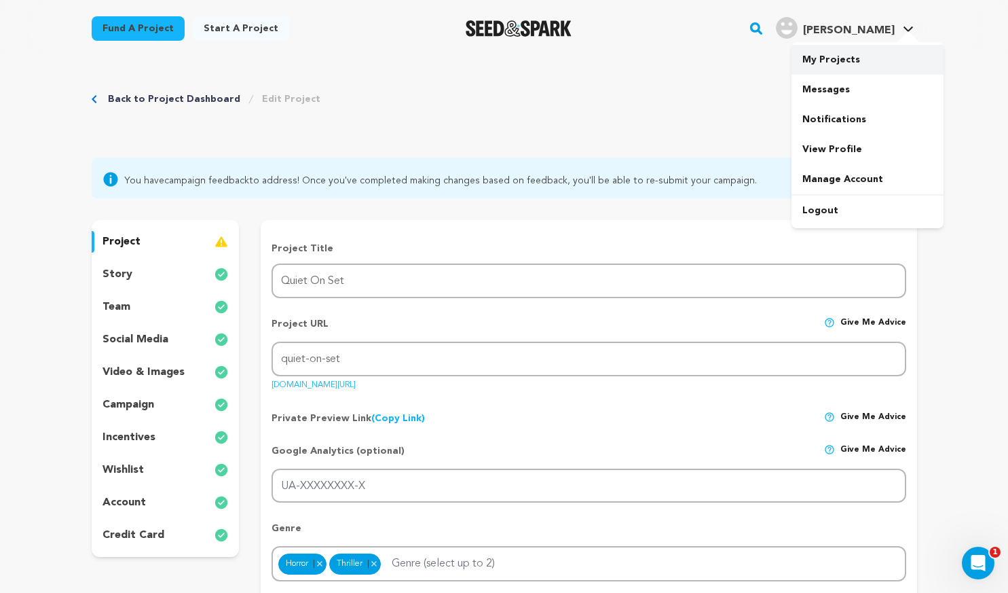
click at [850, 54] on link "My Projects" at bounding box center [867, 60] width 152 height 30
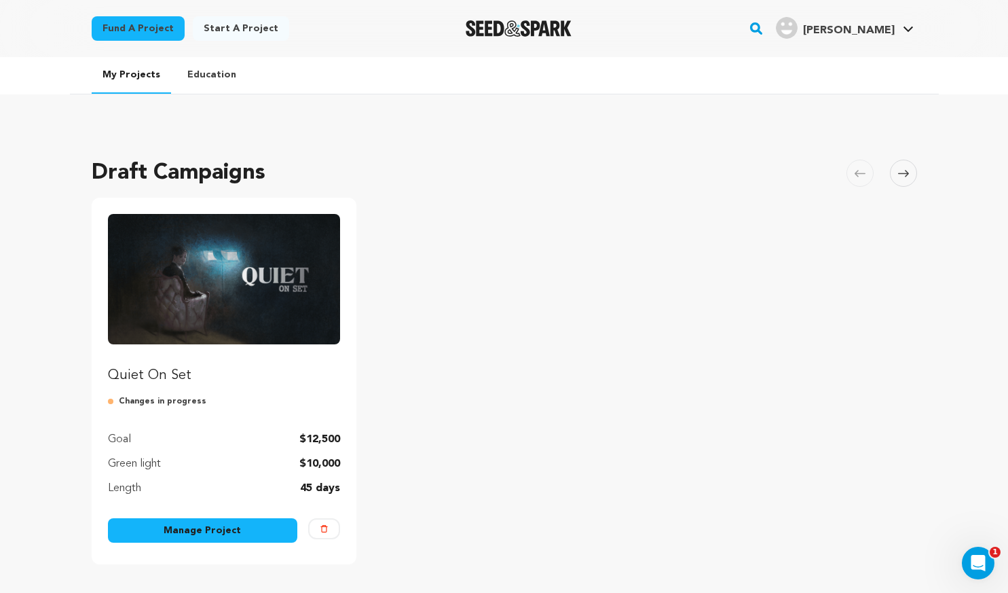
click at [188, 372] on p "Quiet On Set" at bounding box center [224, 375] width 233 height 19
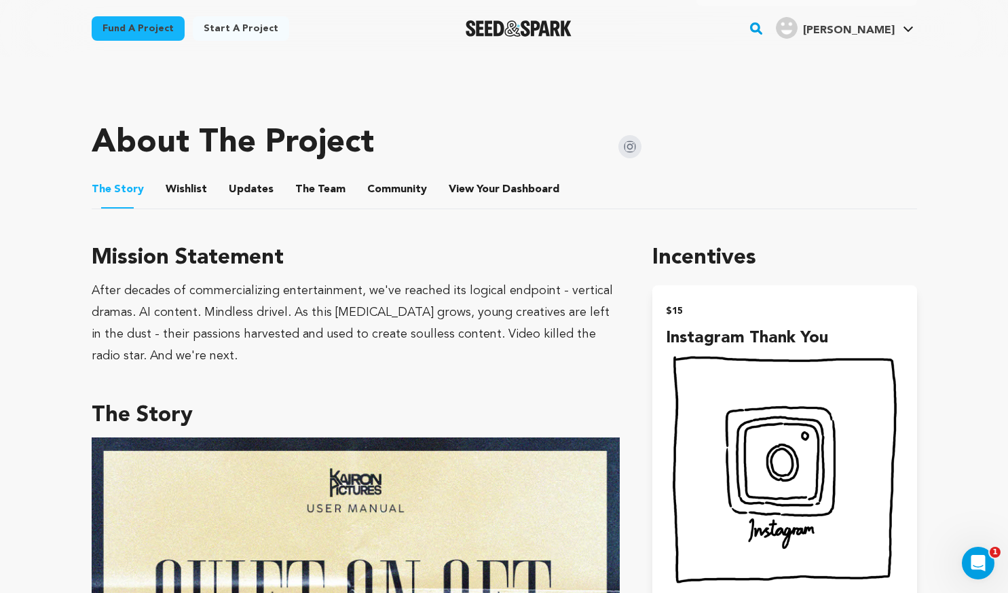
click at [256, 190] on button "Updates" at bounding box center [251, 192] width 33 height 33
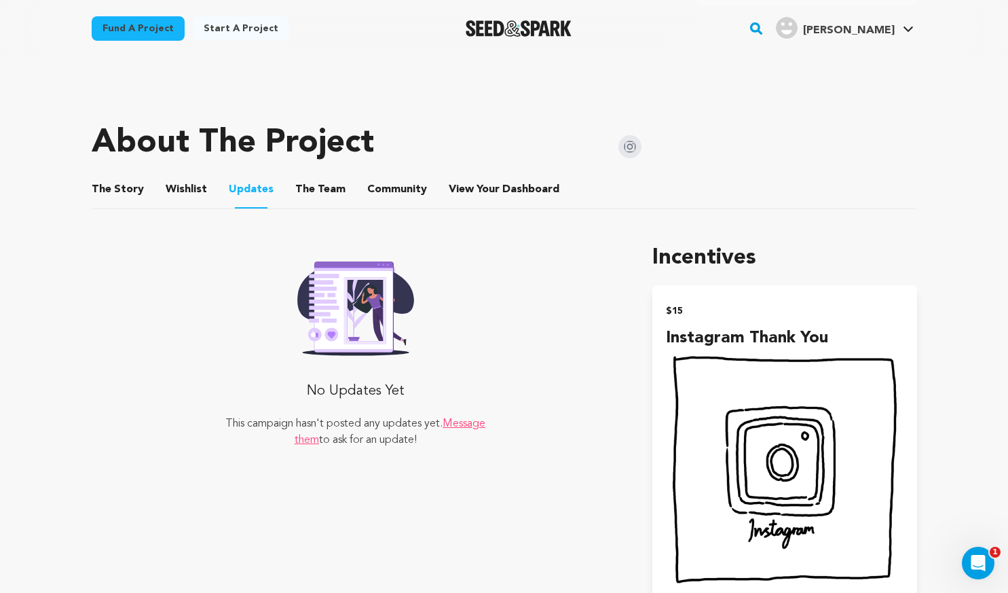
click at [387, 197] on button "Community" at bounding box center [397, 192] width 33 height 33
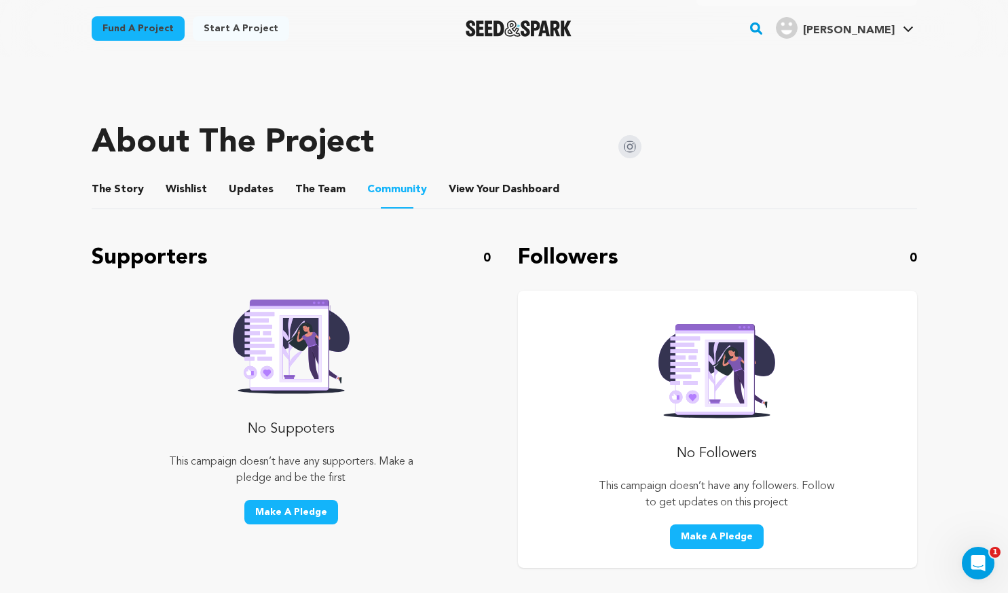
click at [304, 191] on button "The Team" at bounding box center [320, 192] width 33 height 33
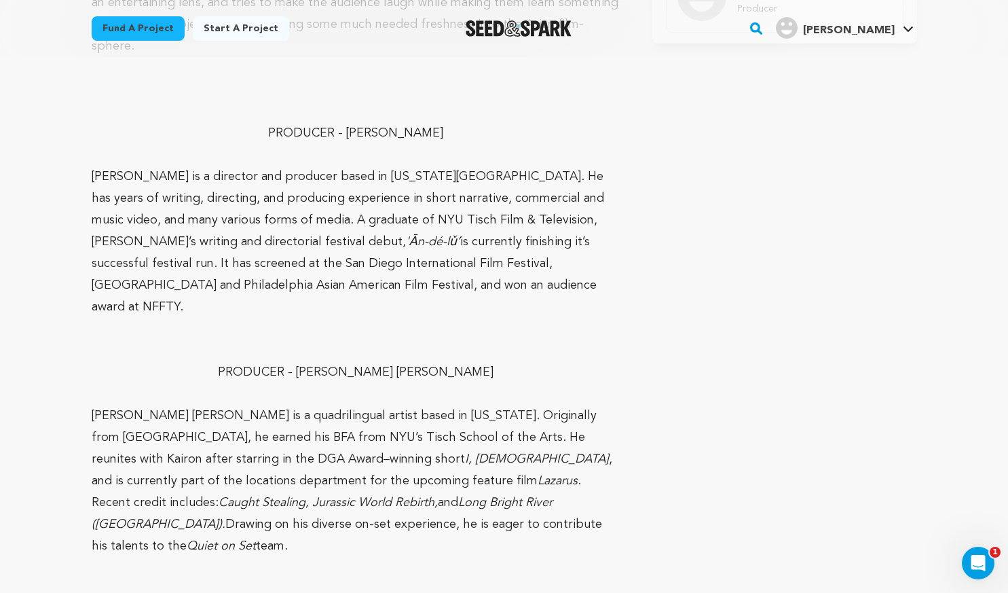
scroll to position [475, 0]
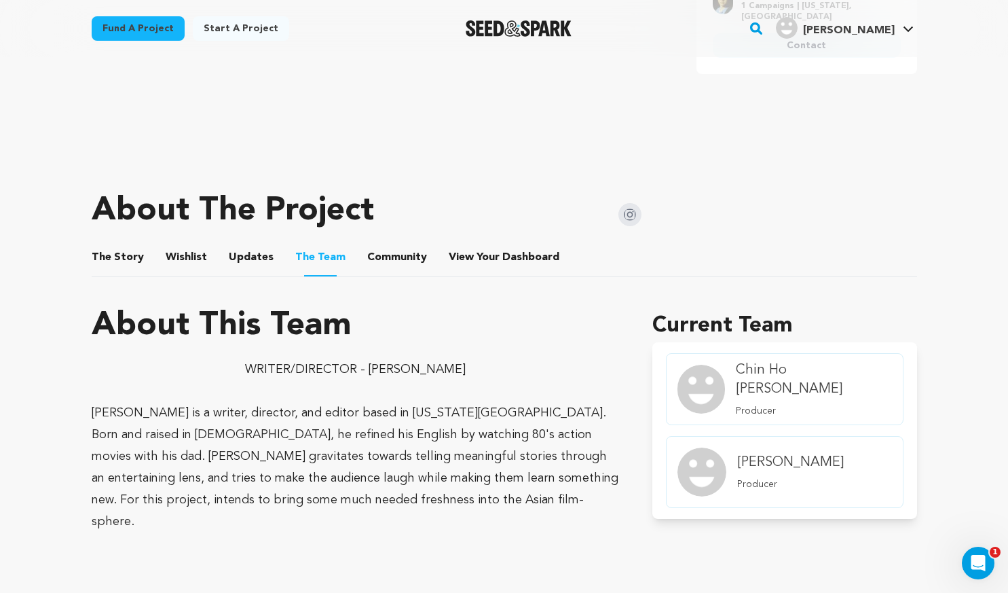
click at [202, 265] on ul "The Story The Story Wishlist Wishlist Updates Updates The Team The Team Communi…" at bounding box center [504, 257] width 825 height 39
click at [229, 256] on span "Updates" at bounding box center [251, 257] width 45 height 16
click at [184, 258] on button "Wishlist" at bounding box center [186, 260] width 33 height 33
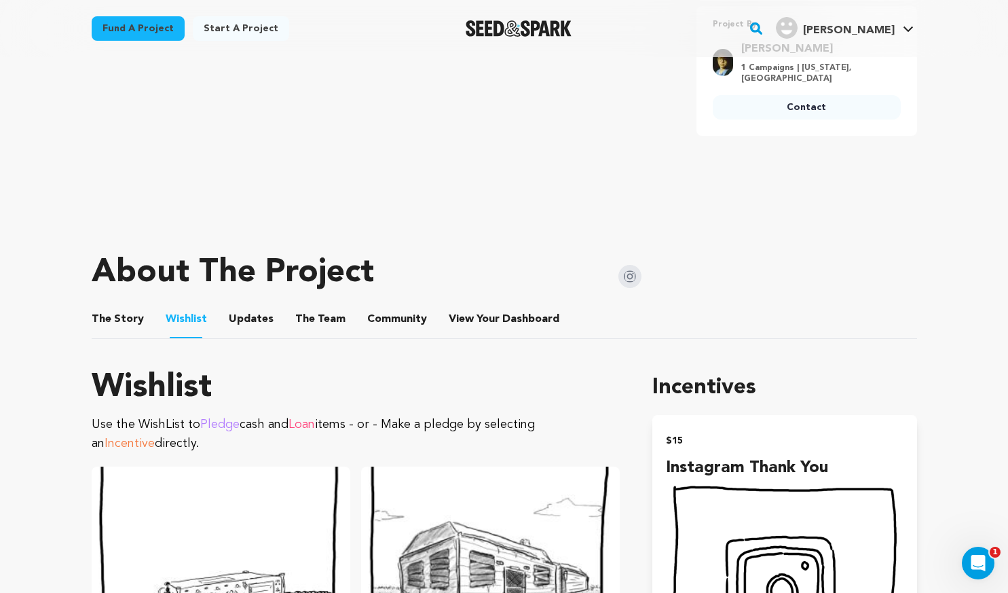
scroll to position [339, 0]
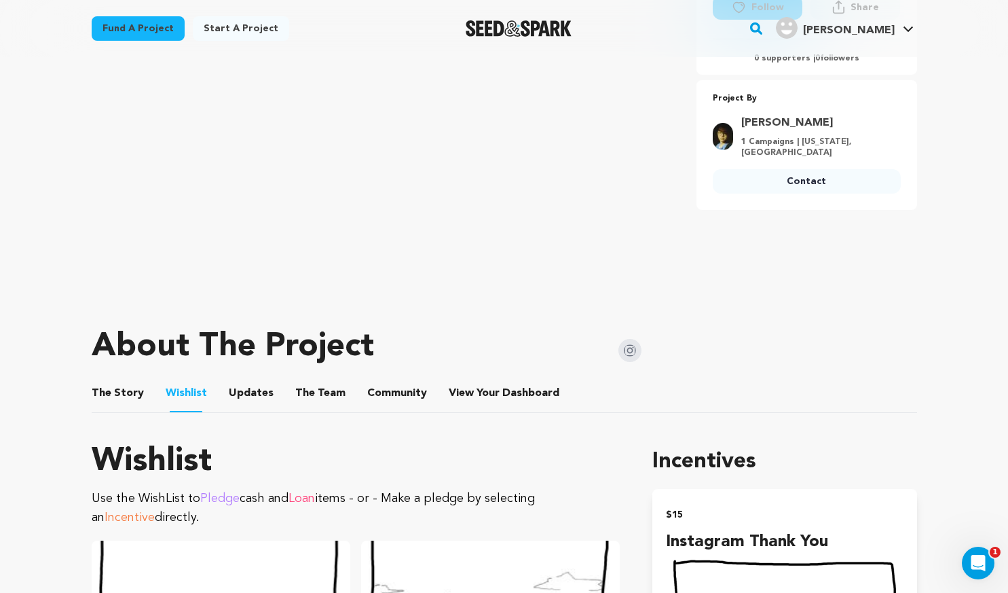
click at [504, 384] on li "View Your Dashboard View Your Dashboard" at bounding box center [505, 393] width 113 height 38
click at [405, 387] on span "Community" at bounding box center [397, 393] width 60 height 16
click at [536, 392] on span "Dashboard" at bounding box center [530, 393] width 57 height 16
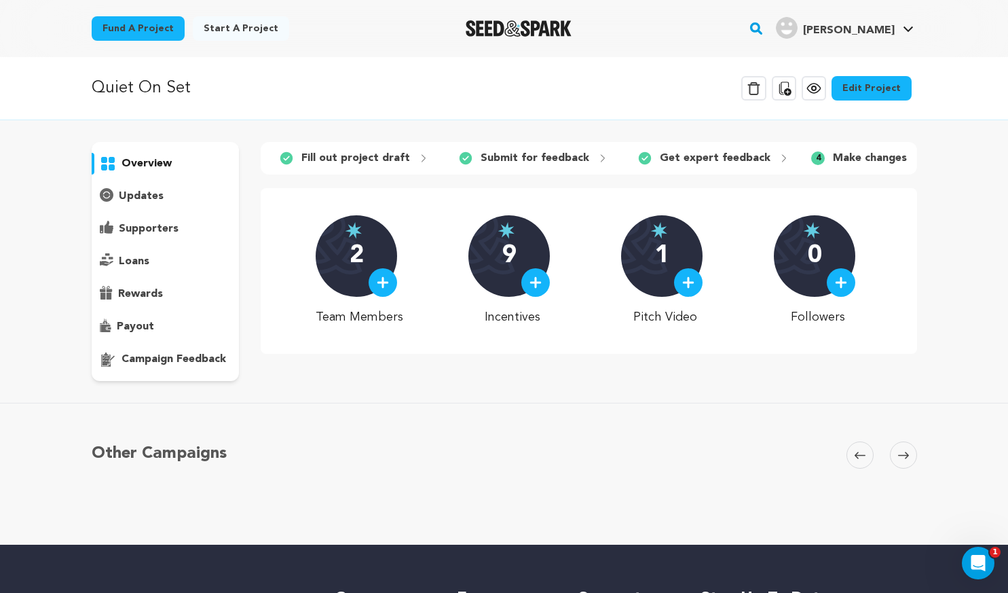
click at [204, 360] on p "campaign feedback" at bounding box center [173, 359] width 105 height 16
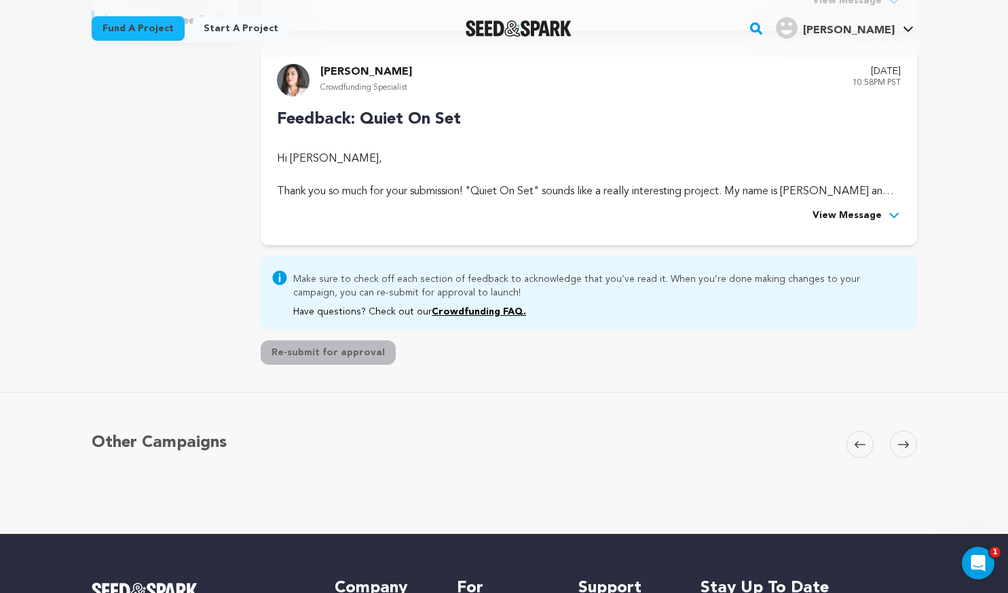
scroll to position [204, 0]
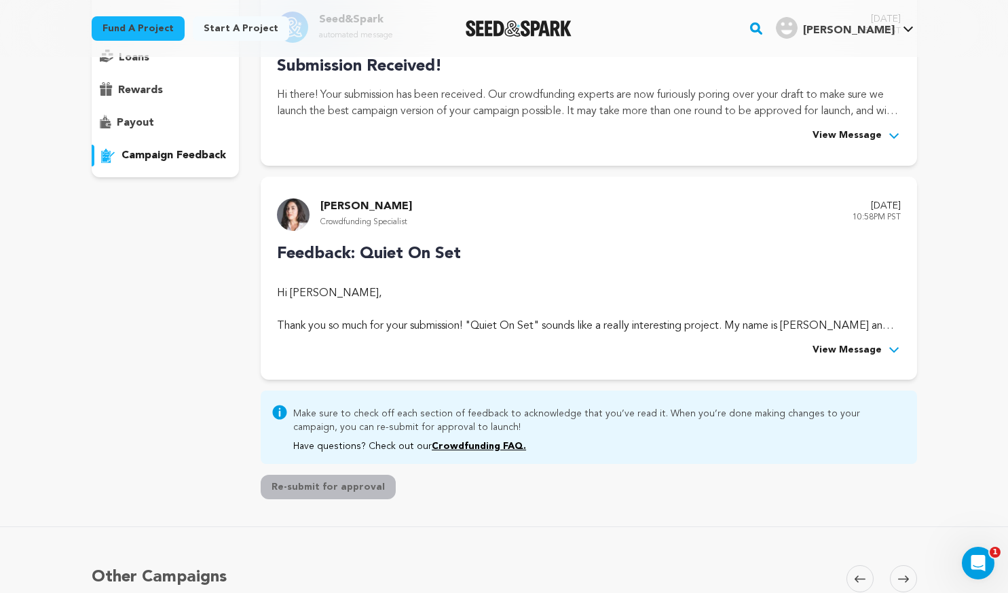
click at [326, 487] on button "Re-submit for approval" at bounding box center [328, 486] width 135 height 24
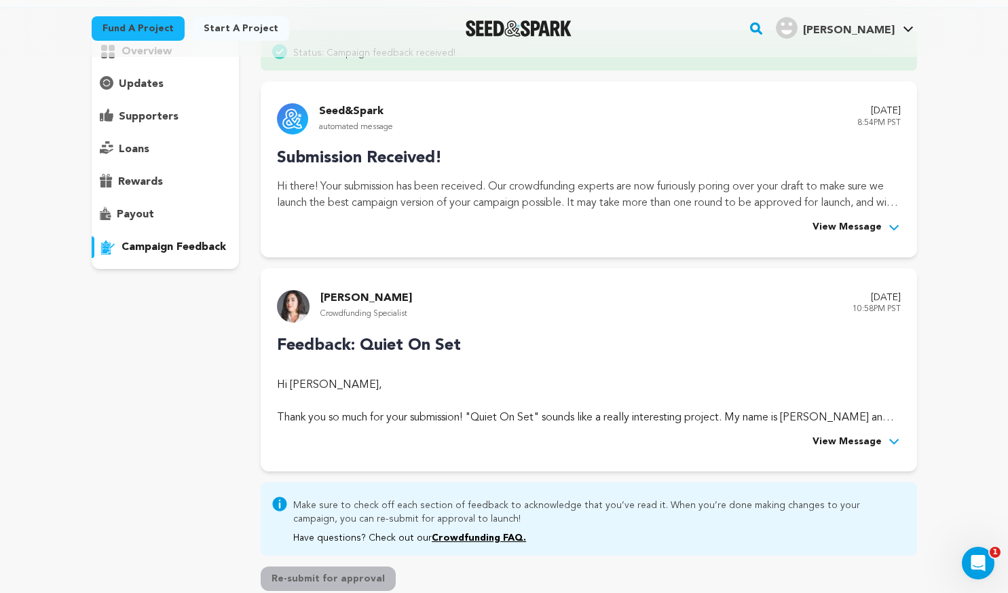
scroll to position [0, 0]
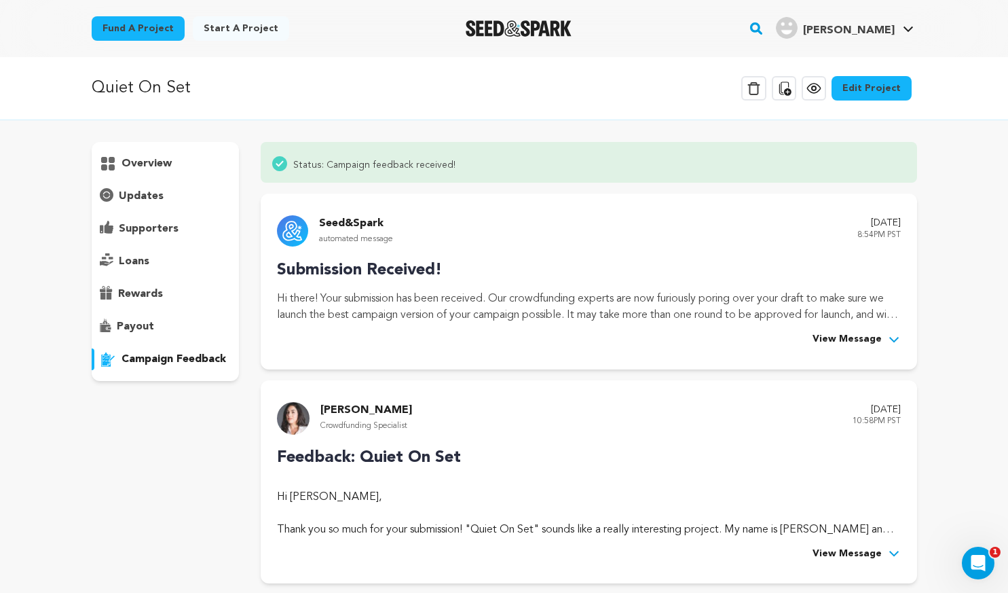
click at [169, 180] on div "overview" at bounding box center [166, 261] width 148 height 239
click at [169, 174] on div "overview" at bounding box center [166, 261] width 148 height 239
click at [169, 172] on div "overview" at bounding box center [166, 164] width 148 height 22
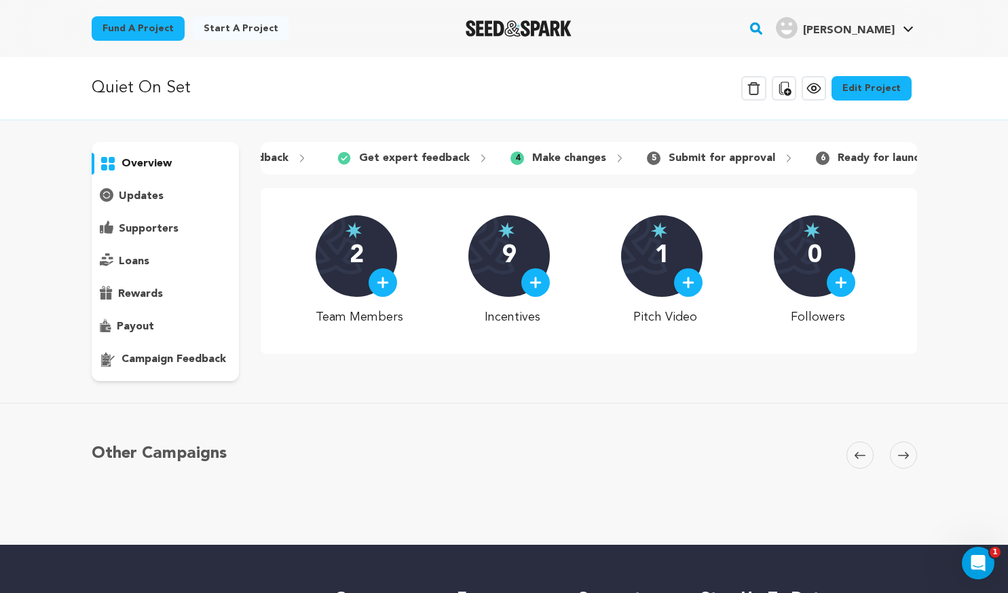
scroll to position [0, 302]
click at [146, 191] on p "updates" at bounding box center [141, 196] width 45 height 16
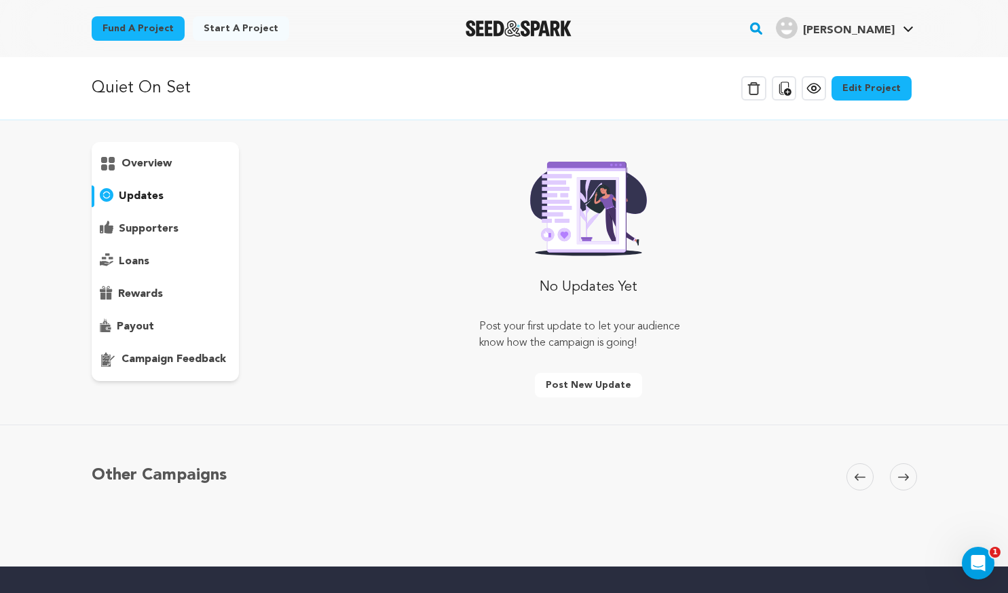
click at [181, 246] on div "overview" at bounding box center [166, 261] width 148 height 239
click at [156, 223] on p "supporters" at bounding box center [149, 229] width 60 height 16
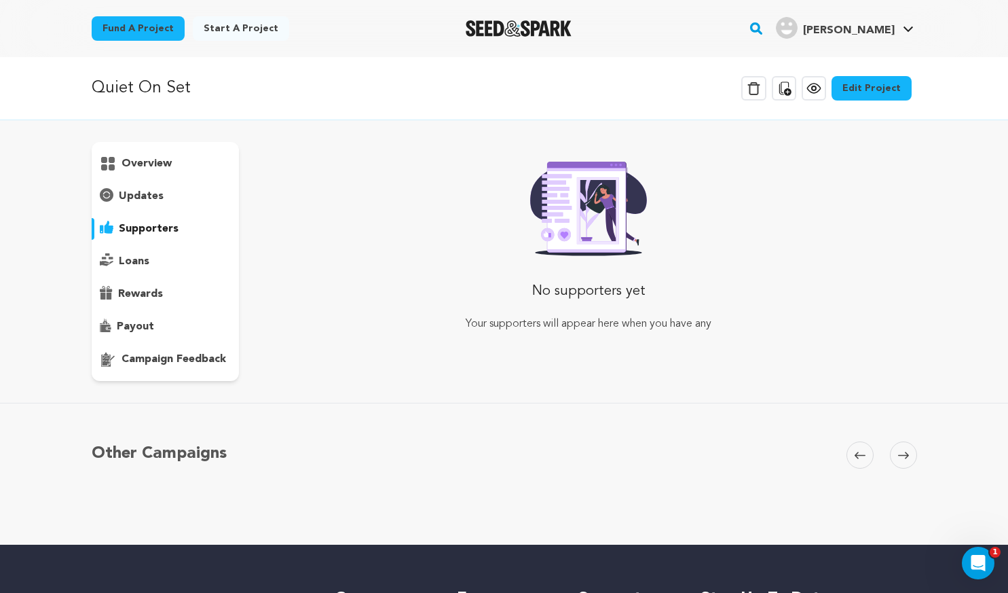
click at [151, 238] on div "supporters" at bounding box center [166, 229] width 148 height 22
click at [129, 267] on p "loans" at bounding box center [134, 261] width 31 height 16
click at [138, 293] on p "rewards" at bounding box center [140, 294] width 45 height 16
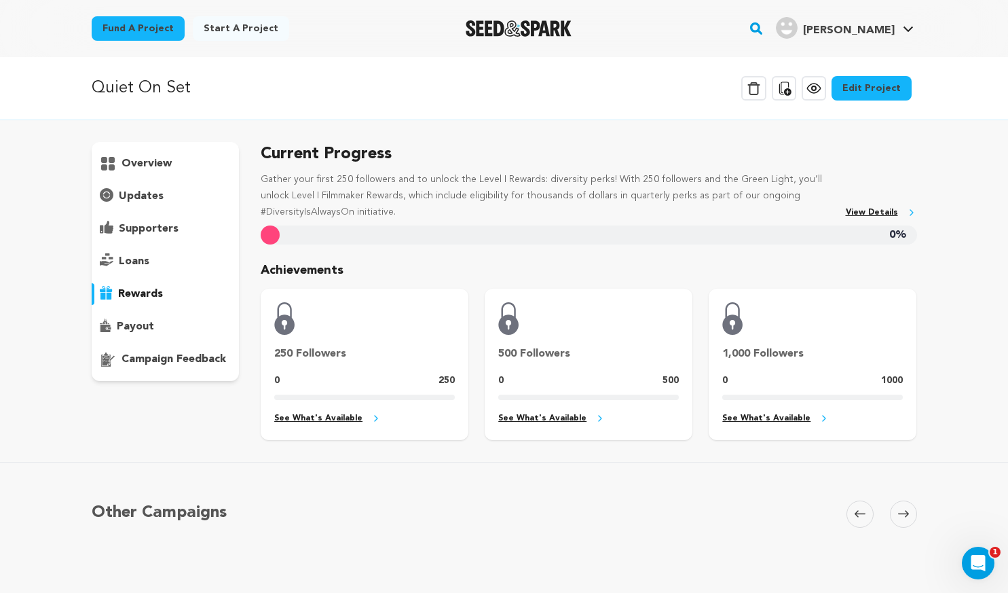
click at [153, 322] on div "payout" at bounding box center [166, 327] width 148 height 22
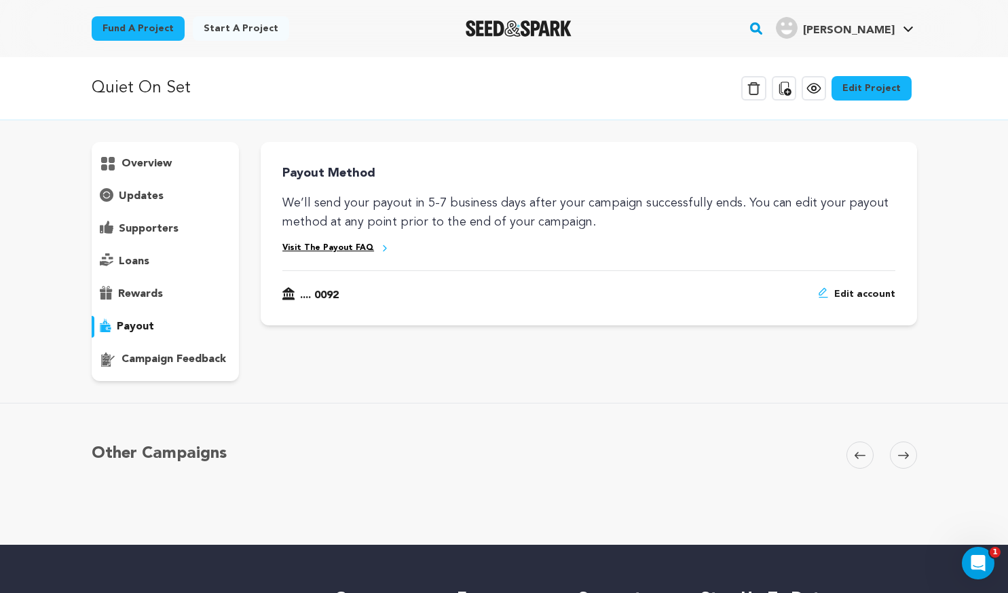
click at [147, 354] on p "campaign feedback" at bounding box center [173, 359] width 105 height 16
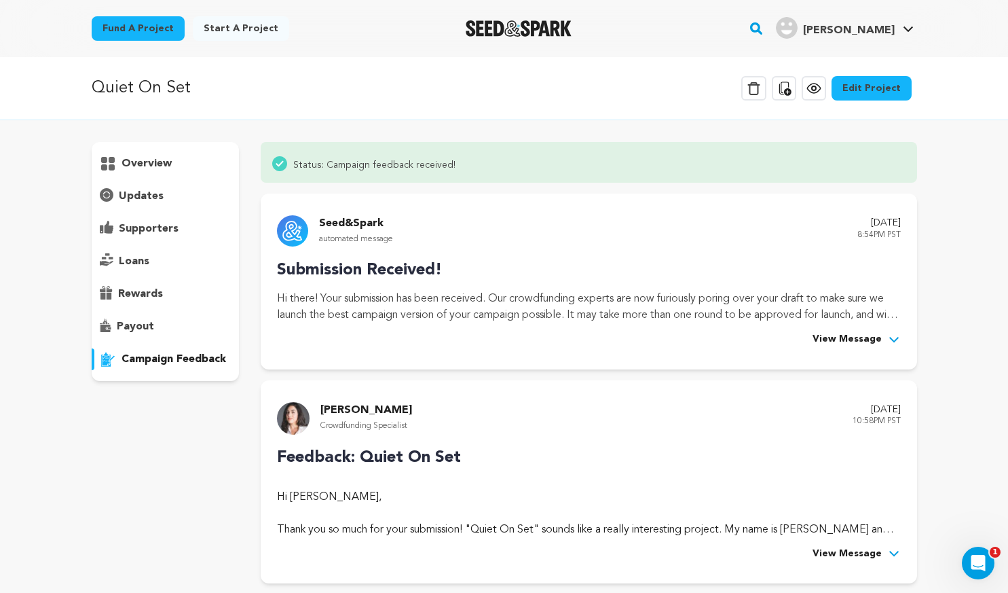
click at [870, 348] on div "Seed&Spark automated message August 13, 2025 8:54PM PST Submission Received! In…" at bounding box center [589, 281] width 656 height 176
click at [868, 344] on span "View Message" at bounding box center [846, 339] width 69 height 16
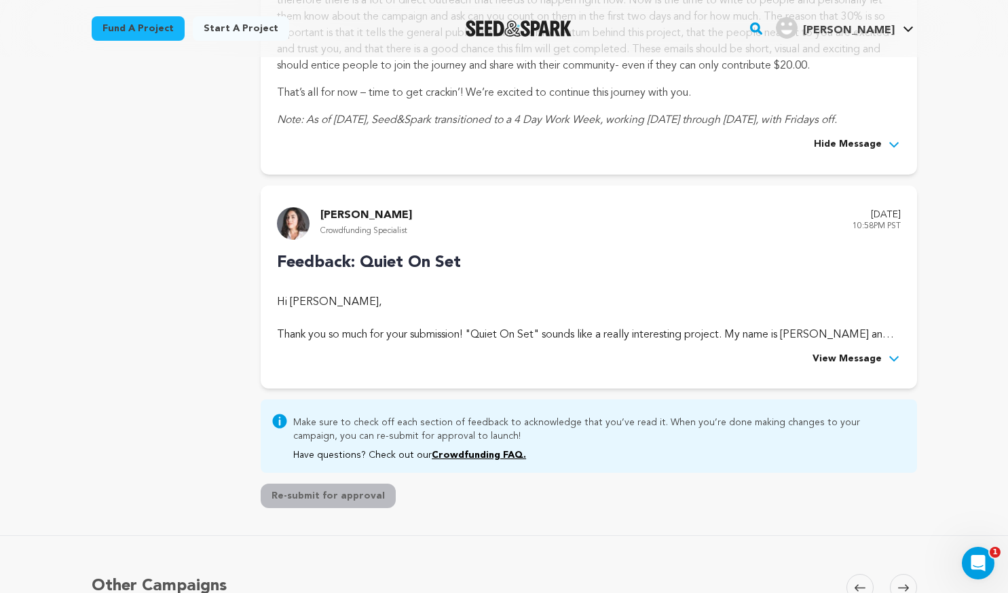
scroll to position [679, 0]
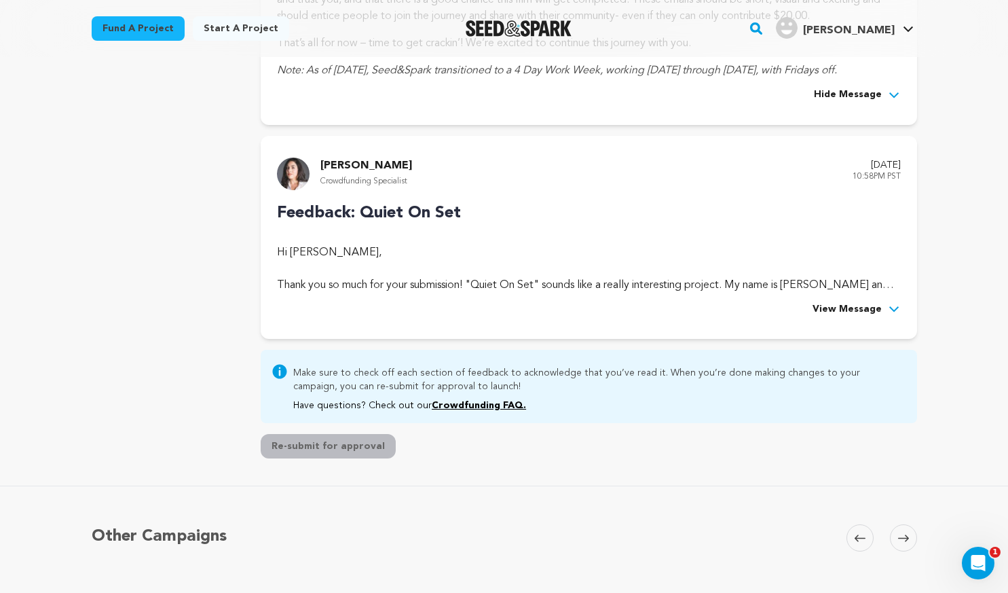
click at [845, 316] on span "View Message" at bounding box center [846, 309] width 69 height 16
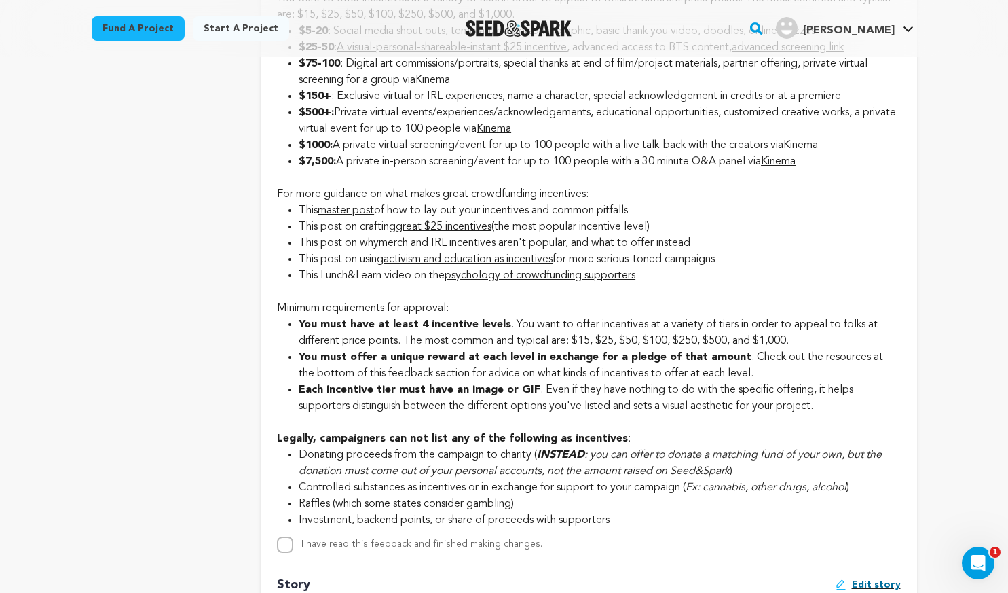
scroll to position [2172, 0]
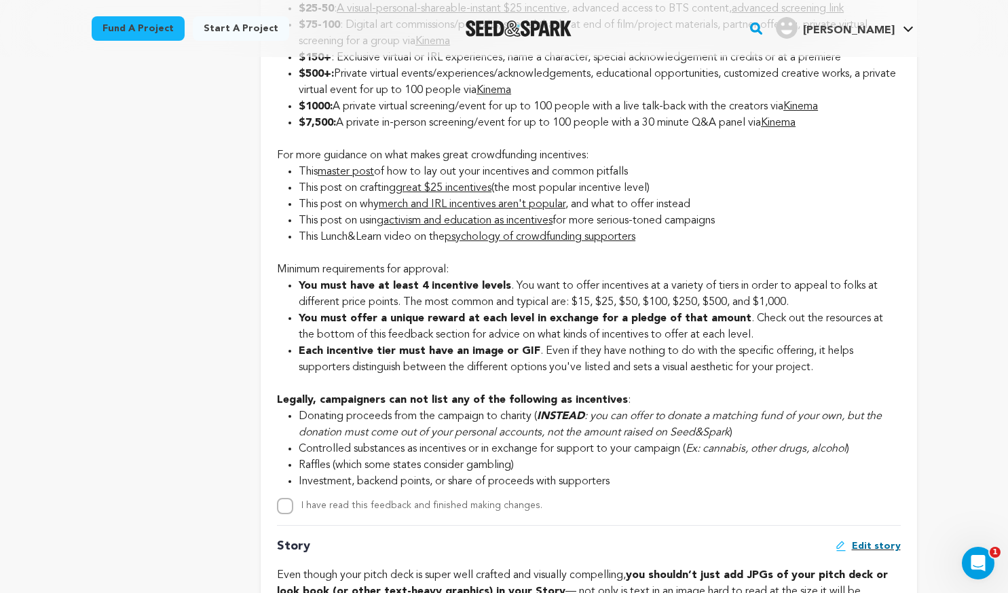
click at [295, 514] on div "I have read this feedback and finished making changes." at bounding box center [588, 505] width 623 height 16
click at [288, 514] on input "I have read this feedback and finished making changes." at bounding box center [285, 505] width 16 height 16
checkbox input "true"
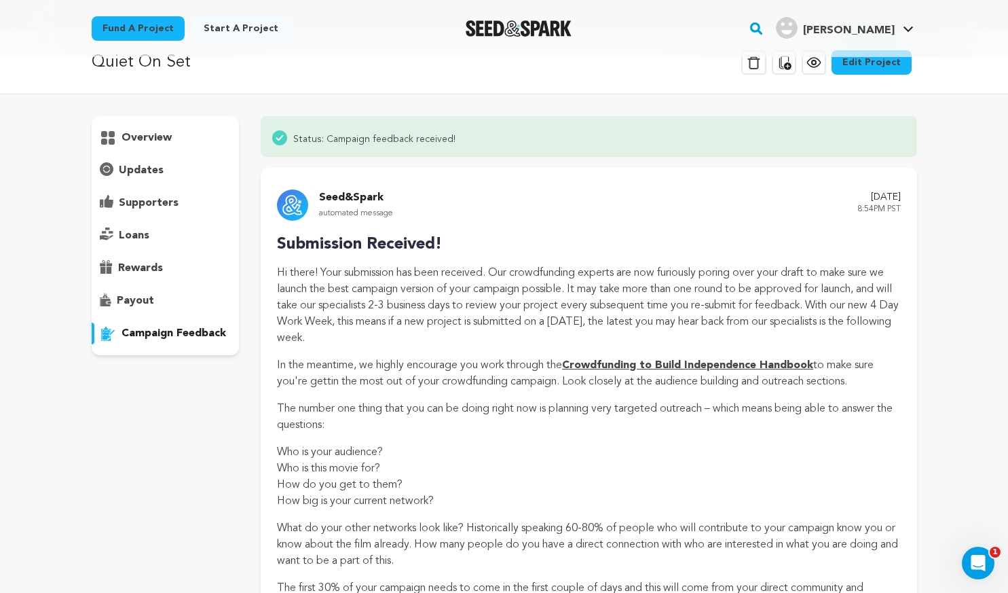
scroll to position [0, 0]
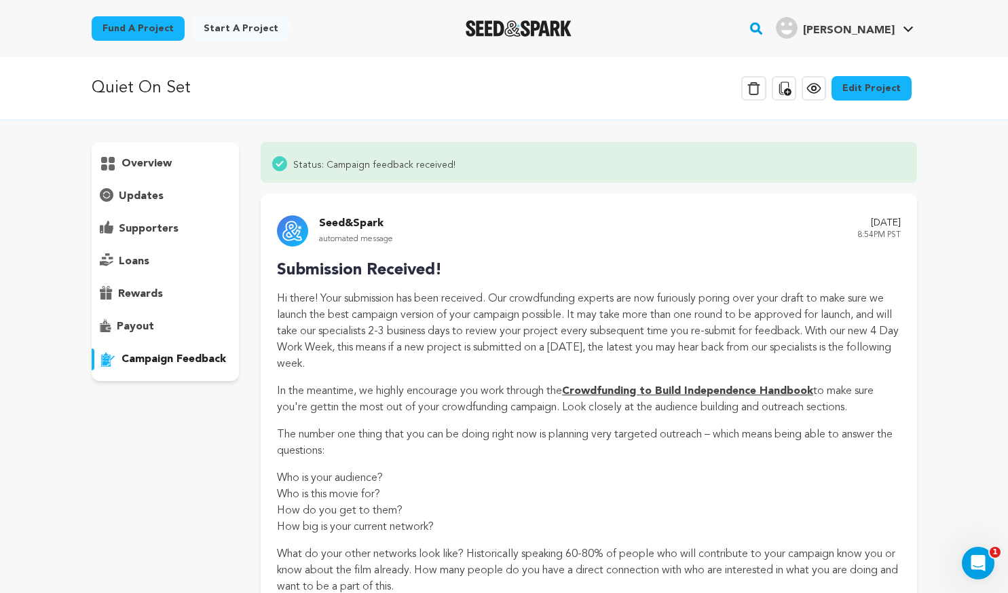
click at [168, 168] on p "overview" at bounding box center [146, 163] width 50 height 16
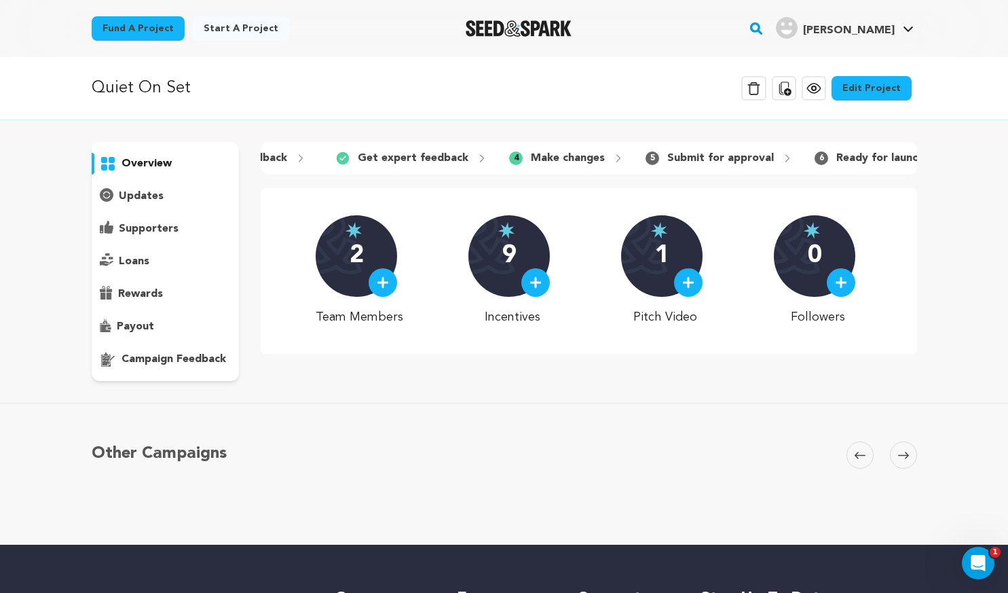
scroll to position [0, 320]
click at [692, 288] on img at bounding box center [688, 282] width 12 height 12
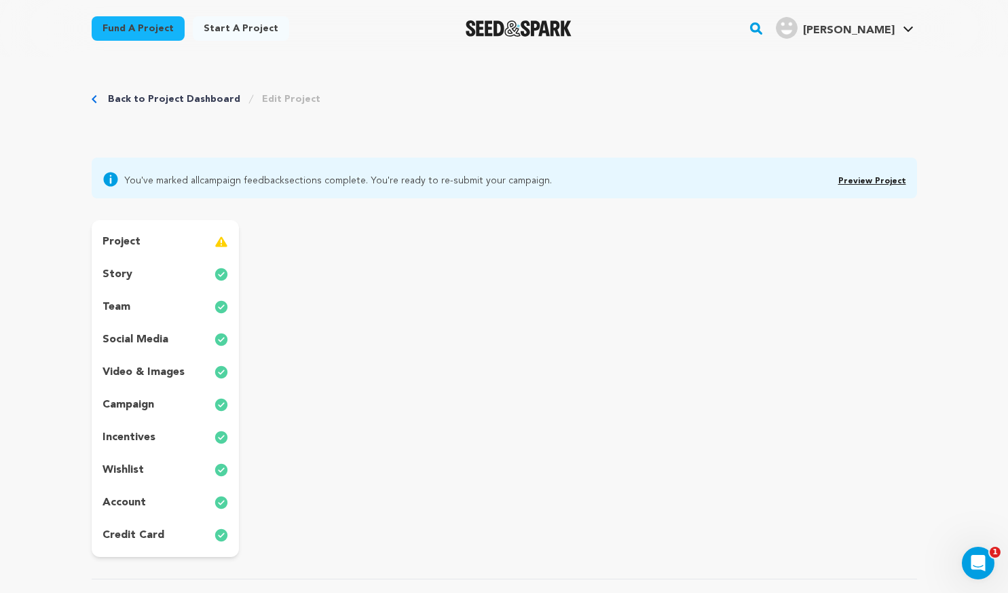
click at [886, 175] on span "Preview Project" at bounding box center [872, 179] width 68 height 16
click at [878, 180] on link "Preview Project" at bounding box center [872, 181] width 68 height 8
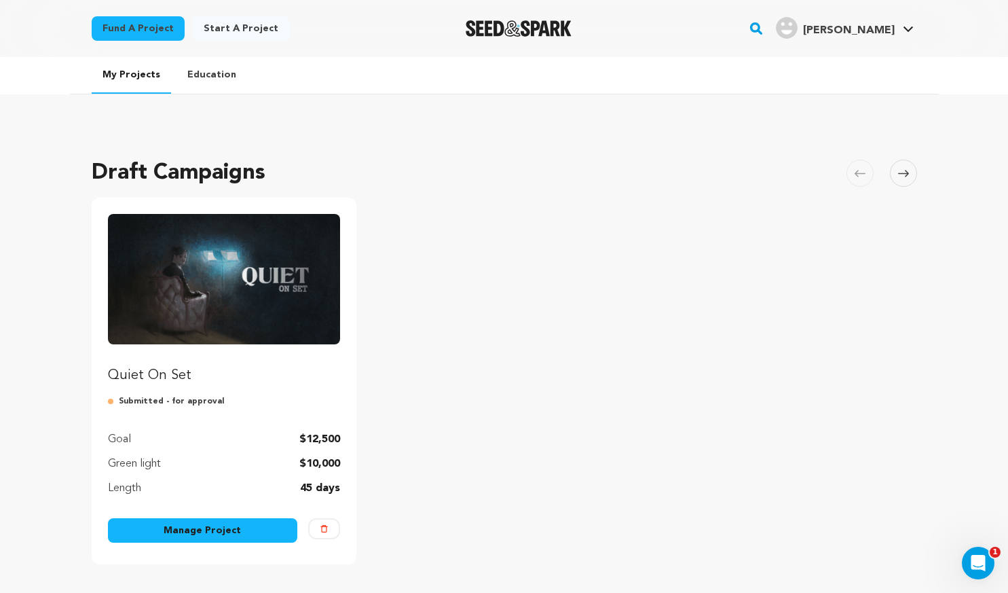
click at [156, 369] on p "Quiet On Set" at bounding box center [224, 375] width 233 height 19
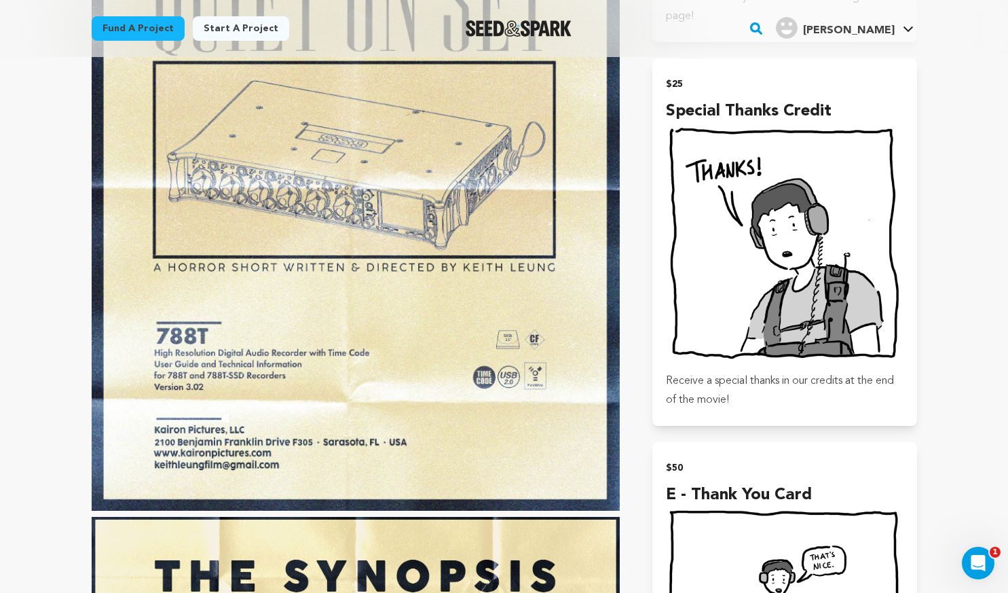
scroll to position [1561, 0]
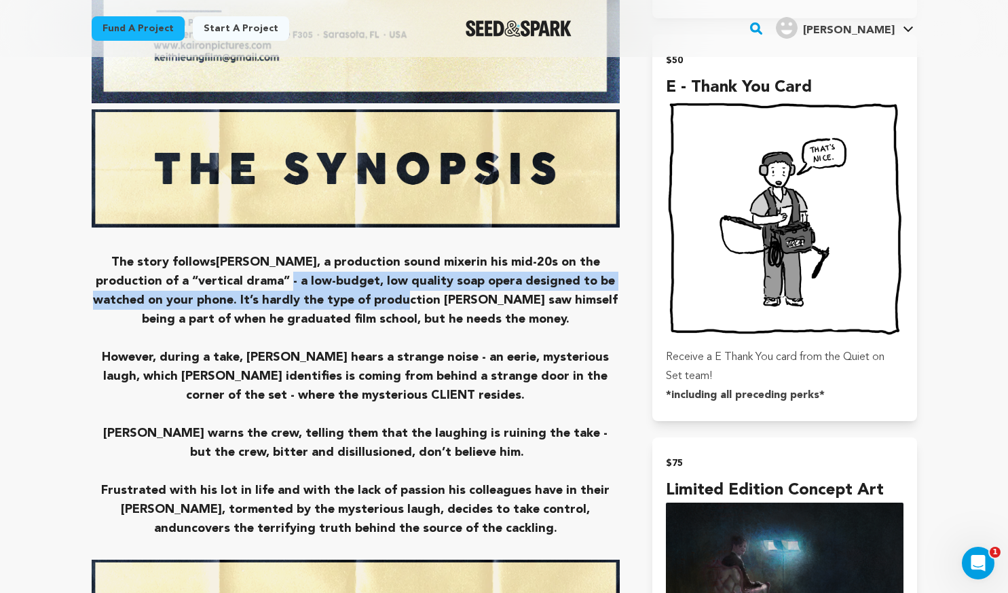
drag, startPoint x: 279, startPoint y: 304, endPoint x: 314, endPoint y: 305, distance: 35.3
click at [314, 305] on h3 "The story follows [PERSON_NAME], a production sound mixer in his mid-20s on the…" at bounding box center [356, 290] width 529 height 76
click at [314, 305] on h3 "The story follows NICK, a production sound mixer in his mid-20s on the producti…" at bounding box center [356, 290] width 529 height 76
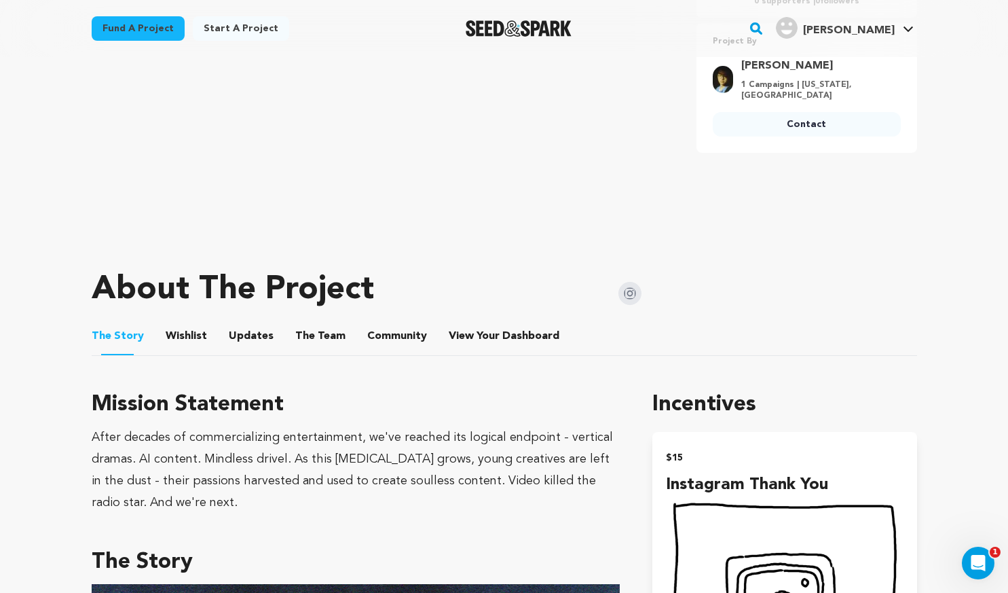
scroll to position [271, 0]
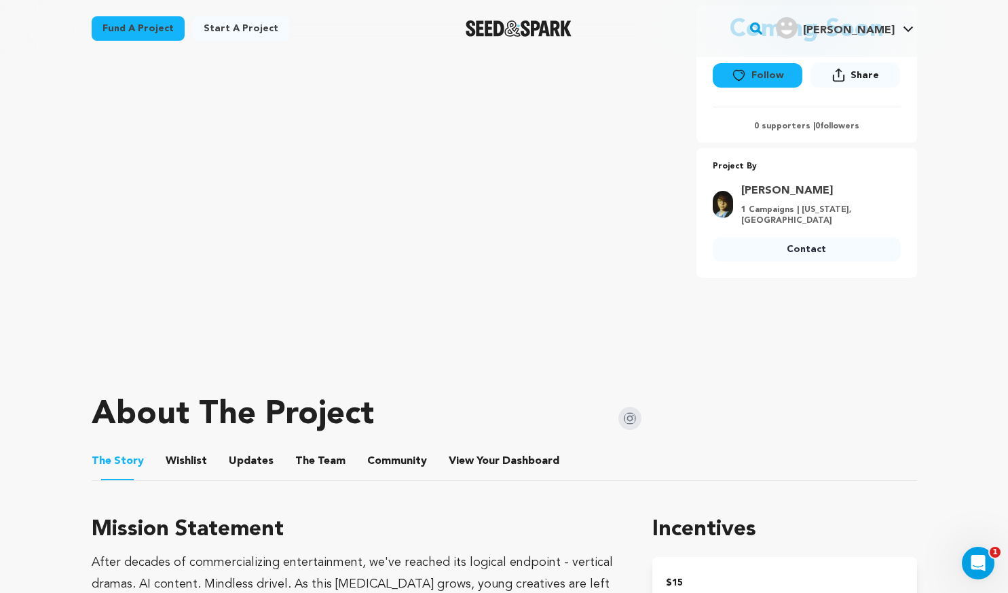
click at [187, 463] on button "Wishlist" at bounding box center [186, 463] width 33 height 33
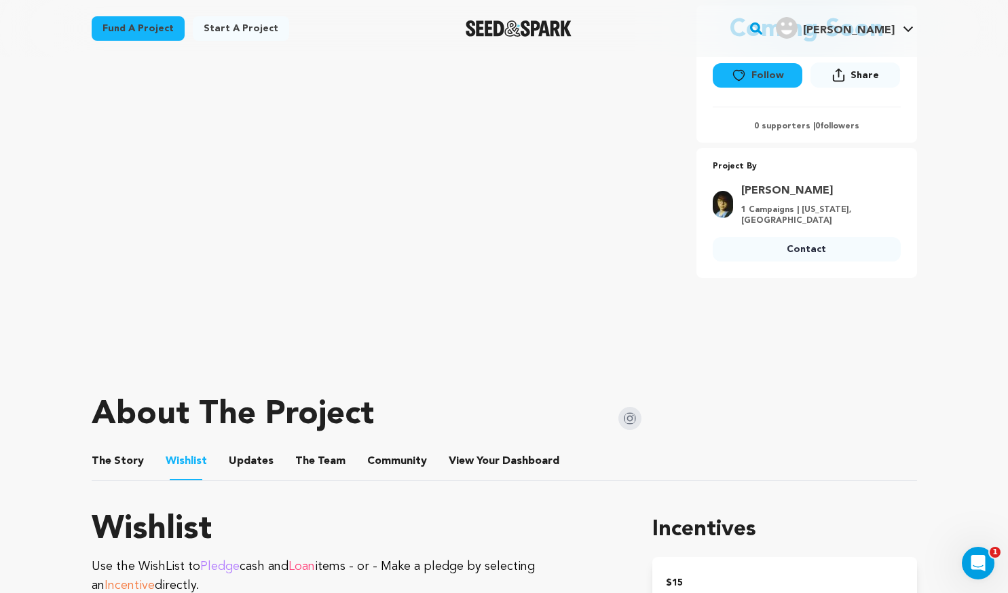
click at [235, 456] on button "Updates" at bounding box center [251, 463] width 33 height 33
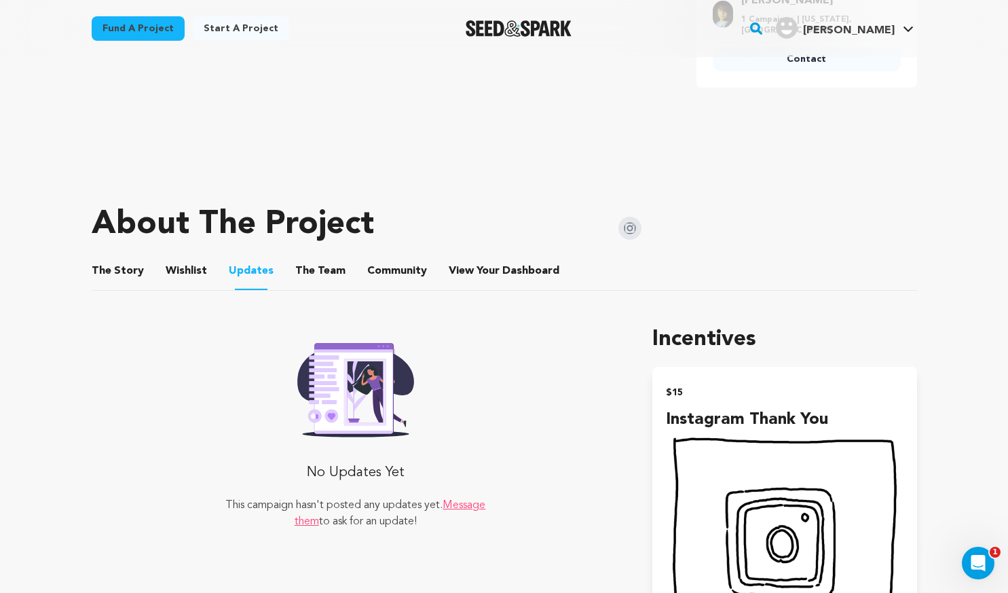
scroll to position [475, 0]
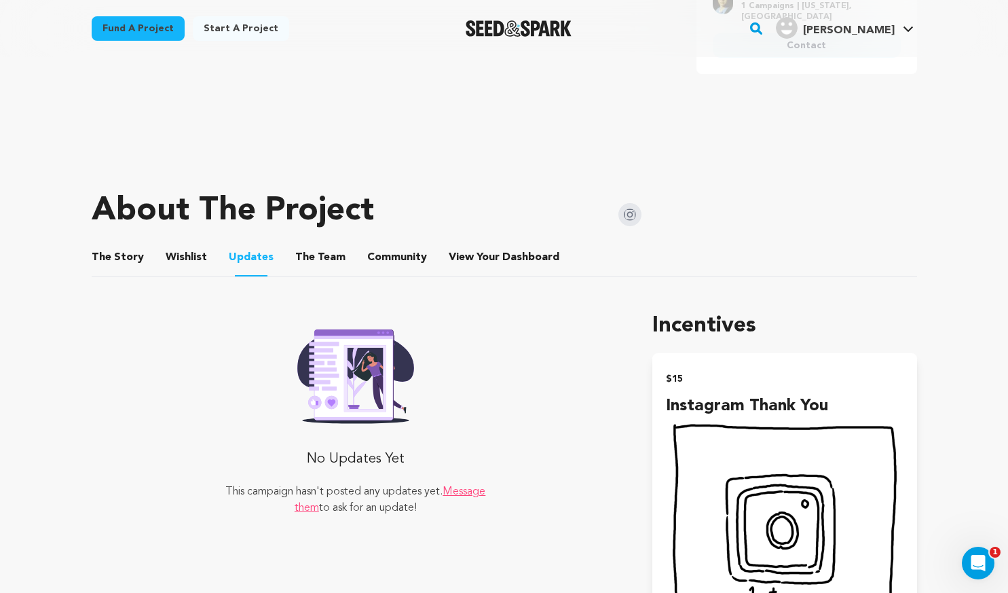
click at [304, 253] on button "The Team" at bounding box center [320, 260] width 33 height 33
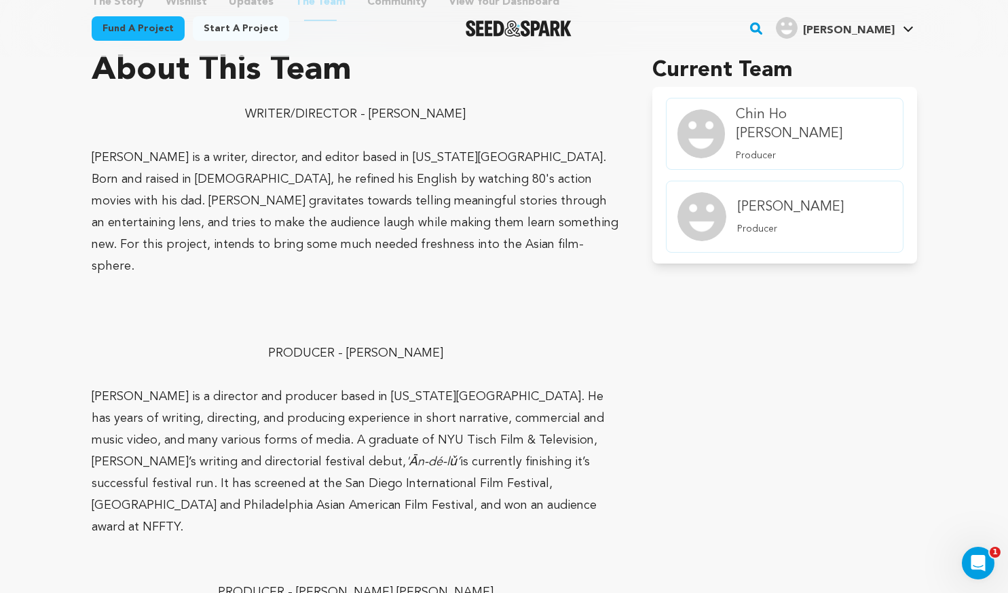
scroll to position [611, 0]
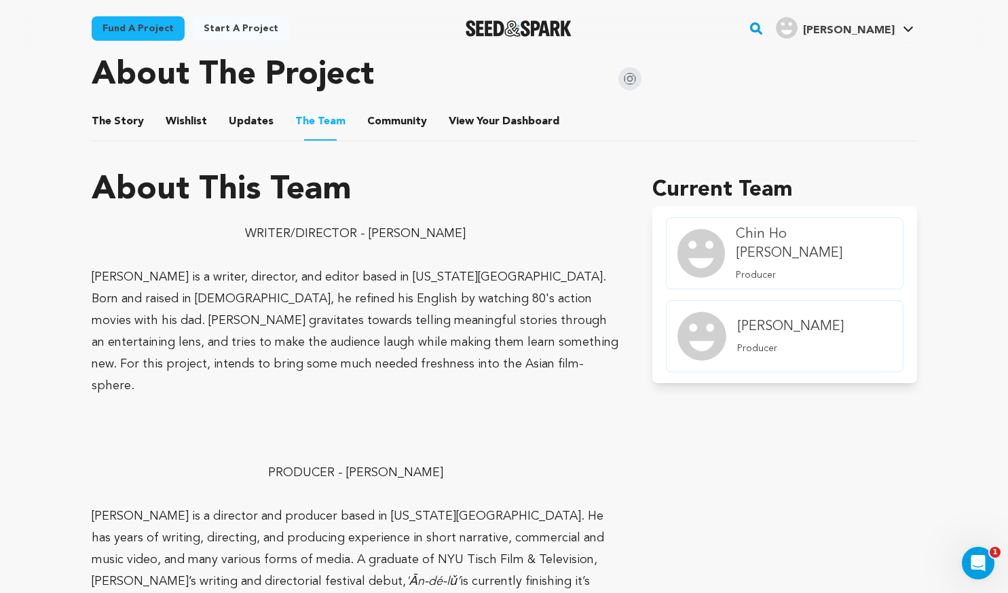
click at [449, 115] on button "View Your Dashboard" at bounding box center [465, 124] width 33 height 33
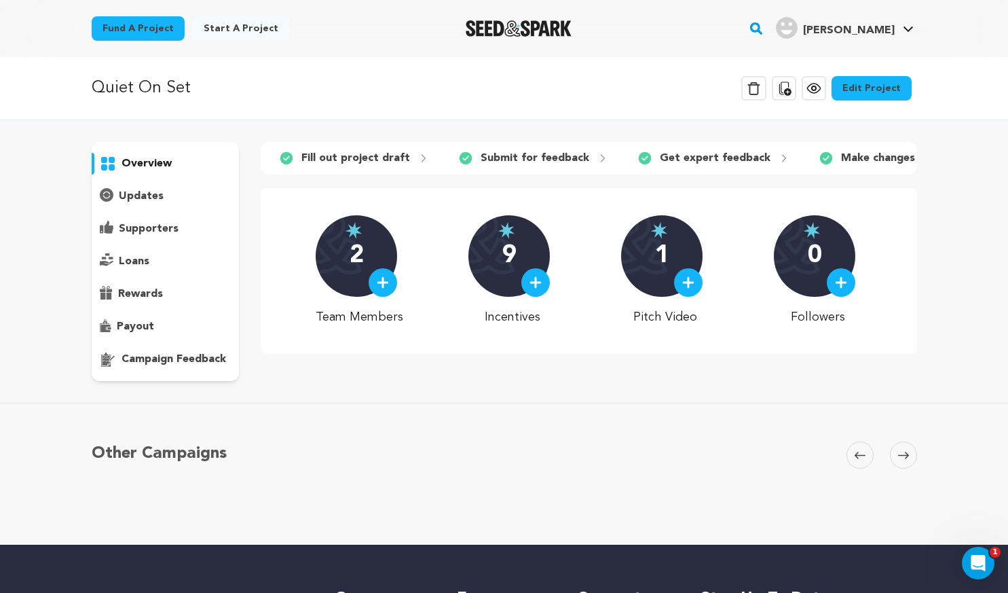
scroll to position [0, 328]
click at [836, 157] on p "Ready for launch" at bounding box center [863, 158] width 88 height 16
click at [693, 160] on p "Submit for approval" at bounding box center [703, 158] width 107 height 16
click at [193, 357] on p "campaign feedback" at bounding box center [173, 359] width 105 height 16
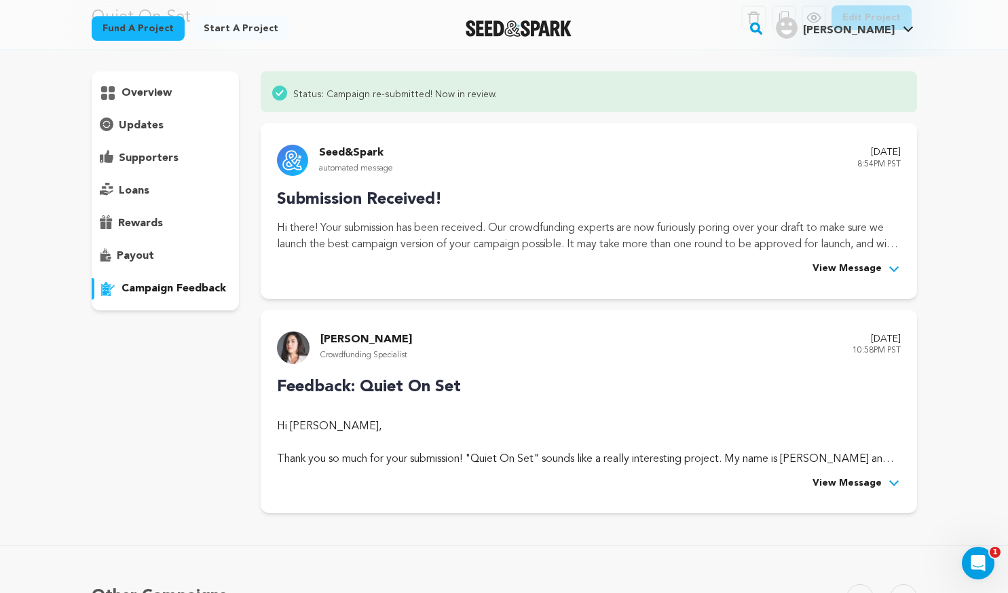
scroll to position [136, 0]
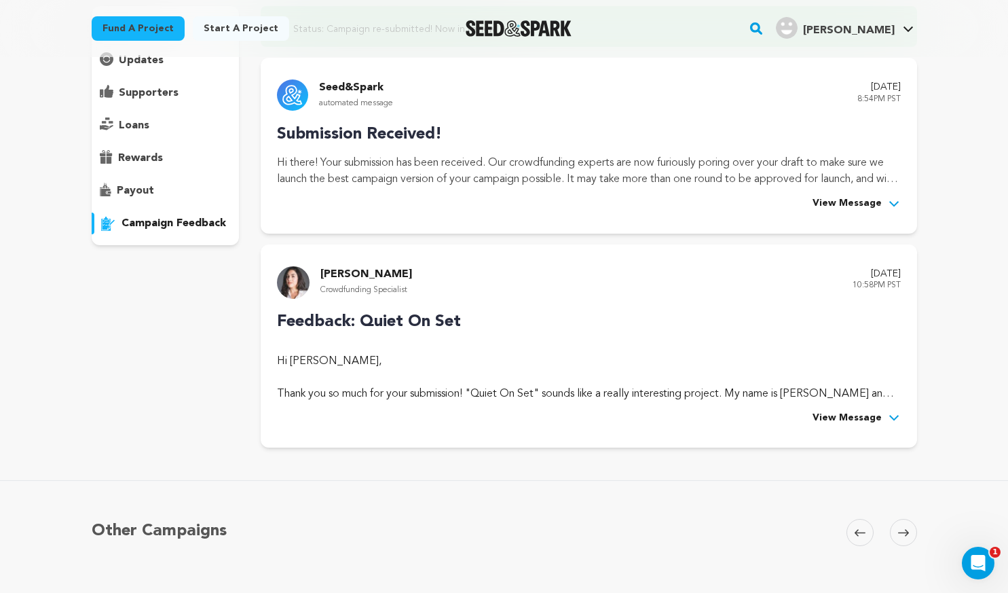
click at [841, 422] on span "View Message" at bounding box center [846, 418] width 69 height 16
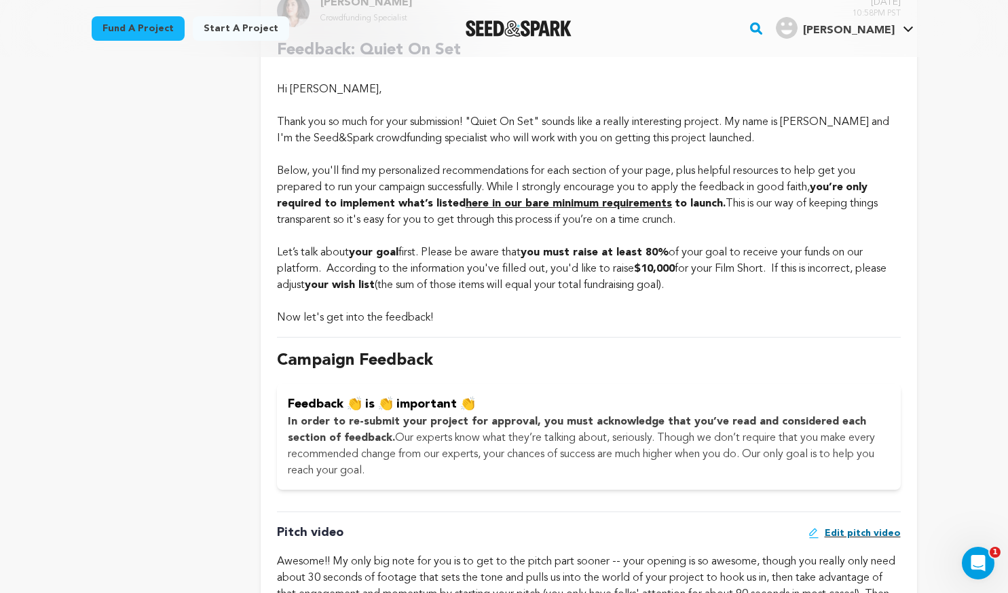
scroll to position [0, 0]
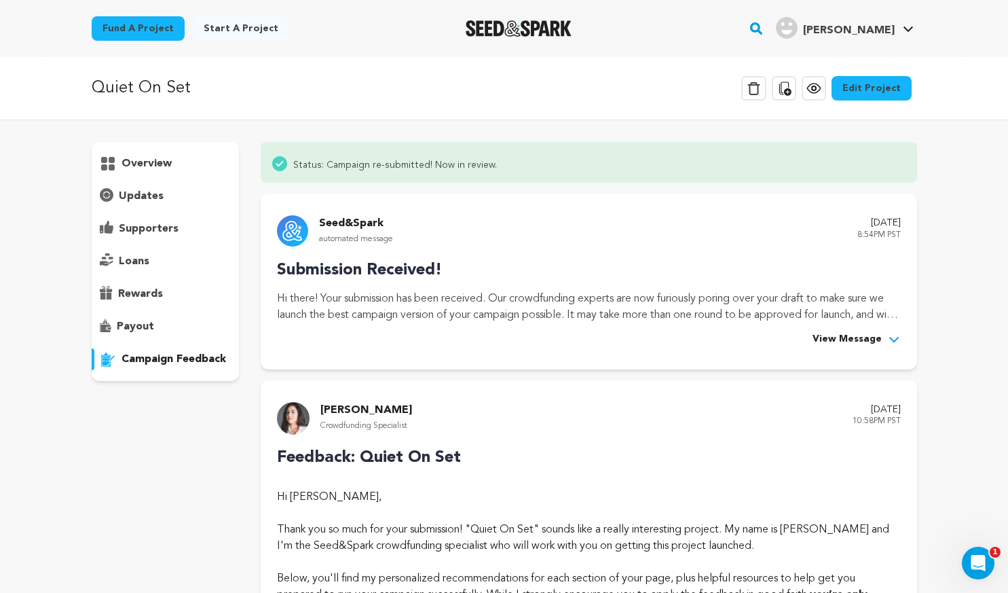
click at [142, 158] on p "overview" at bounding box center [146, 163] width 50 height 16
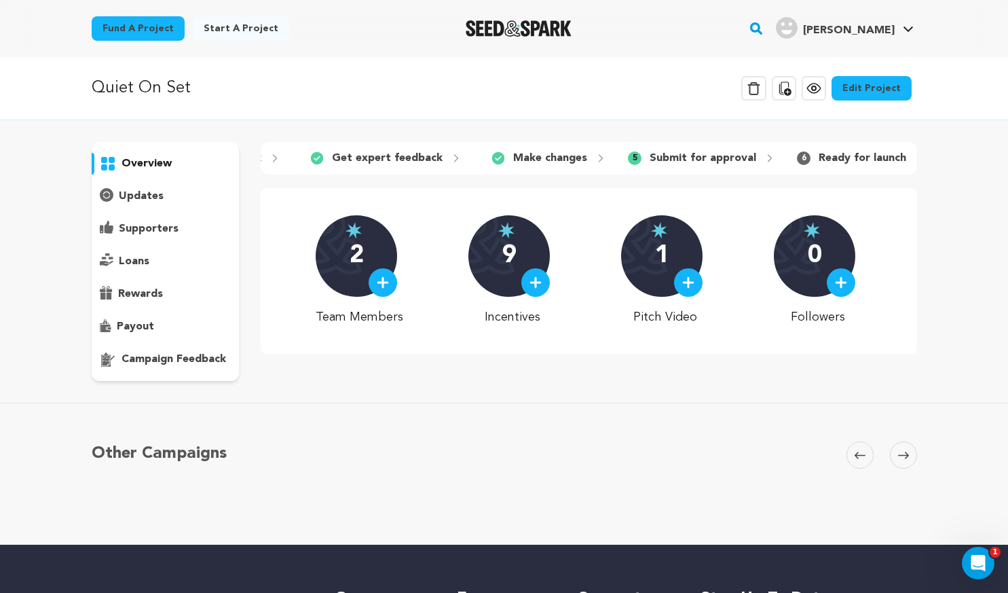
click at [159, 199] on p "updates" at bounding box center [141, 196] width 45 height 16
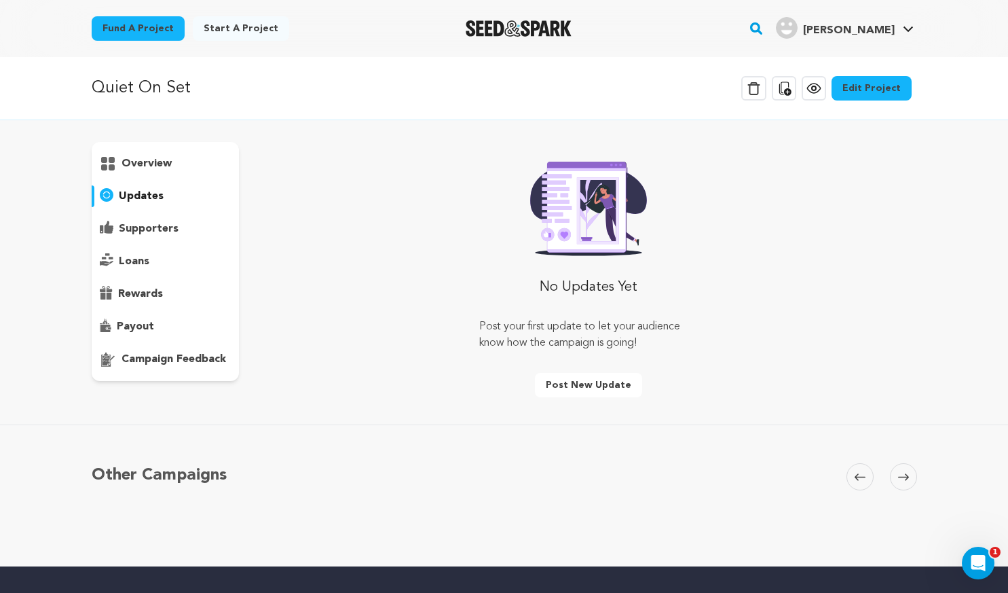
click at [161, 219] on div "supporters" at bounding box center [166, 229] width 148 height 22
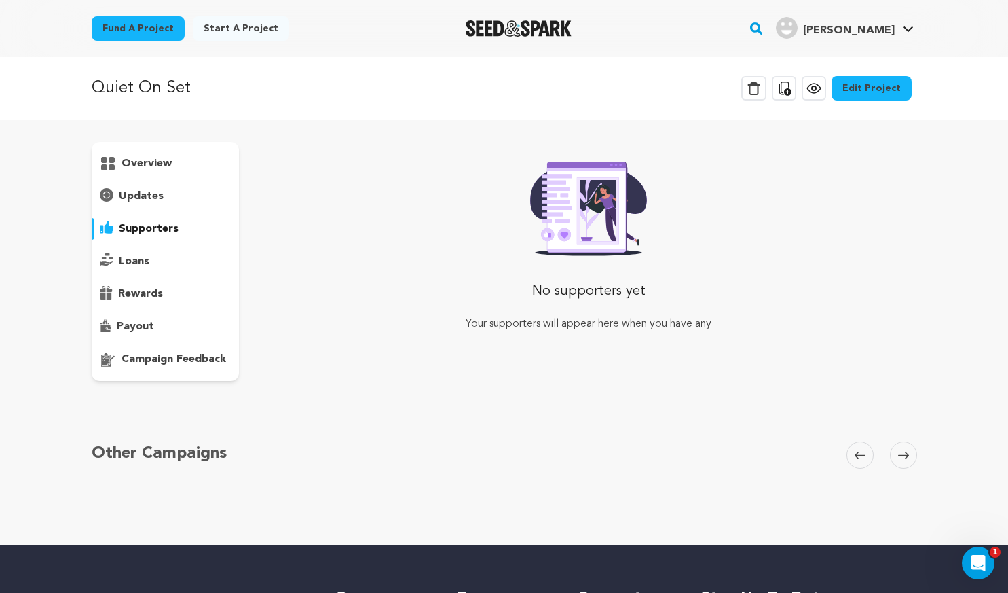
click at [145, 266] on p "loans" at bounding box center [134, 261] width 31 height 16
click at [154, 293] on p "rewards" at bounding box center [140, 294] width 45 height 16
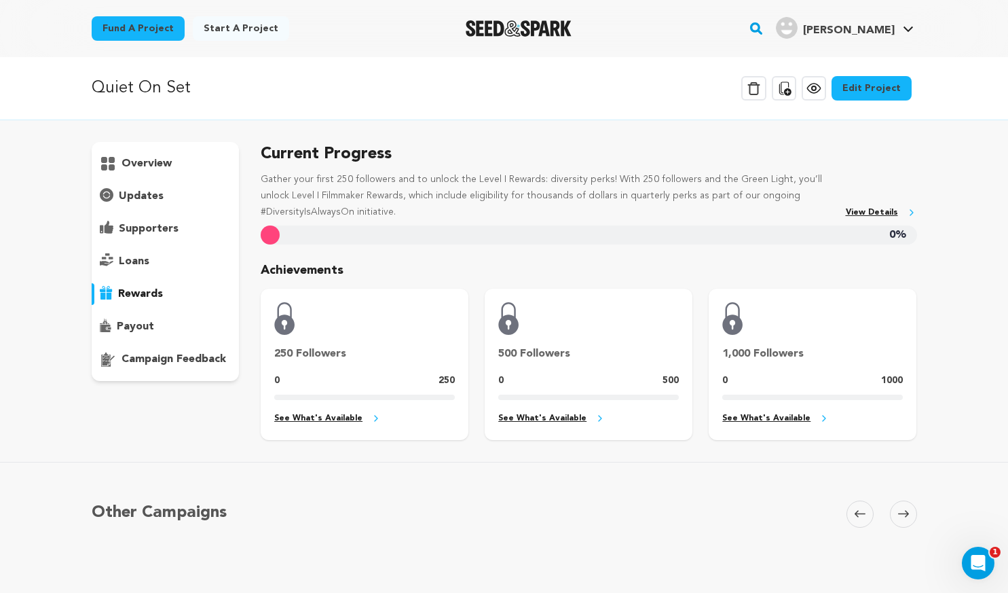
click at [157, 325] on div "payout" at bounding box center [166, 327] width 148 height 22
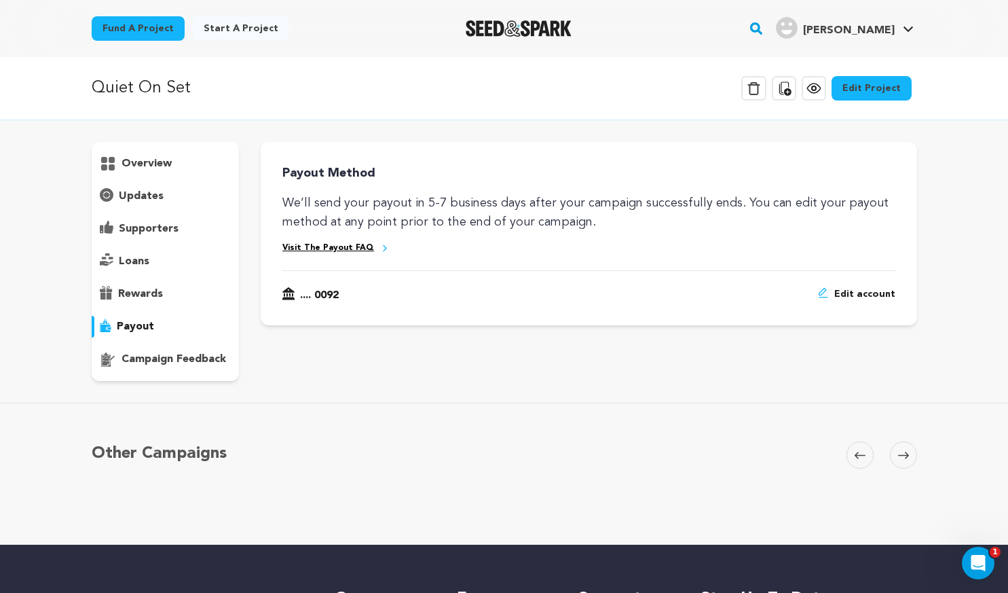
click at [166, 136] on div "Quiet On Set Delete Campaign Copy public preview link View project Edit Project…" at bounding box center [504, 300] width 1008 height 487
click at [162, 149] on div "overview" at bounding box center [166, 261] width 148 height 239
click at [152, 162] on p "overview" at bounding box center [146, 163] width 50 height 16
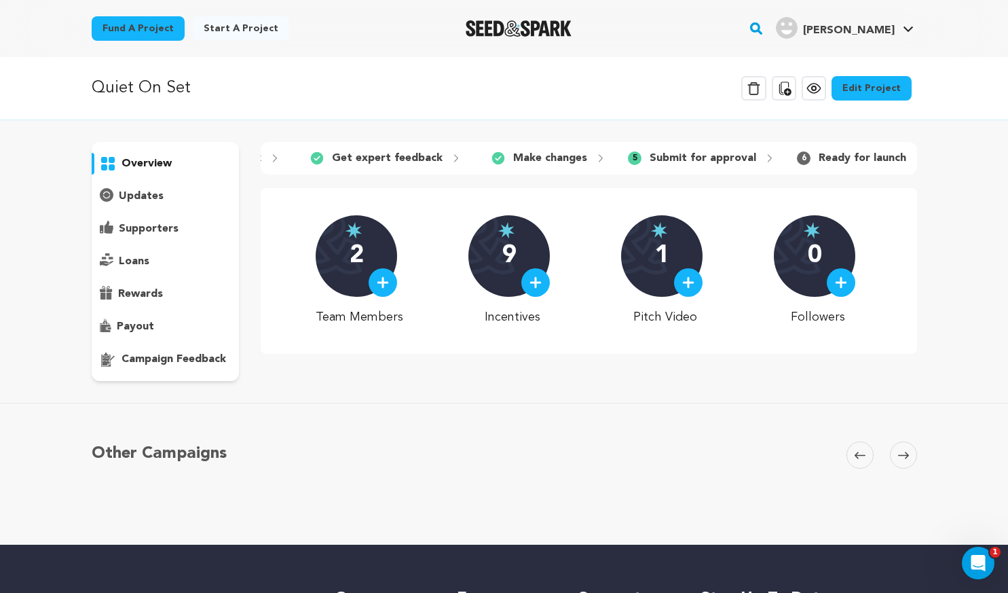
click at [473, 183] on div "1 Fill out project draft 2 Submit for feedback 3 Get expert feedback 4 5" at bounding box center [589, 261] width 656 height 239
click at [326, 159] on p "Fill out project draft" at bounding box center [355, 158] width 109 height 16
click at [284, 159] on icon at bounding box center [286, 157] width 6 height 5
click at [822, 96] on icon at bounding box center [814, 88] width 16 height 16
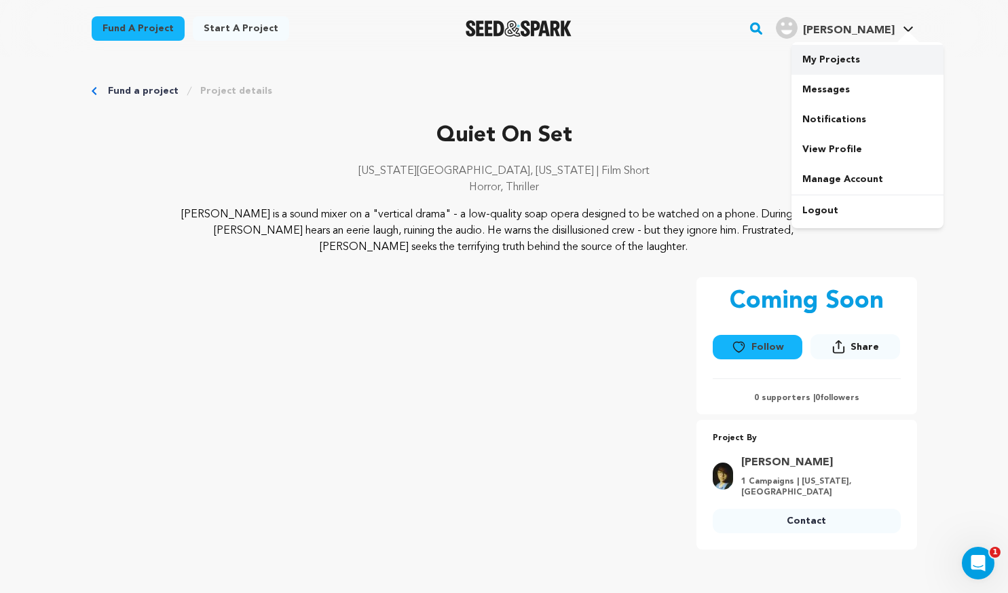
click at [873, 57] on link "My Projects" at bounding box center [867, 60] width 152 height 30
